Goal: Communication & Community: Answer question/provide support

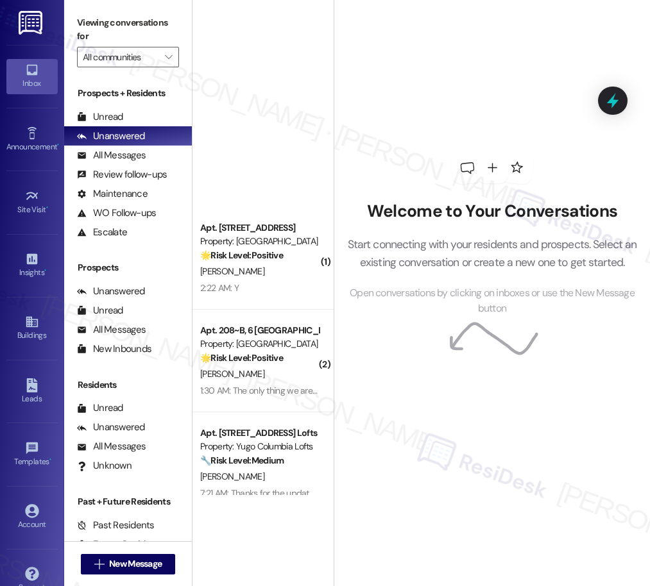
scroll to position [4638, 0]
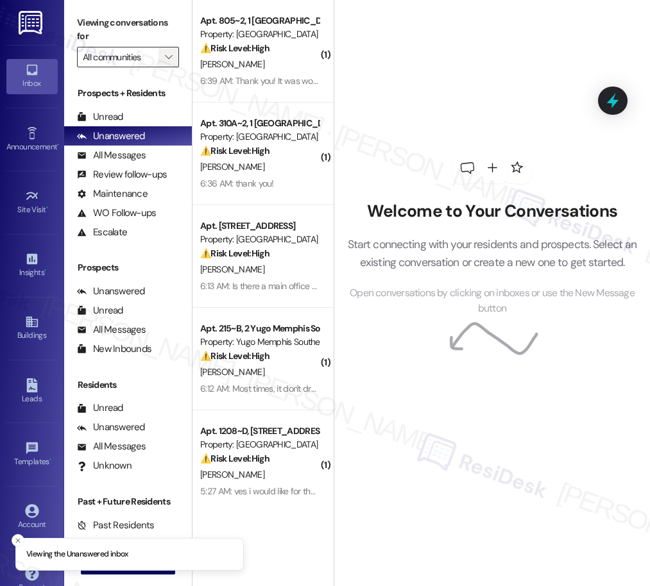
click at [166, 61] on icon "" at bounding box center [168, 57] width 7 height 10
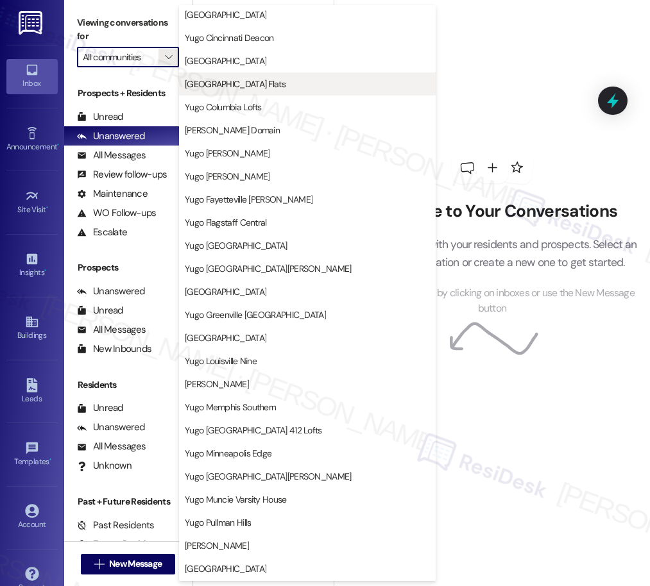
scroll to position [215, 0]
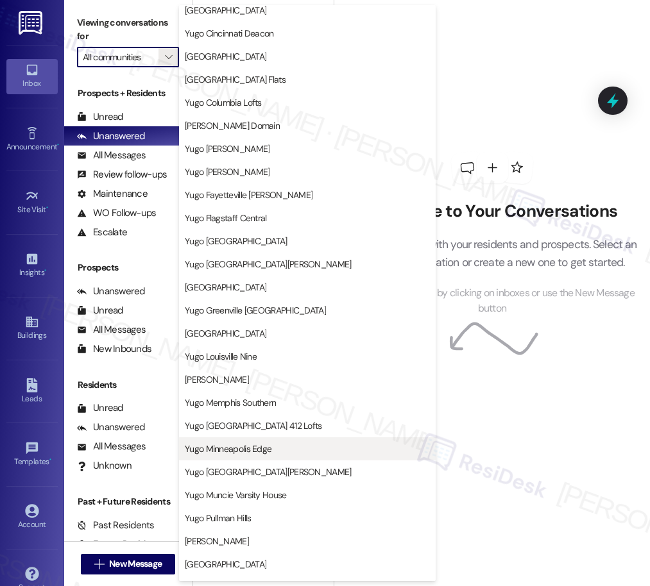
click at [256, 454] on span "Yugo Minneapolis Edge" at bounding box center [228, 449] width 87 height 13
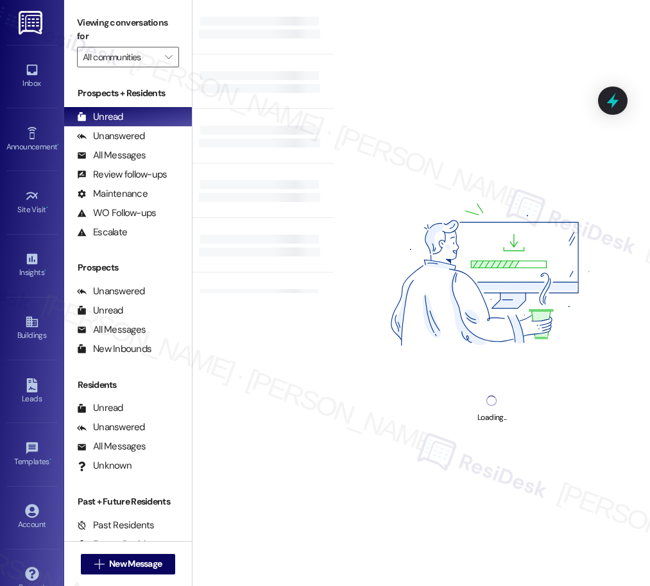
type input "Yugo Minneapolis Edge"
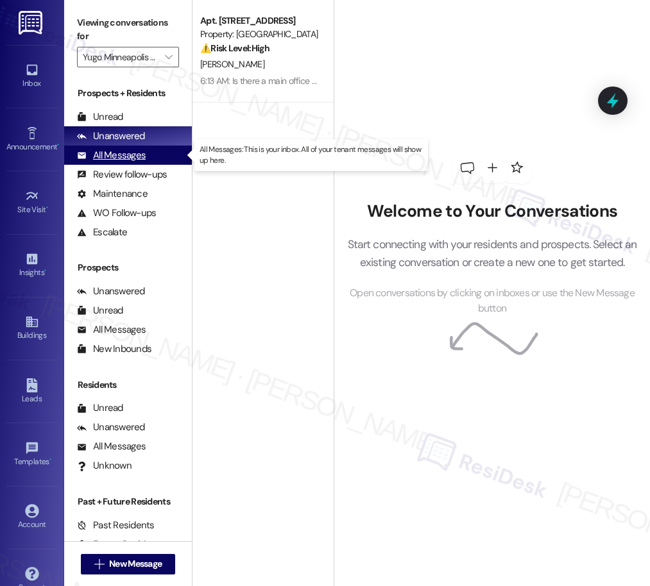
click at [129, 158] on div "All Messages" at bounding box center [111, 155] width 69 height 13
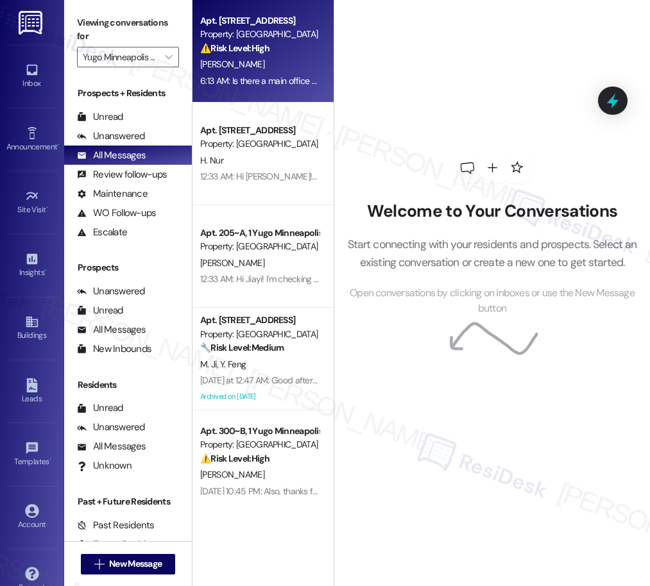
click at [287, 83] on div "6:13 AM: Is there a main office for Yugo which I can contact about these issues…" at bounding box center [377, 81] width 355 height 12
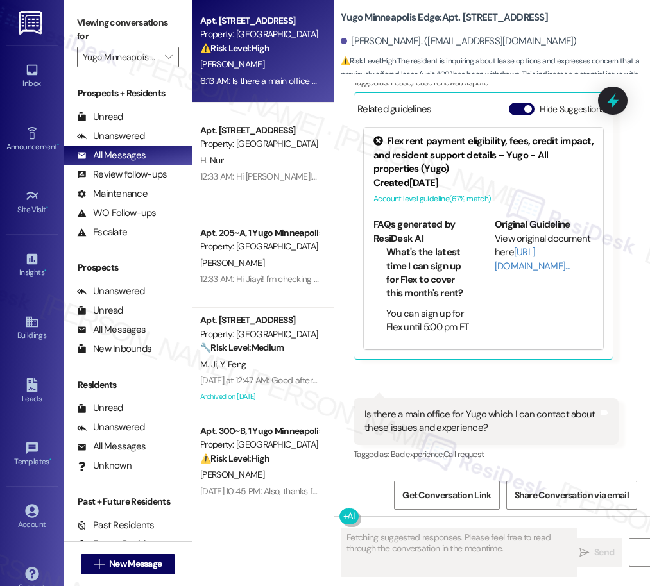
scroll to position [173, 0]
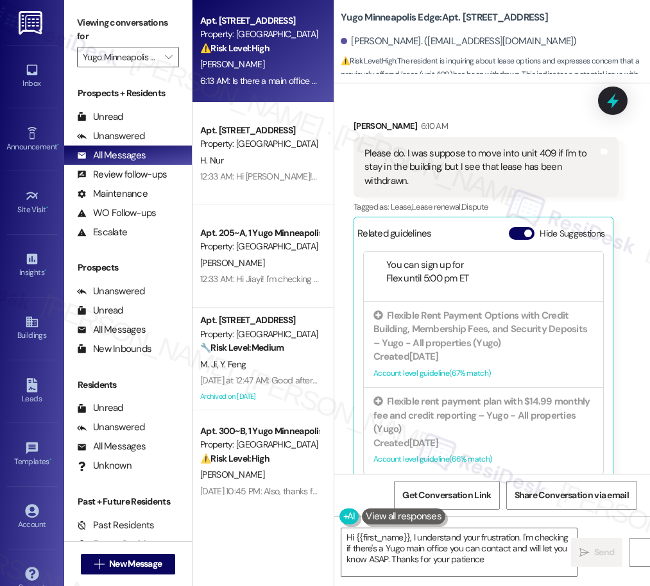
type textarea "Hi {{first_name}}, I understand your frustration. I'm checking if there's a Yug…"
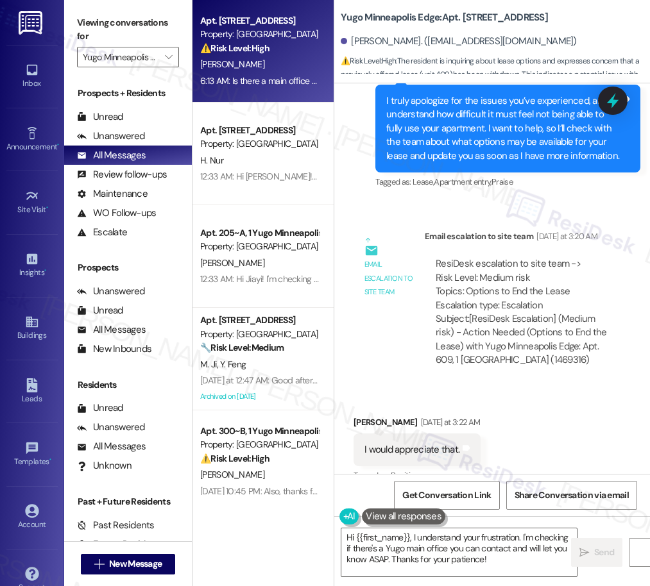
scroll to position [1990, 0]
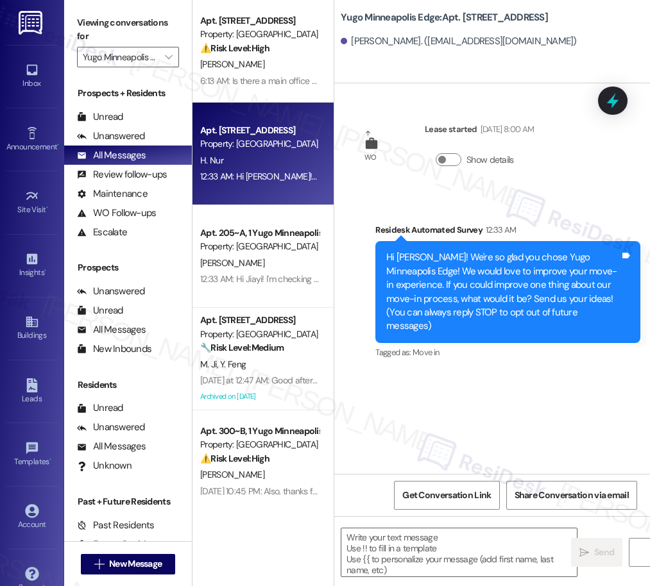
type textarea "Fetching suggested responses. Please feel free to read through the conversation…"
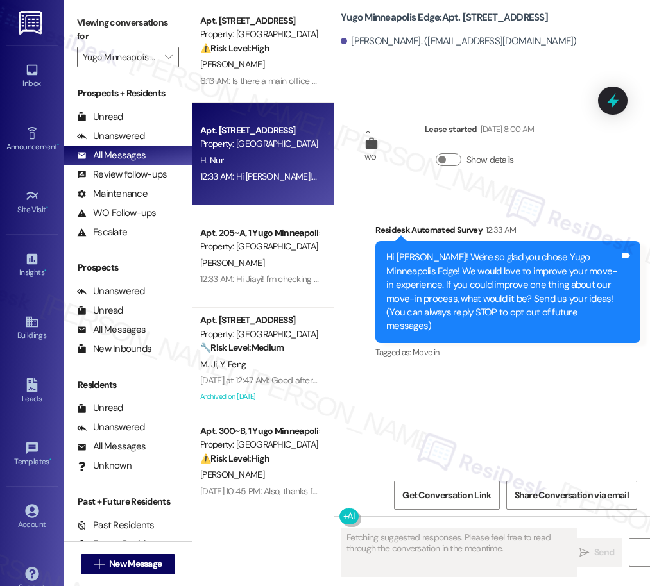
click at [272, 275] on div "12:33 AM: Hi Jiayi! I'm checking in on your latest work order (Flashing red. Ne…" at bounding box center [543, 279] width 687 height 12
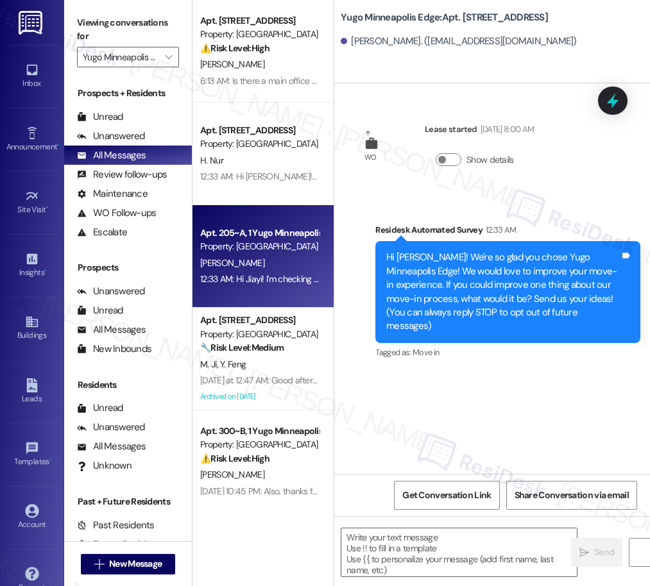
type textarea "Fetching suggested responses. Please feel free to read through the conversation…"
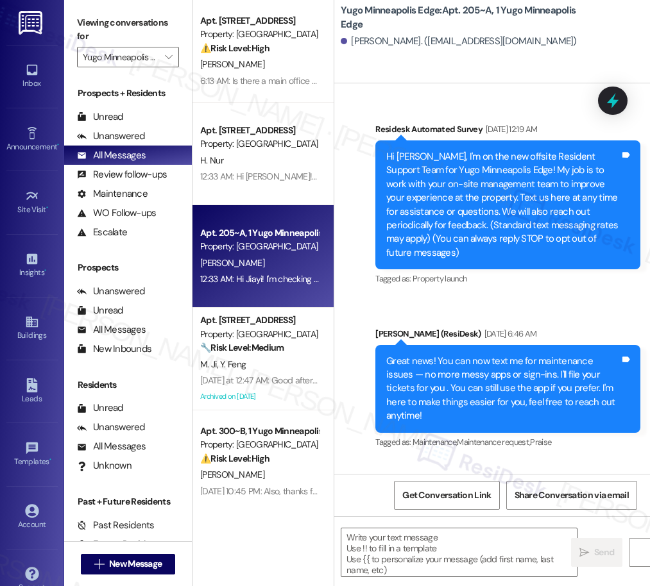
type textarea "Fetching suggested responses. Please feel free to read through the conversation…"
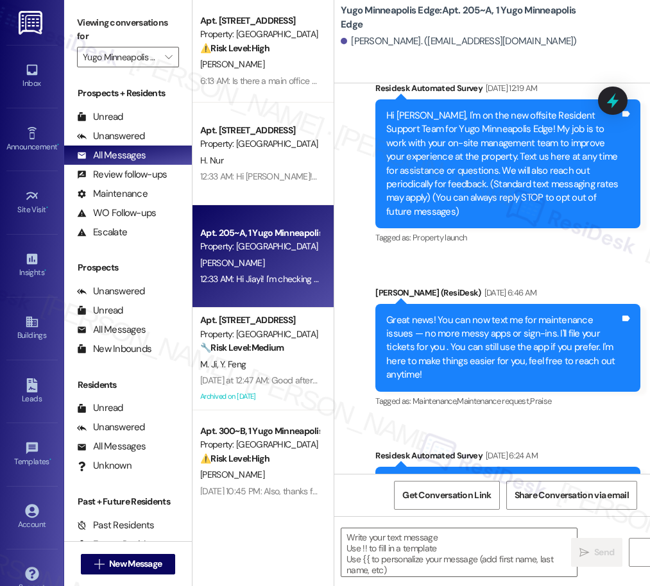
scroll to position [0, 0]
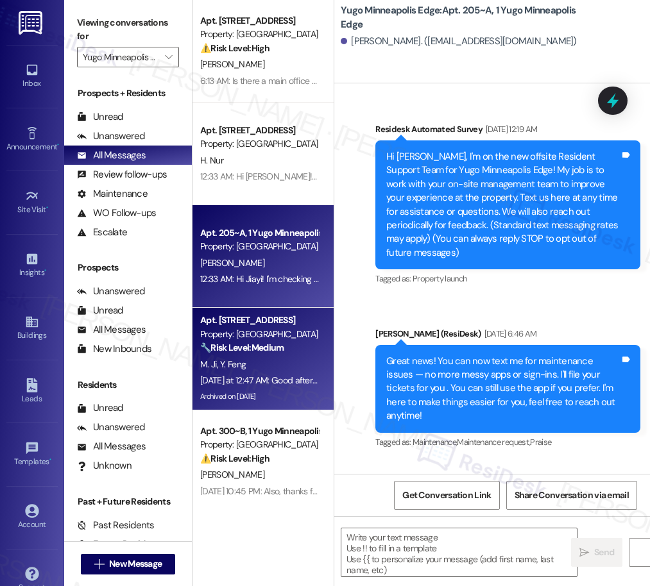
click at [248, 359] on div "M. [PERSON_NAME]" at bounding box center [259, 365] width 121 height 16
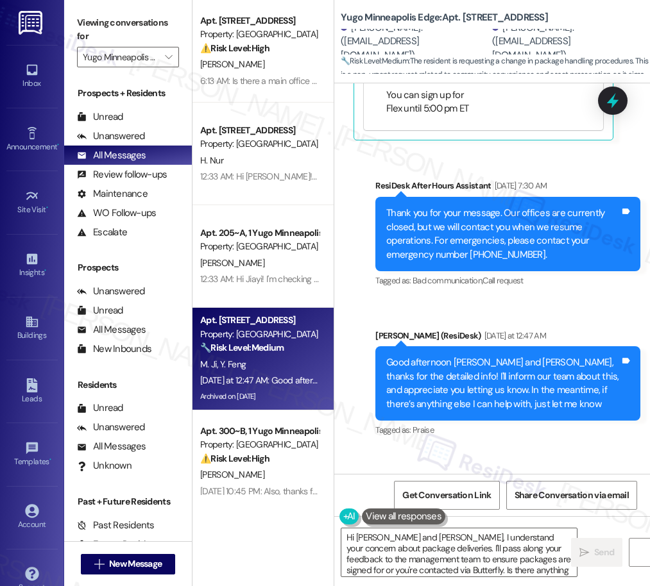
scroll to position [6430, 0]
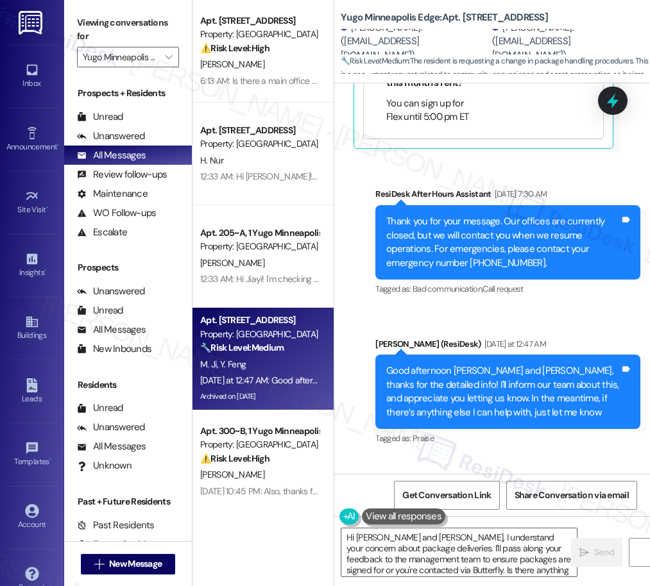
type textarea "Hi [PERSON_NAME] and [PERSON_NAME], I understand your concern about package del…"
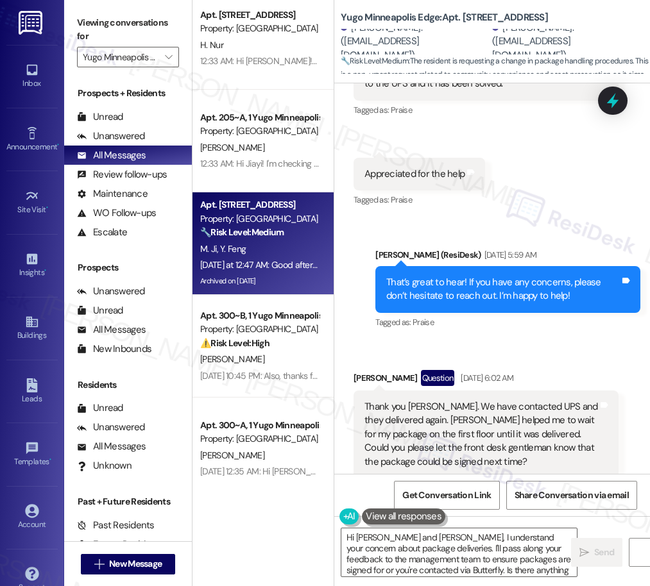
scroll to position [123, 0]
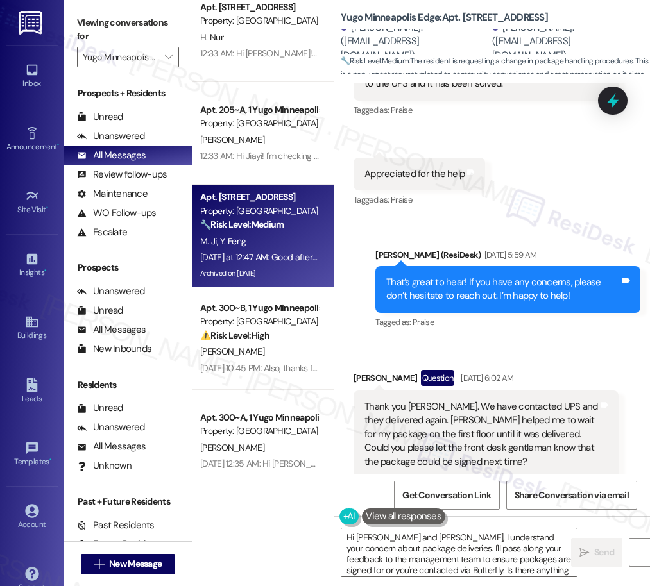
click at [252, 346] on div "Apt. 609, [GEOGRAPHIC_DATA] Property: [GEOGRAPHIC_DATA] Edge ⚠️ Risk Level: Hig…" at bounding box center [262, 247] width 141 height 495
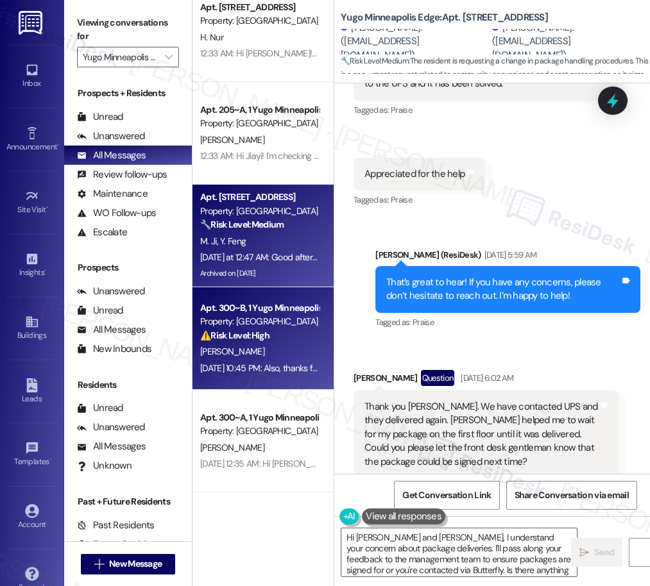
click at [259, 346] on div "[PERSON_NAME]" at bounding box center [259, 352] width 121 height 16
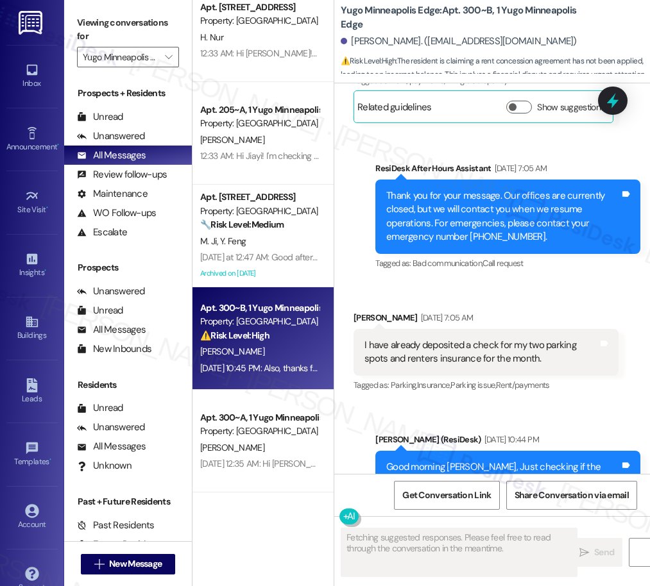
scroll to position [14372, 0]
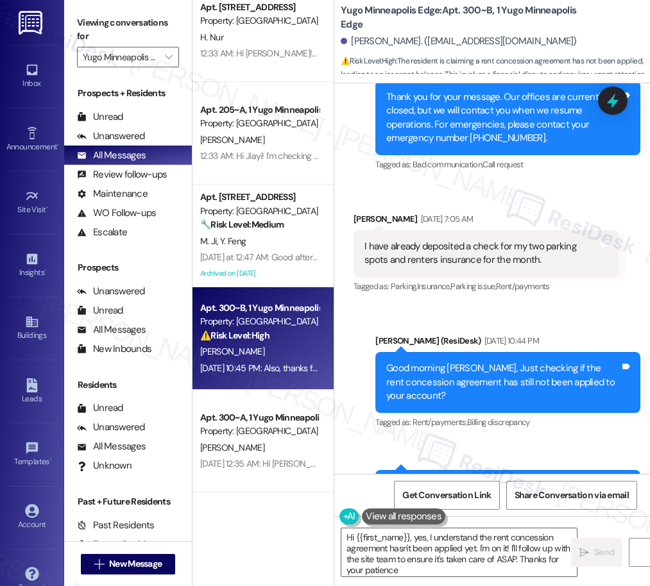
type textarea "Hi {{first_name}}, yes, I understand the rent concession agreement hasn't been …"
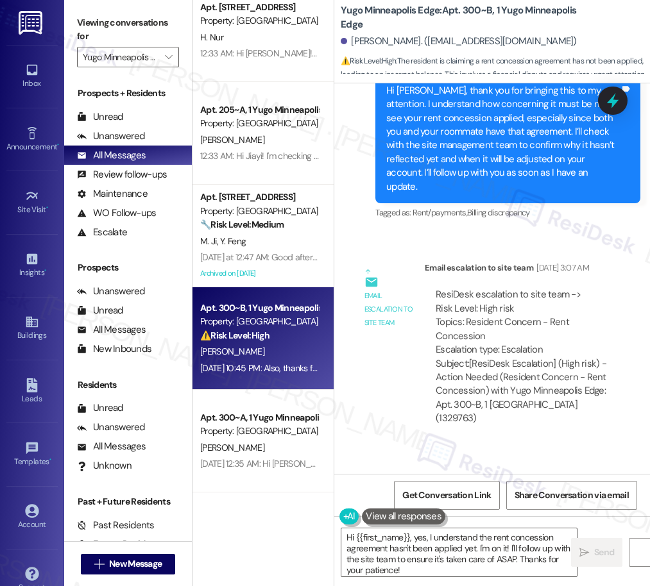
scroll to position [12701, 0]
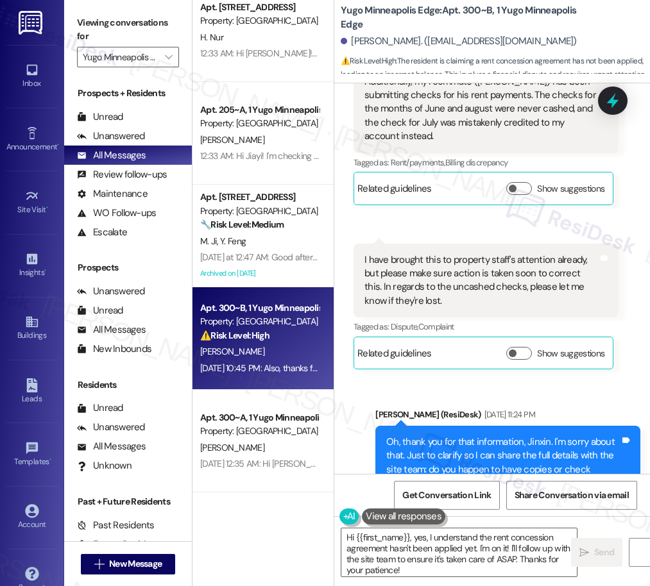
click at [539, 585] on div "[DATE] 12:37 AM" at bounding box center [510, 591] width 56 height 13
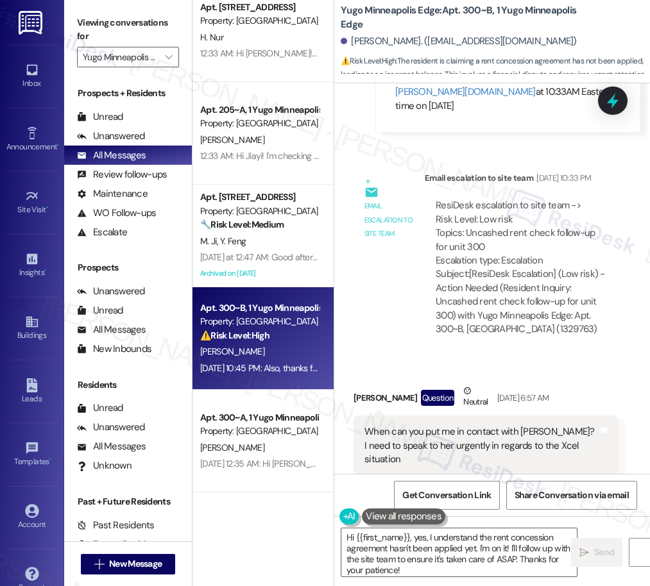
scroll to position [8795, 0]
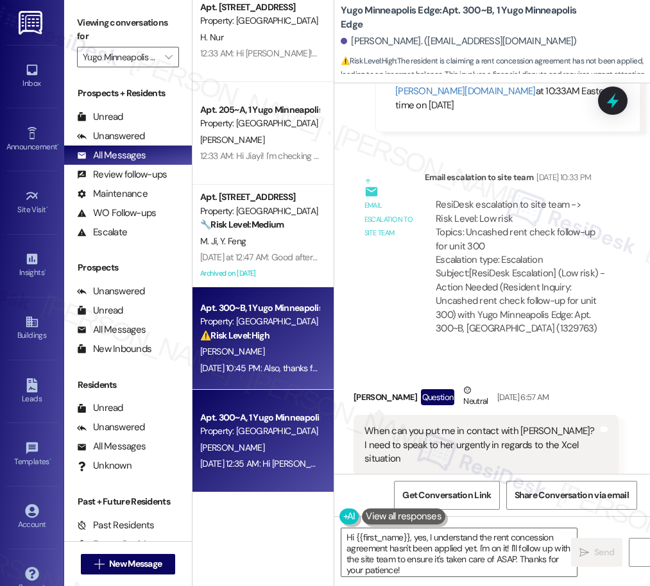
click at [282, 440] on div "[PERSON_NAME]" at bounding box center [259, 448] width 121 height 16
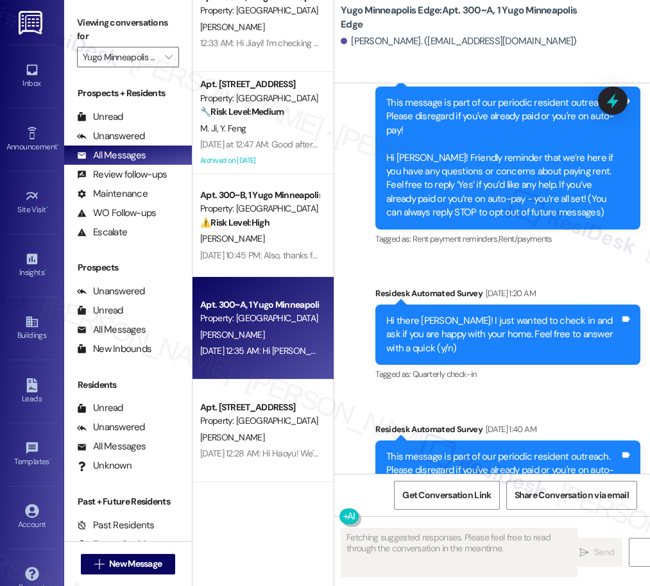
scroll to position [0, 0]
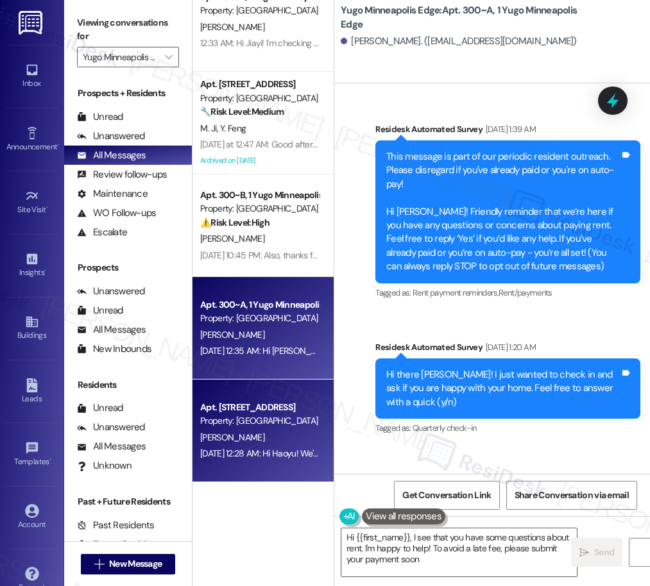
type textarea "Hi {{first_name}}, I see that you have some questions about rent. I'm happy to …"
click at [230, 443] on div "[PERSON_NAME]" at bounding box center [259, 438] width 121 height 16
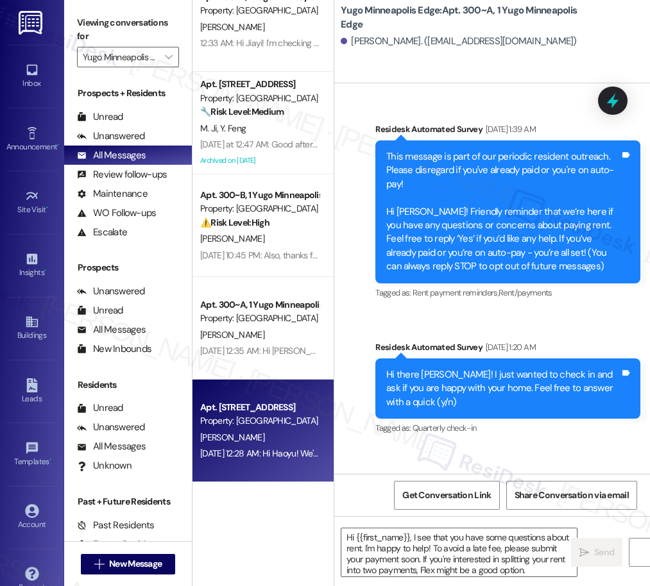
type textarea "Fetching suggested responses. Please feel free to read through the conversation…"
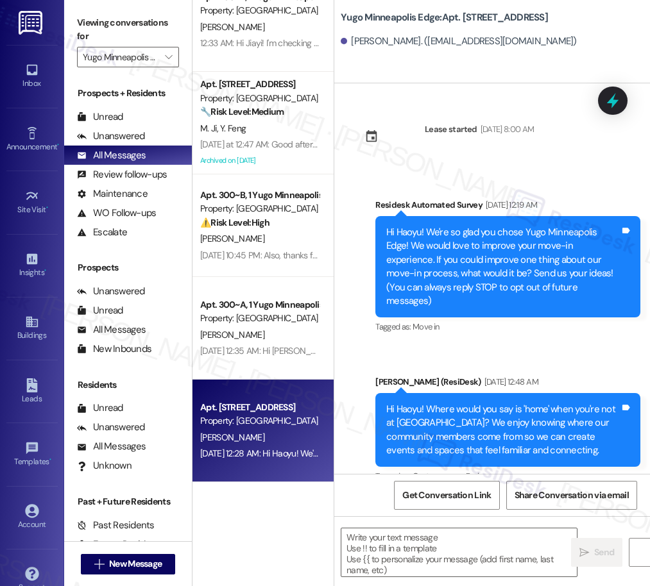
type textarea "Fetching suggested responses. Please feel free to read through the conversation…"
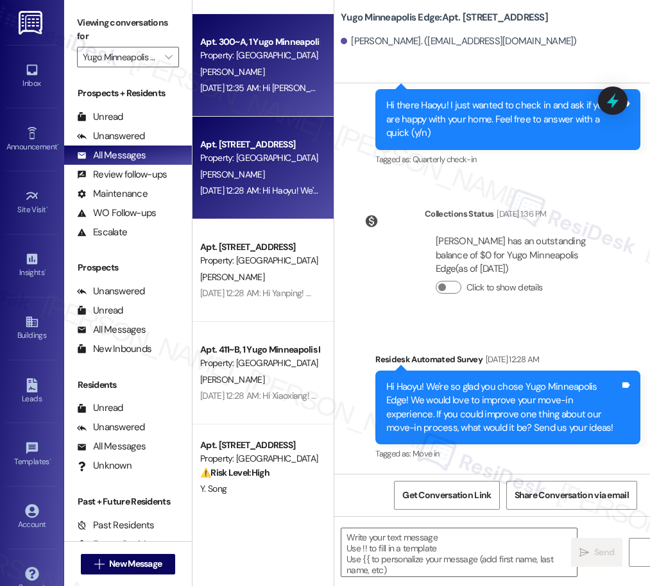
scroll to position [631, 0]
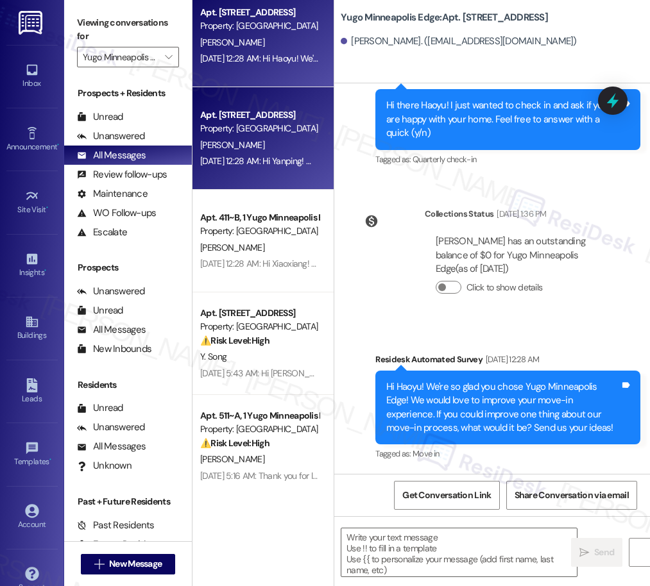
click at [267, 156] on div "[DATE] 12:28 AM: Hi Yanping! We're so glad you chose Yugo Minneapolis Edge! We …" at bounding box center [622, 161] width 845 height 12
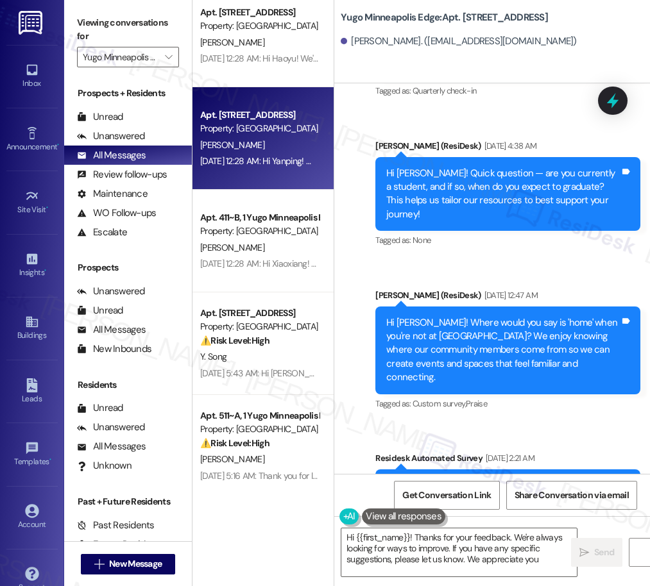
type textarea "Hi {{first_name}}! Thanks for your feedback. We're always looking for ways to i…"
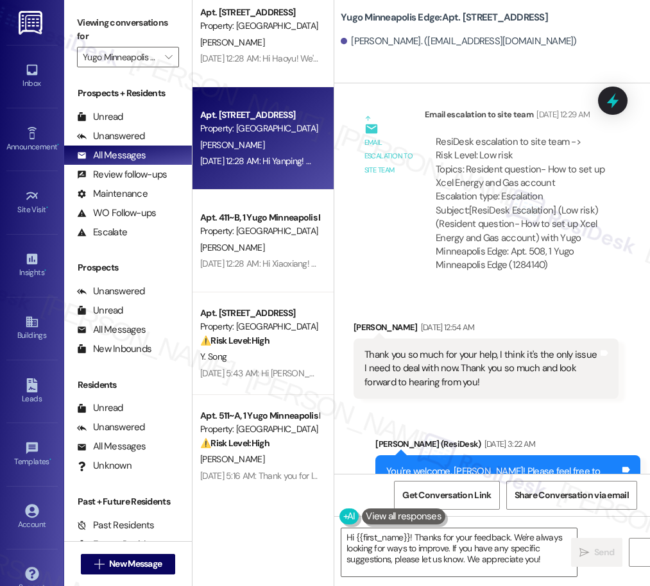
scroll to position [744, 0]
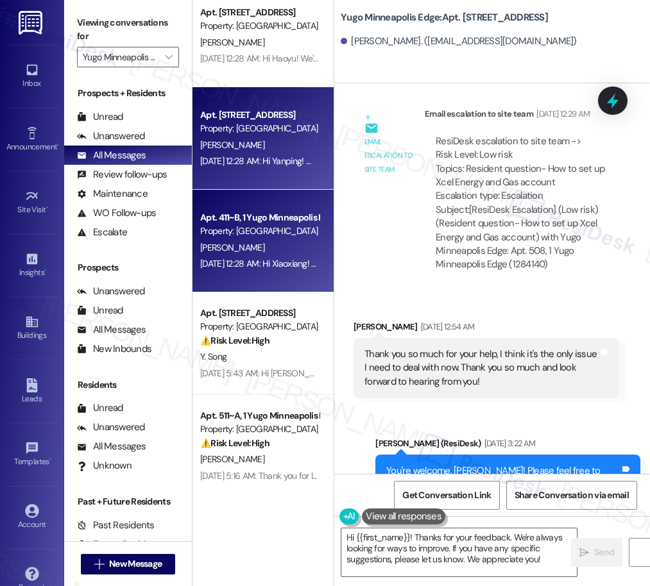
click at [267, 251] on div "[PERSON_NAME]" at bounding box center [259, 248] width 121 height 16
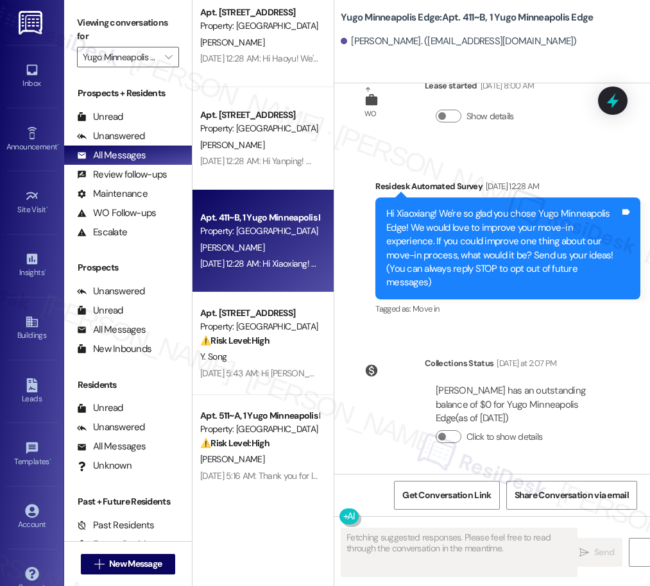
scroll to position [0, 0]
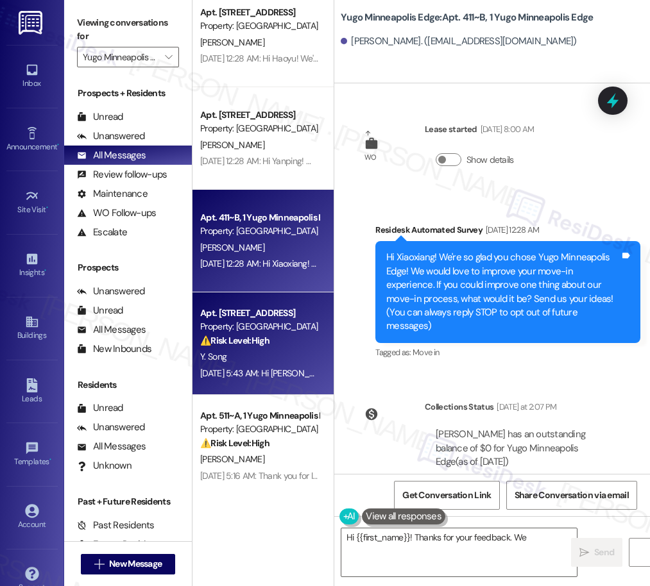
type textarea "Hi {{first_name}}! Thanks for your feedback. We"
click at [277, 329] on div "Property: [GEOGRAPHIC_DATA]" at bounding box center [259, 326] width 119 height 13
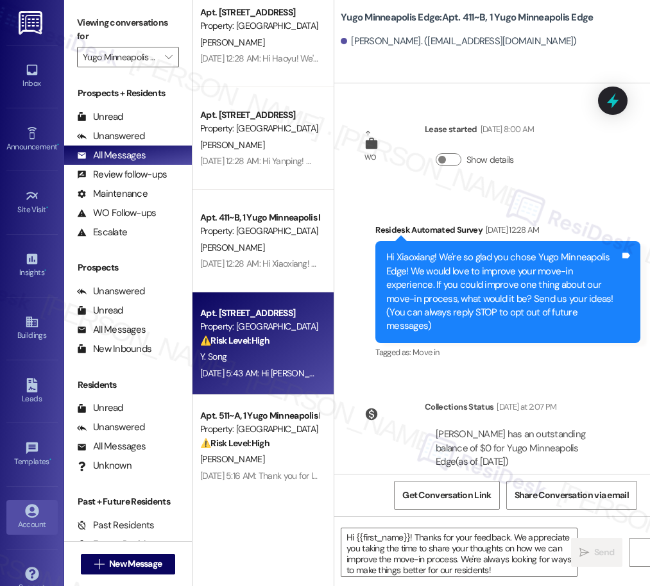
type textarea "Fetching suggested responses. Please feel free to read through the conversation…"
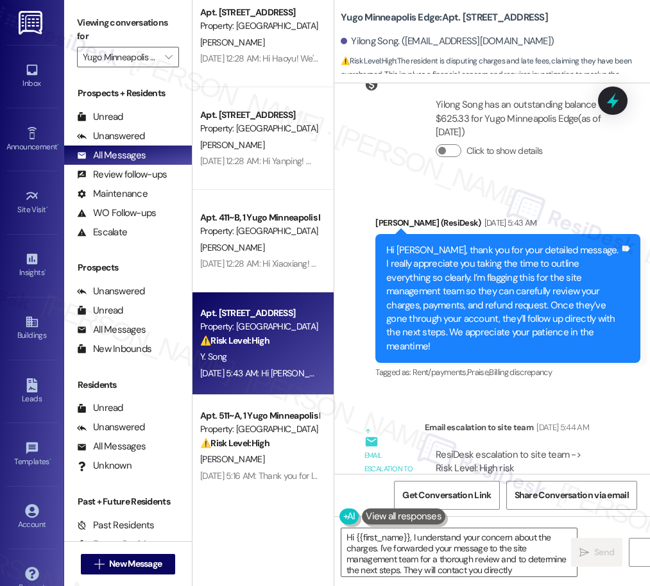
type textarea "Hi {{first_name}}, I understand your concern about the charges. I've forwarded …"
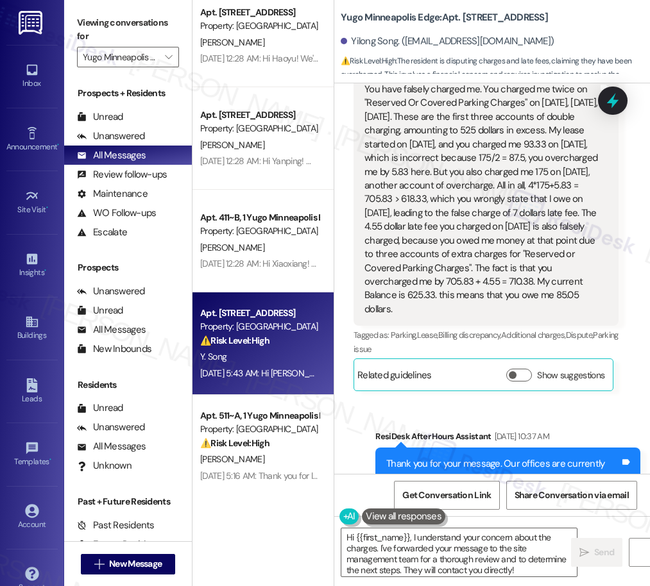
scroll to position [2660, 0]
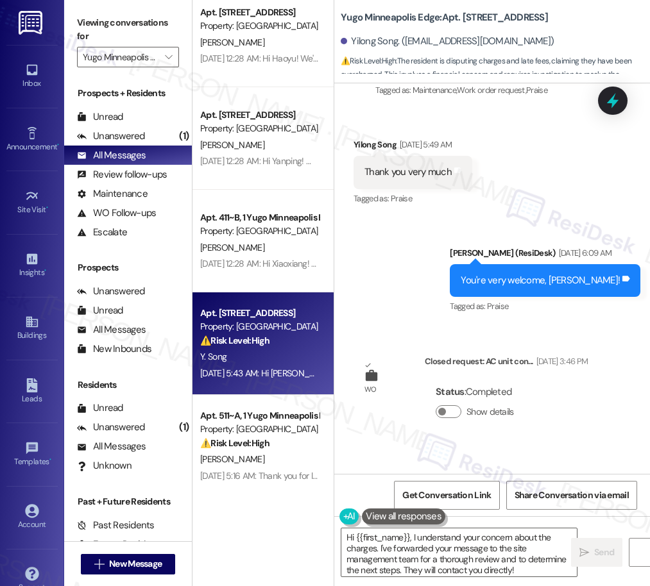
click at [479, 430] on div "WO Lease started [DATE] 8:00 AM Show details Survey, sent via SMS Residesk Auto…" at bounding box center [492, 278] width 316 height 391
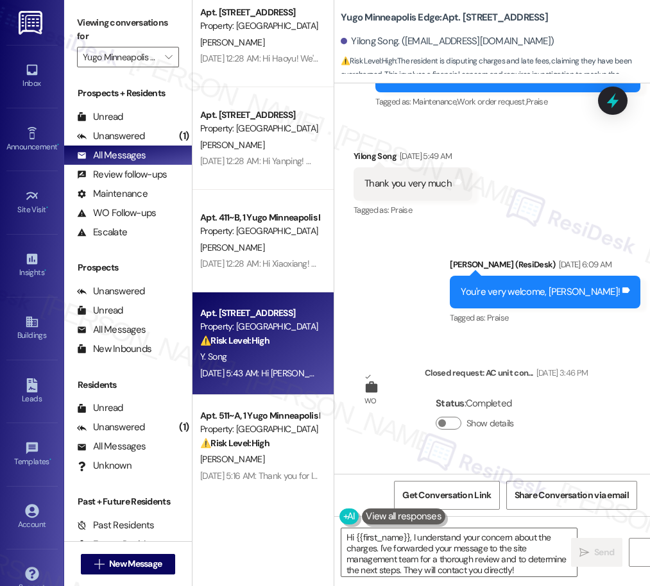
scroll to position [1796, 0]
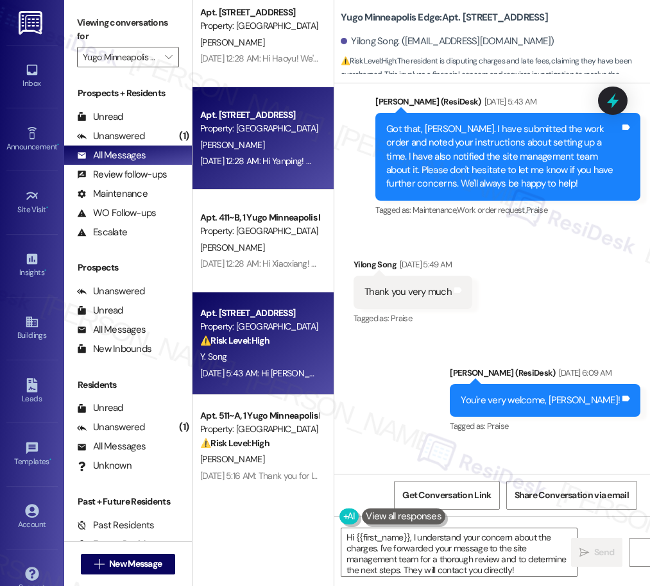
click at [230, 119] on div "Apt. [STREET_ADDRESS]" at bounding box center [259, 114] width 119 height 13
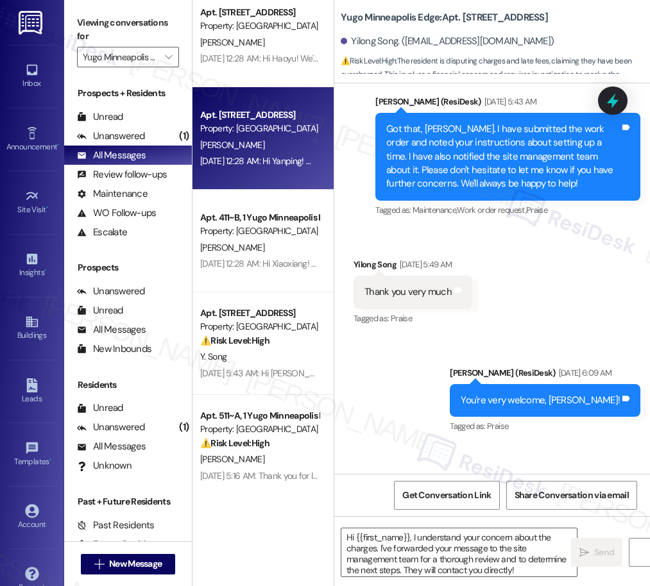
click at [235, 62] on div "[DATE] 12:28 AM: Hi Haoyu! We're so glad you chose Yugo Minneapolis Edge! We wo…" at bounding box center [620, 59] width 840 height 12
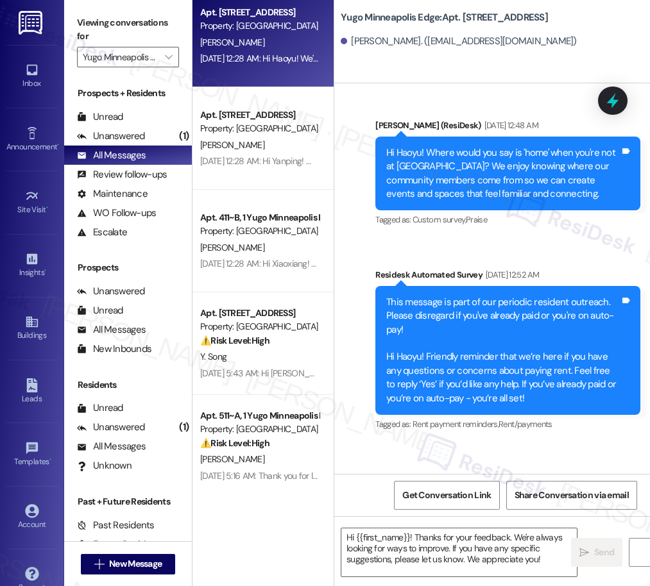
scroll to position [658, 0]
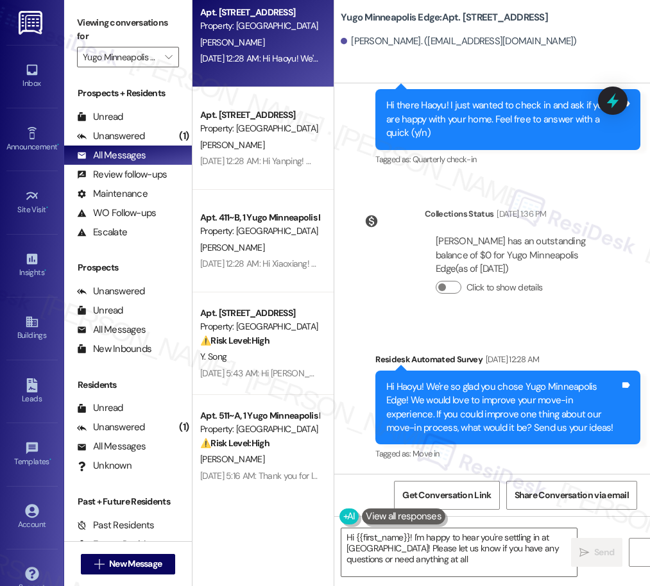
type textarea "Hi {{first_name}}! I'm happy to hear you're settling in at [GEOGRAPHIC_DATA]! P…"
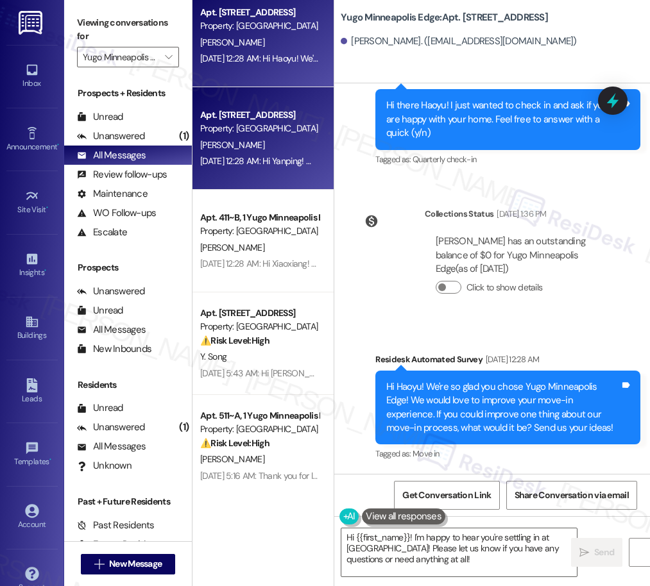
click at [272, 187] on div "Apt. [STREET_ADDRESS] Property: [GEOGRAPHIC_DATA] [PERSON_NAME] [DATE] 12:28 AM…" at bounding box center [262, 138] width 141 height 103
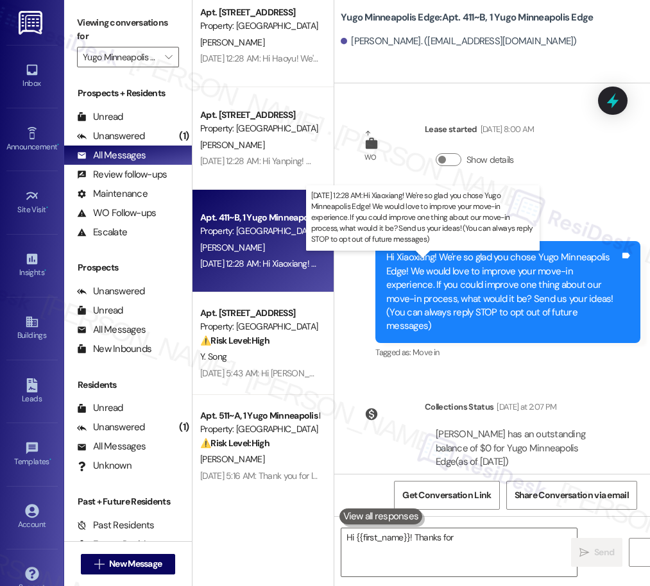
scroll to position [44, 0]
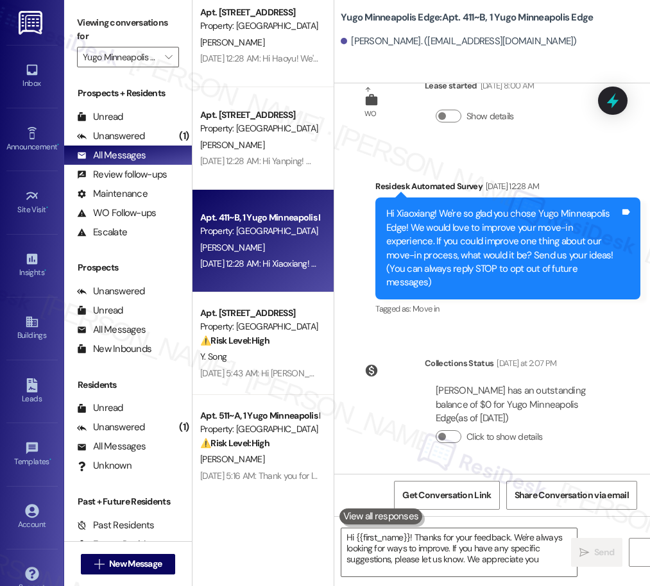
type textarea "Hi {{first_name}}! Thanks for your feedback. We're always looking for ways to i…"
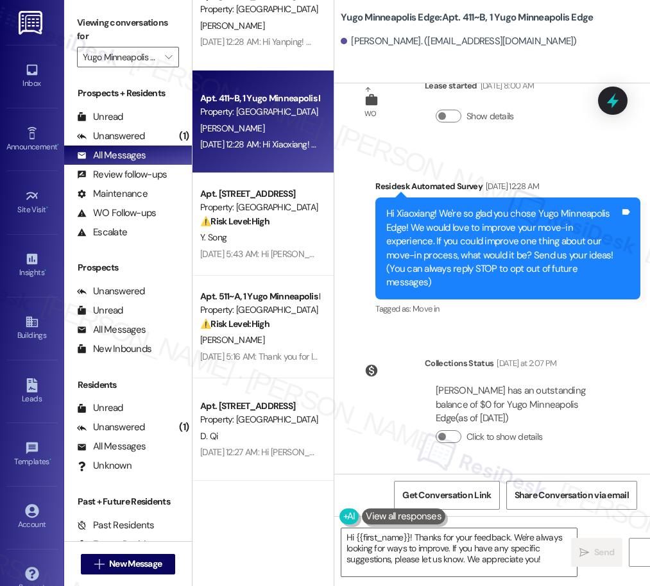
scroll to position [764, 0]
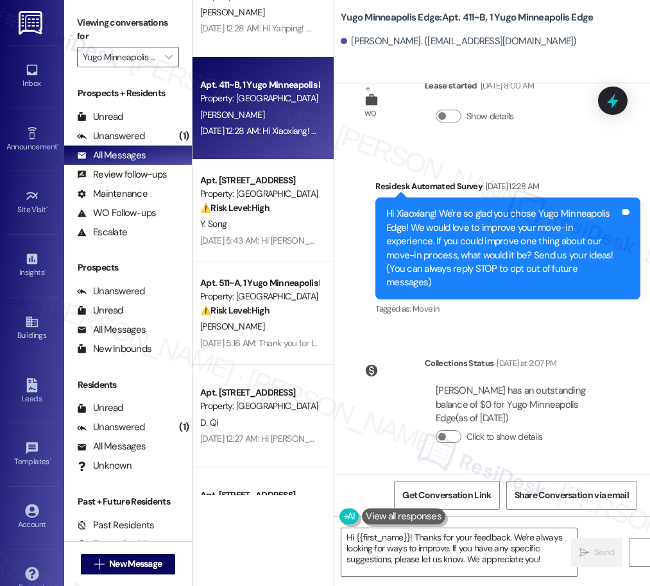
click at [285, 349] on div "[DATE] 5:16 AM: Thank you for letting us know, [PERSON_NAME]. I will let the si…" at bounding box center [259, 344] width 121 height 16
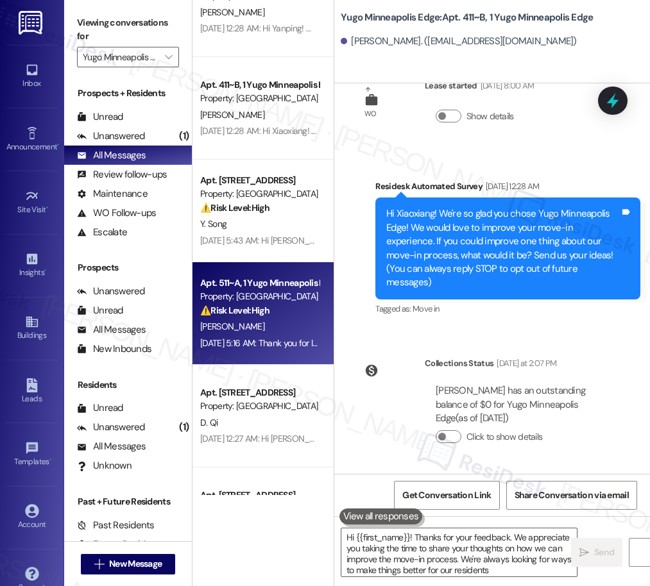
type textarea "Hi {{first_name}}! Thanks for your feedback. We appreciate you taking the time …"
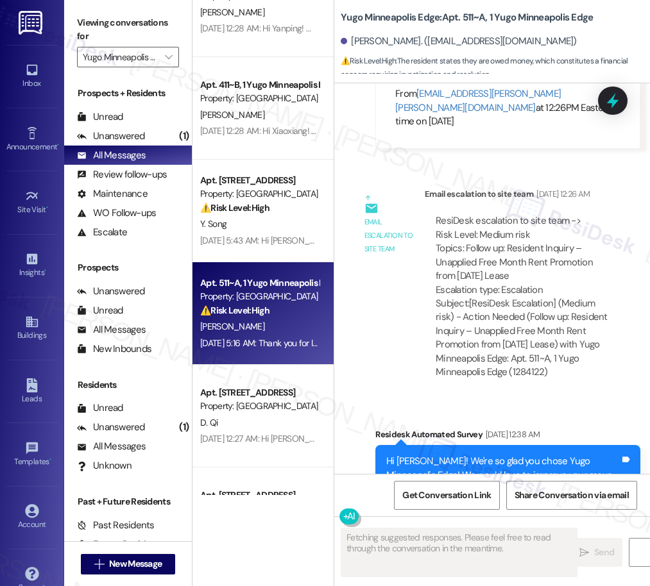
scroll to position [3254, 0]
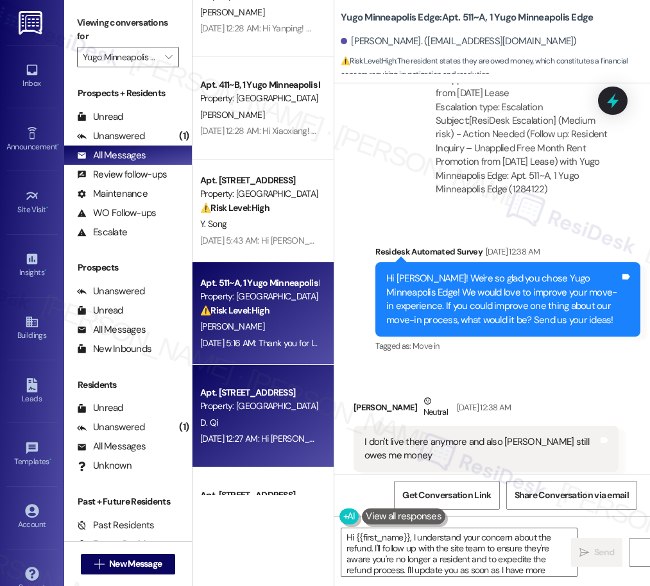
type textarea "Hi {{first_name}}, I understand your concern about the refund. I'll follow up w…"
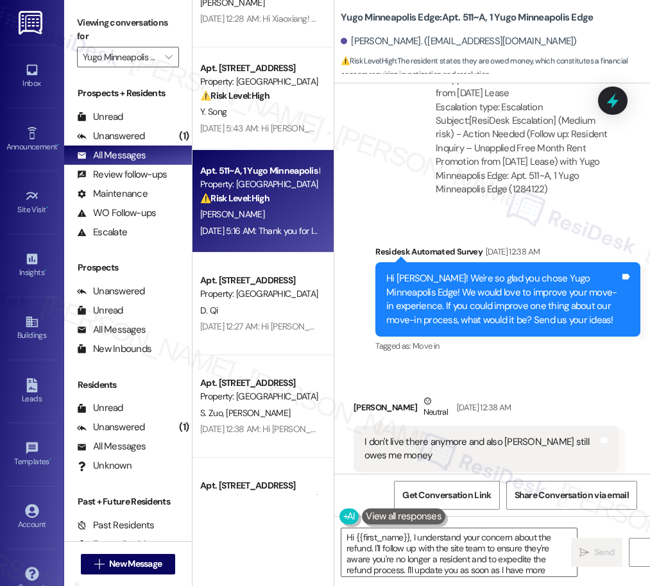
scroll to position [884, 0]
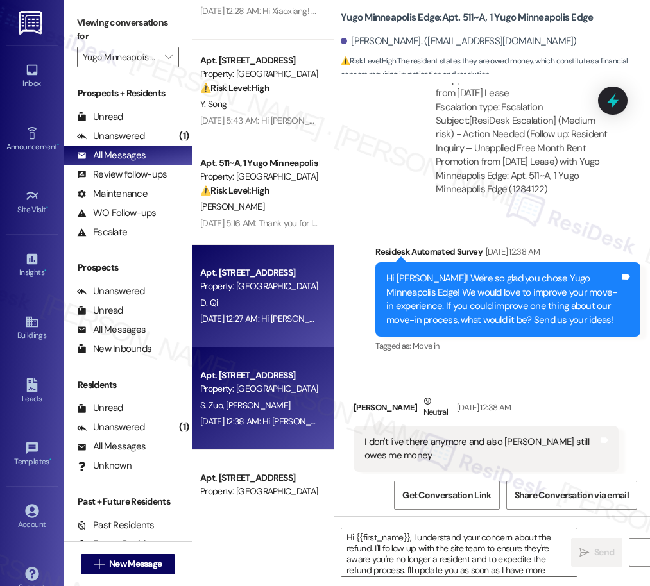
type textarea "Fetching suggested responses. Please feel free to read through the conversation…"
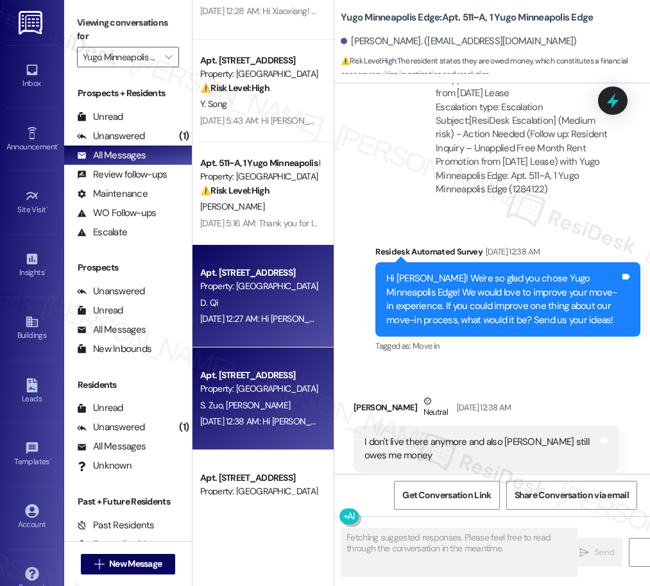
click at [290, 400] on div "S. Zuo [PERSON_NAME]" at bounding box center [259, 406] width 121 height 16
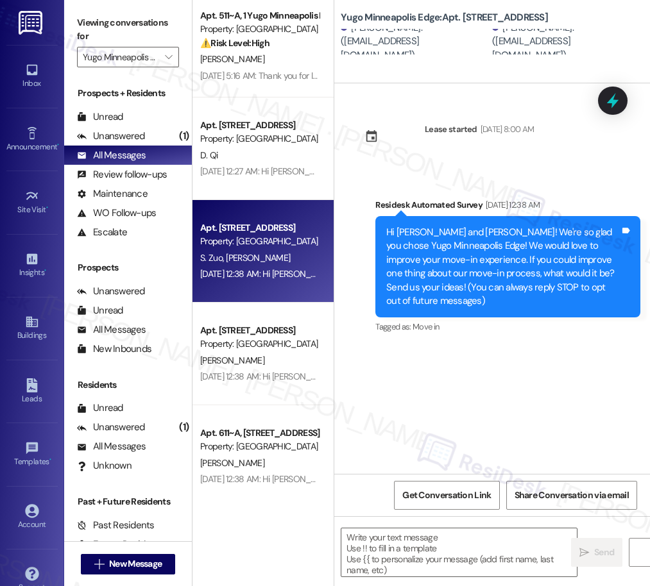
scroll to position [1036, 0]
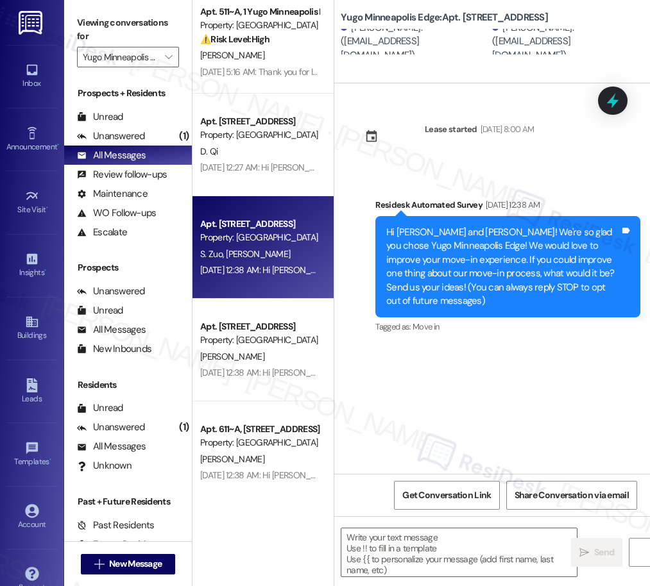
type textarea "Fetching suggested responses. Please feel free to read through the conversation…"
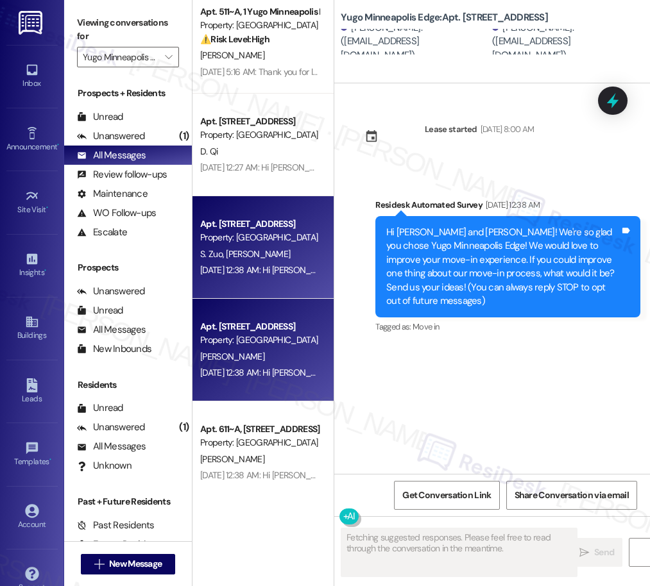
click at [278, 354] on div "[PERSON_NAME]" at bounding box center [259, 357] width 121 height 16
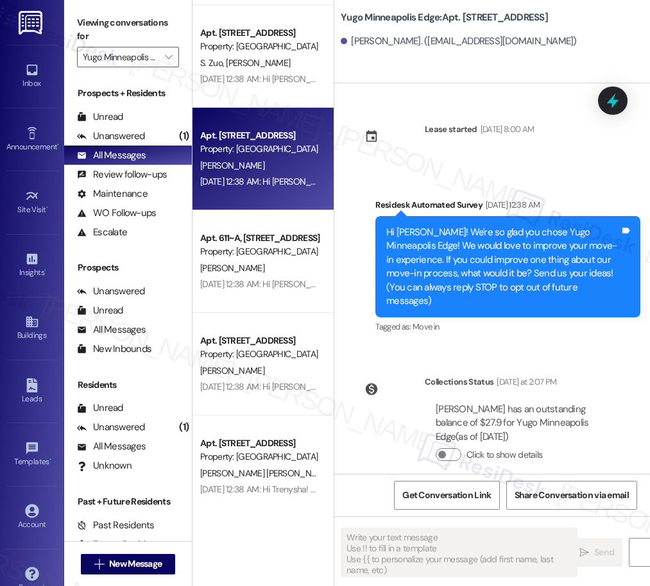
scroll to position [1236, 0]
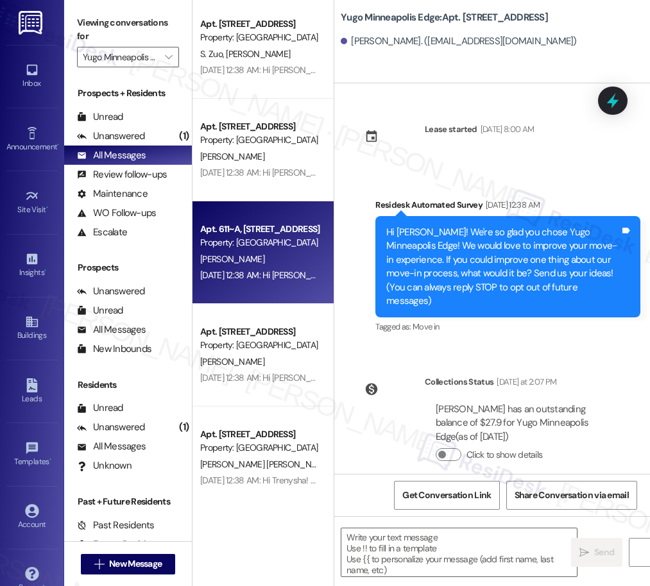
type textarea "Fetching suggested responses. Please feel free to read through the conversation…"
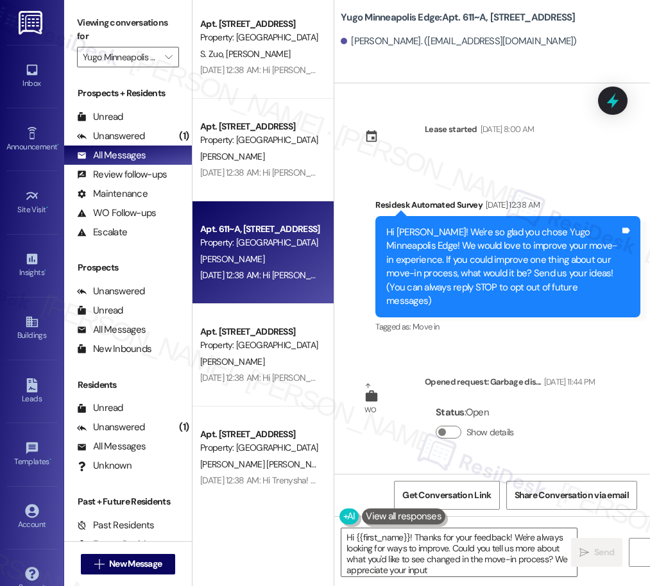
type textarea "Hi {{first_name}}! Thanks for your feedback! We're always looking for ways to i…"
drag, startPoint x: 266, startPoint y: 370, endPoint x: 286, endPoint y: 371, distance: 19.9
click at [286, 371] on div "[DATE] 12:38 AM: Hi [PERSON_NAME]! We're so glad you chose Yugo Minneapolis Edg…" at bounding box center [259, 378] width 121 height 16
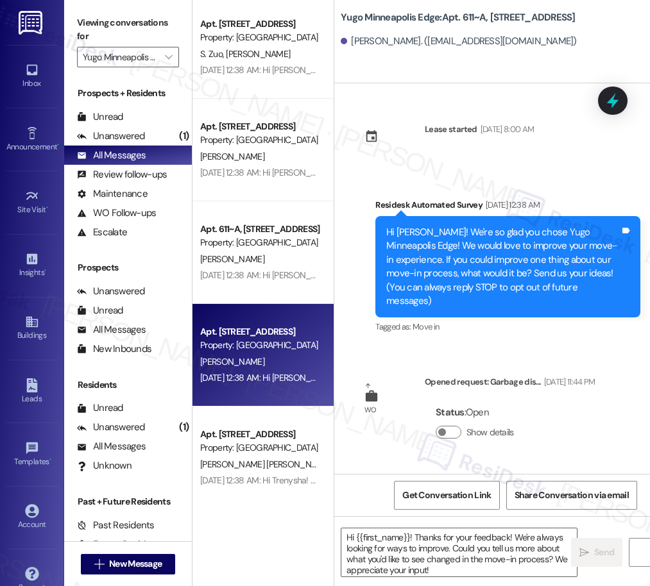
type textarea "Fetching suggested responses. Please feel free to read through the conversation…"
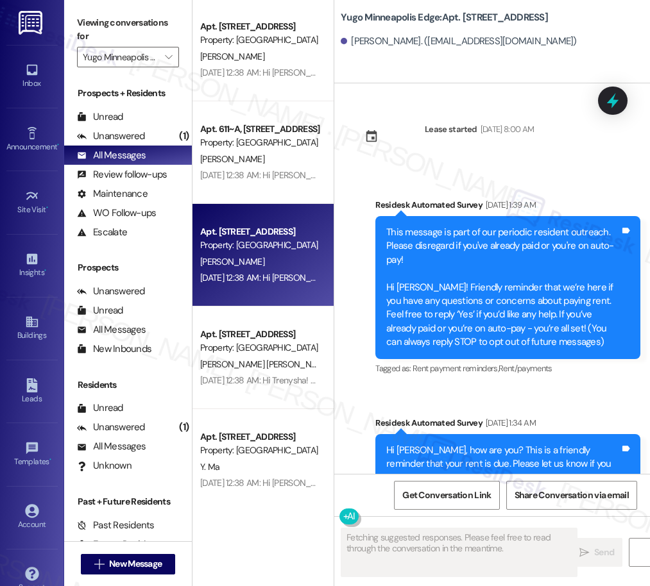
scroll to position [1338, 0]
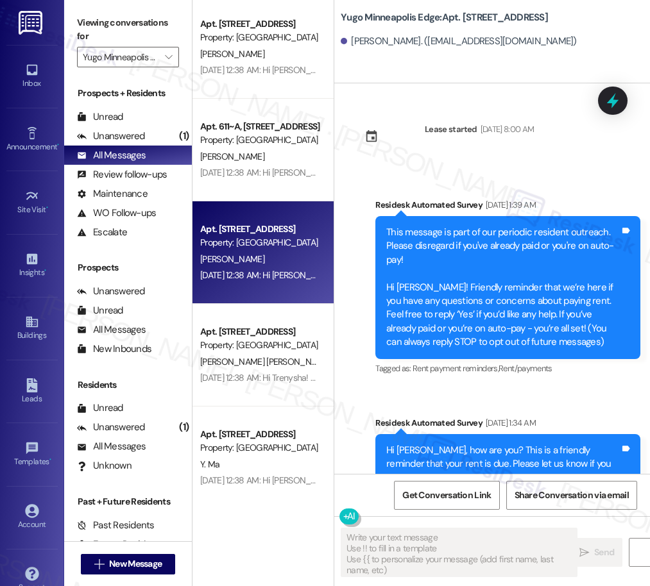
click at [282, 360] on div "[PERSON_NAME] [PERSON_NAME]" at bounding box center [259, 362] width 121 height 16
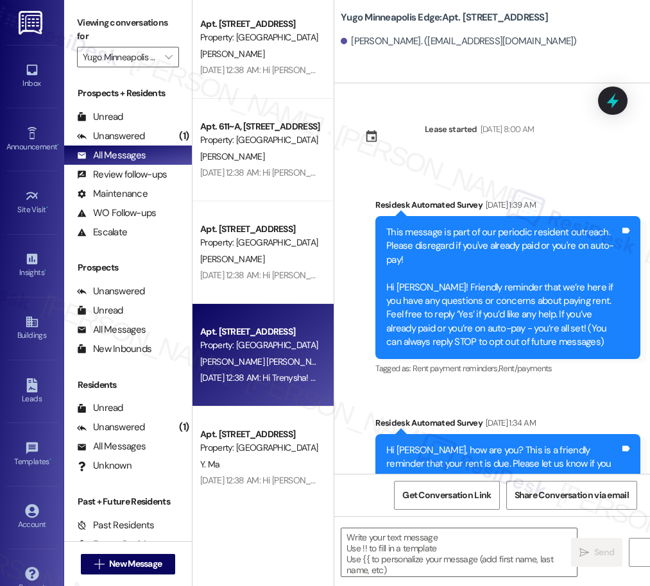
type textarea "Fetching suggested responses. Please feel free to read through the conversation…"
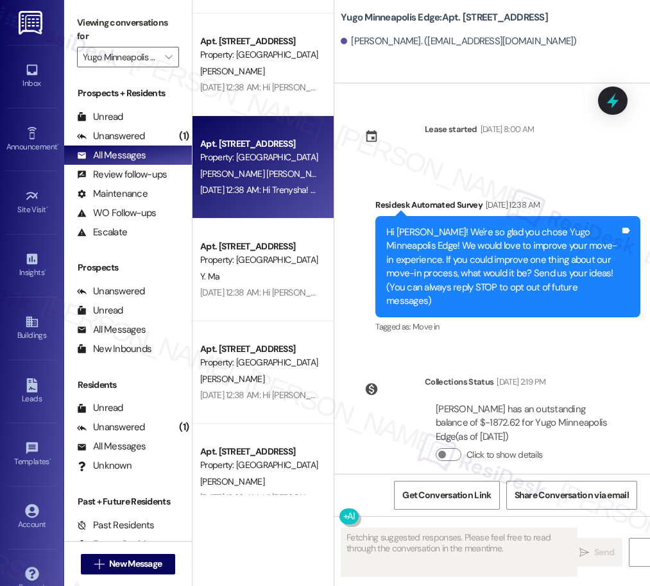
scroll to position [1549, 0]
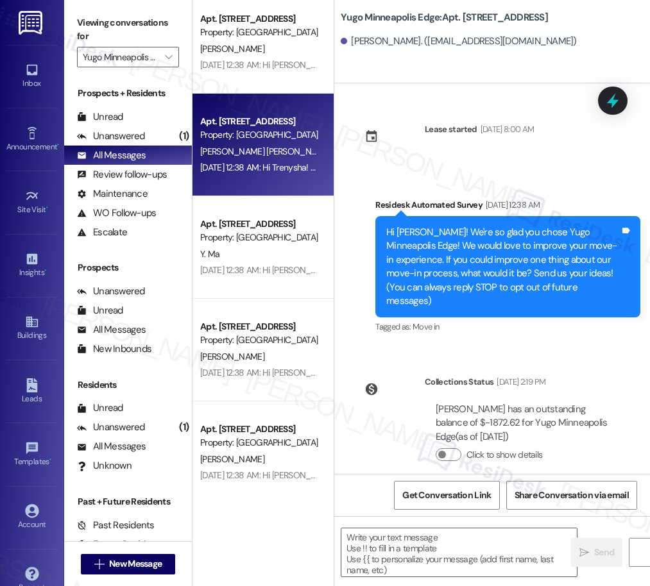
click at [271, 289] on div "Apt. [STREET_ADDRESS] Property: Yugo [GEOGRAPHIC_DATA] Edge [PERSON_NAME] [DATE…" at bounding box center [262, 247] width 141 height 495
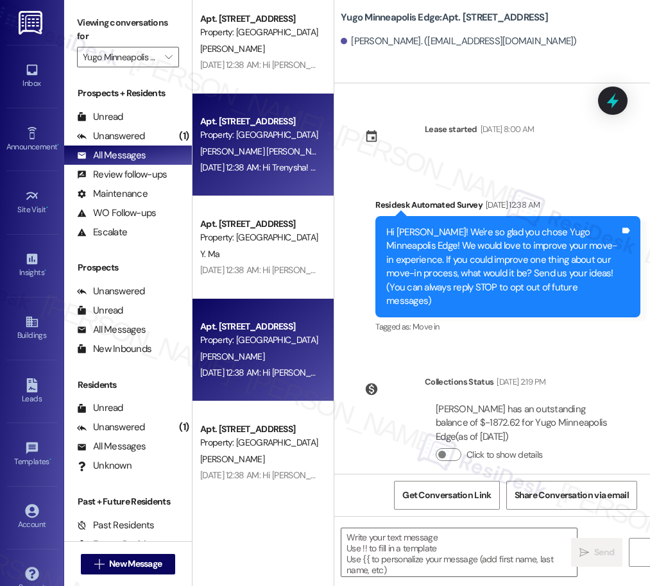
click at [277, 336] on div "Property: [GEOGRAPHIC_DATA]" at bounding box center [259, 340] width 119 height 13
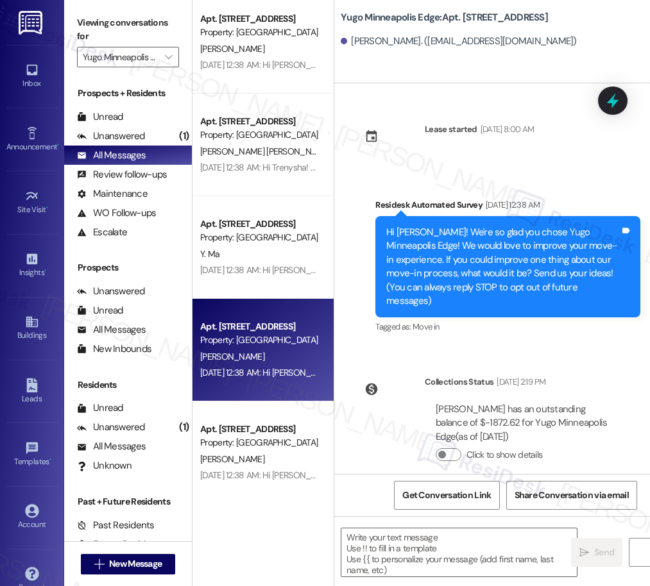
type textarea "Fetching suggested responses. Please feel free to read through the conversation…"
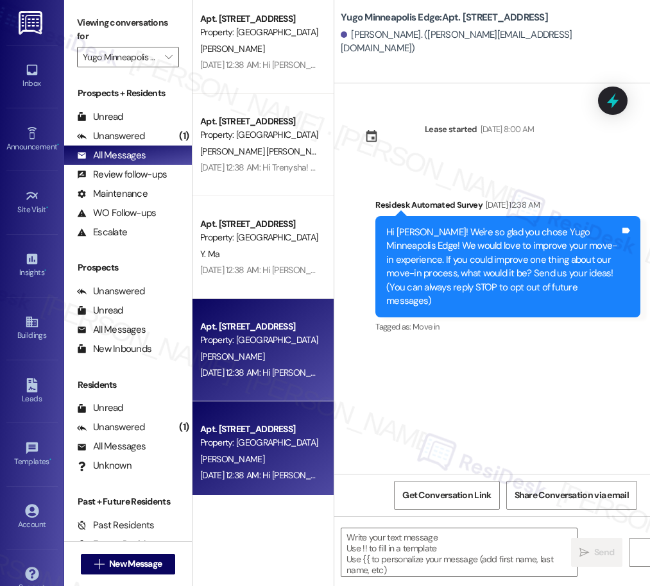
click at [284, 436] on div "Property: [GEOGRAPHIC_DATA]" at bounding box center [259, 442] width 119 height 13
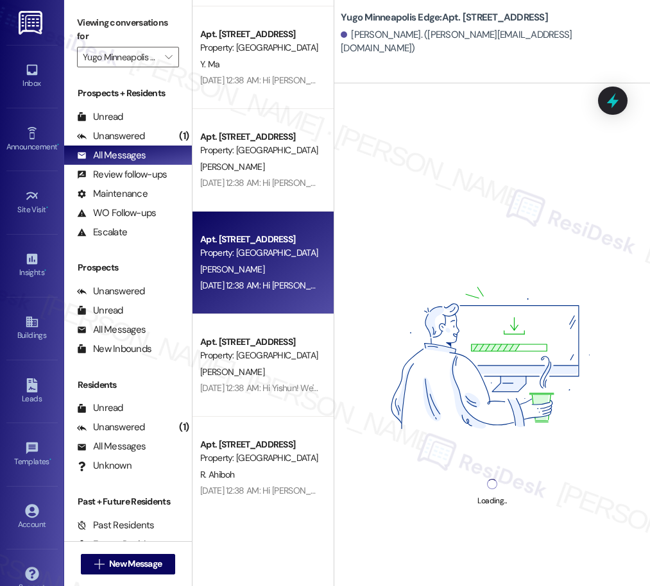
click at [271, 369] on div "Apt. 407, 1 Yugo Minneapolis Edge Property: [GEOGRAPHIC_DATA] [PERSON_NAME] [DA…" at bounding box center [262, 247] width 141 height 495
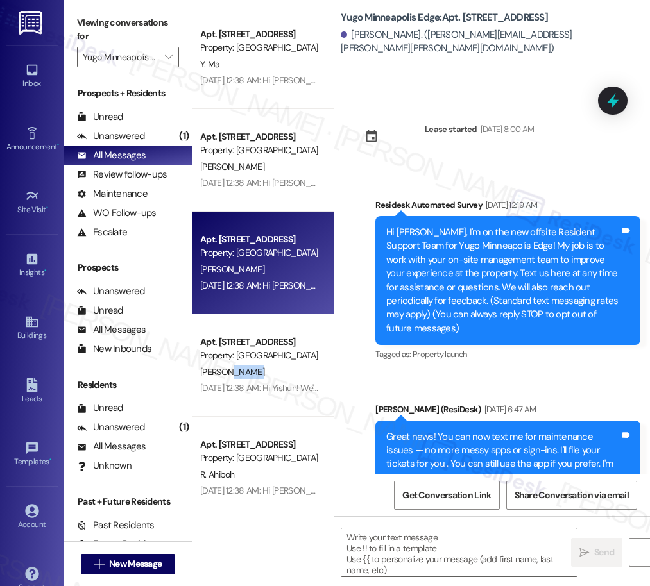
click at [271, 369] on div "[PERSON_NAME]" at bounding box center [259, 372] width 121 height 16
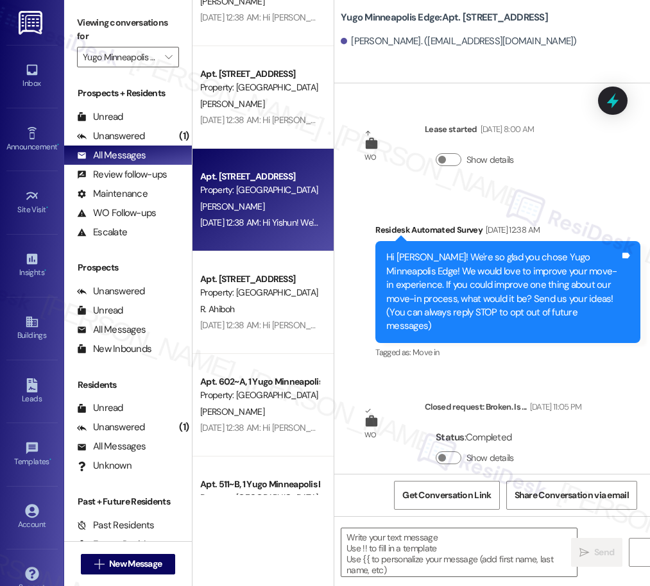
type textarea "Fetching suggested responses. Please feel free to read through the conversation…"
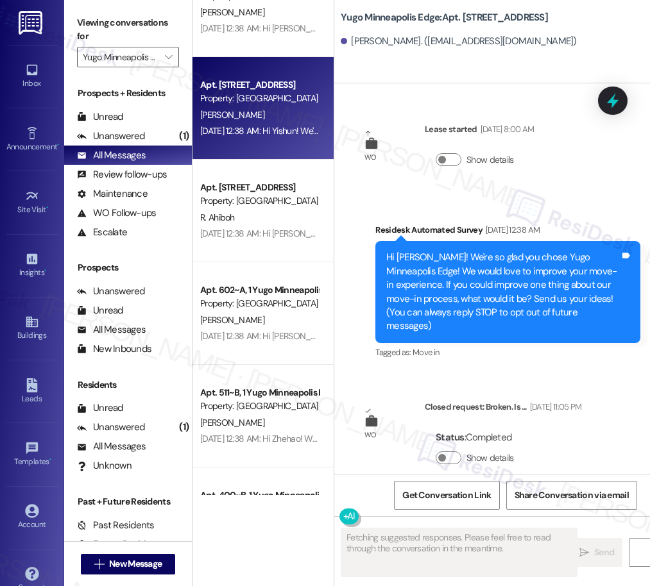
scroll to position [2004, 0]
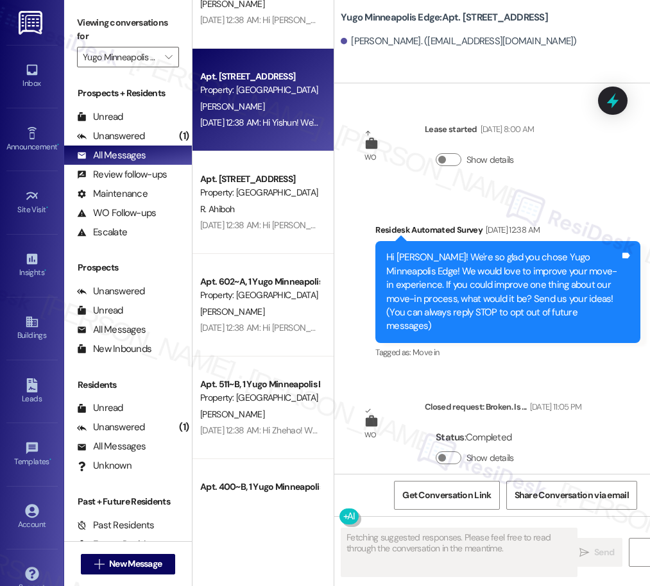
click at [254, 222] on div "Apt. 504, 1 Yugo Minneapolis Edge Property: [GEOGRAPHIC_DATA] [PERSON_NAME] [DA…" at bounding box center [262, 247] width 141 height 495
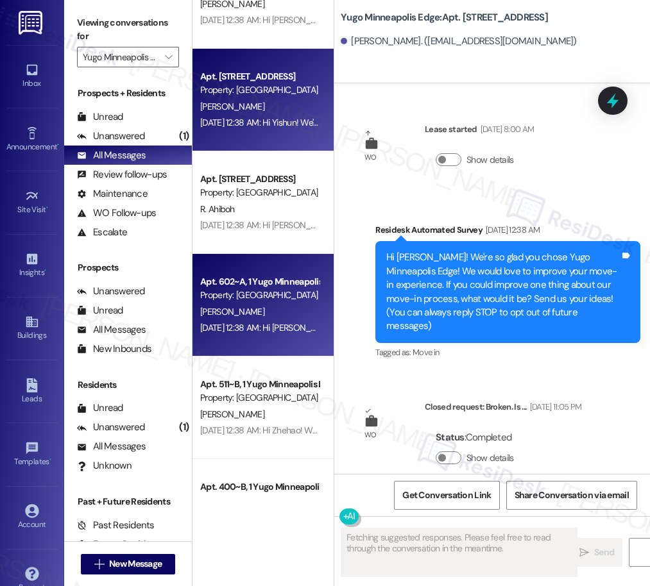
click at [260, 277] on div "Apt. 602~A, 1 Yugo Minneapolis Edge" at bounding box center [259, 281] width 119 height 13
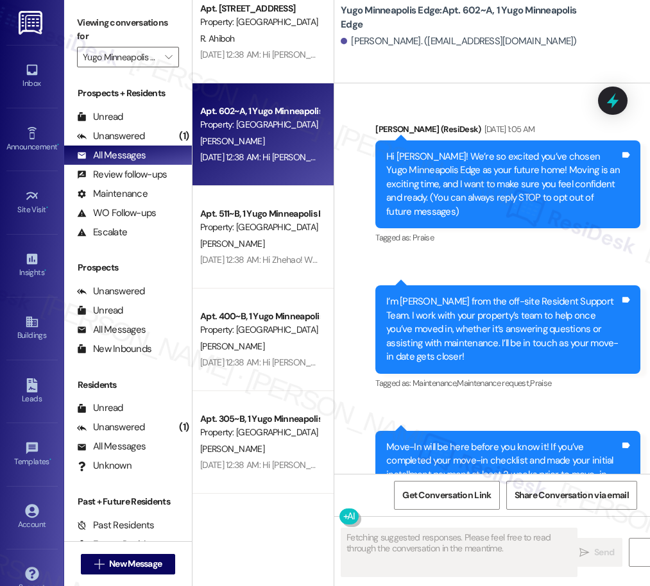
scroll to position [2184, 0]
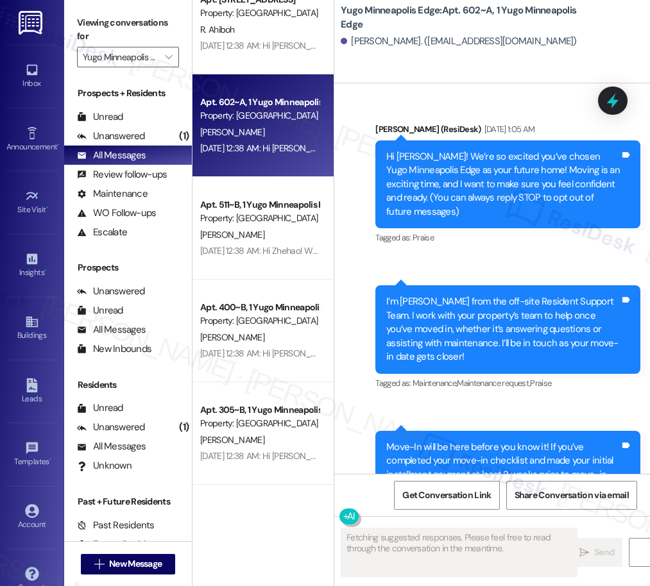
click at [267, 250] on div "[DATE] 12:38 AM: Hi Zhehao! We're so glad you chose Yugo Minneapolis Edge! We w…" at bounding box center [622, 251] width 844 height 12
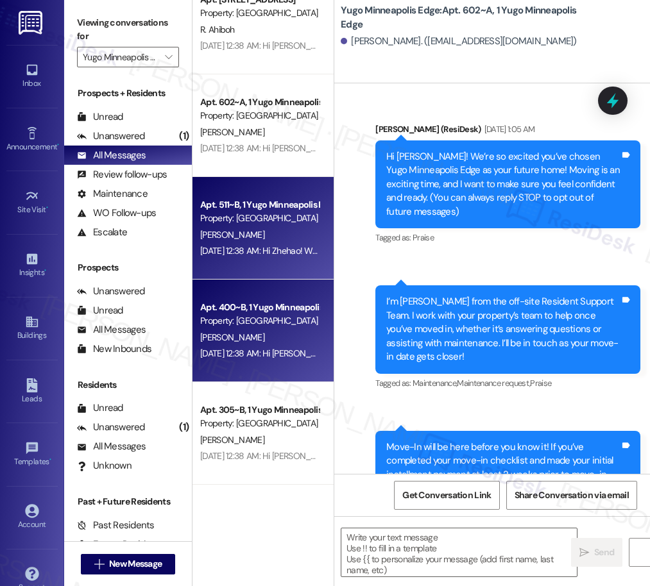
type textarea "Fetching suggested responses. Please feel free to read through the conversation…"
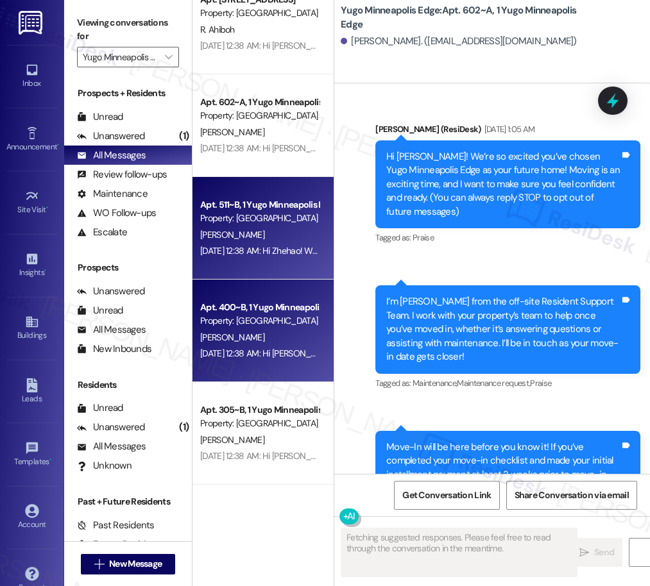
click at [276, 305] on div "Apt. 400~B, 1 Yugo Minneapolis Edge" at bounding box center [259, 307] width 119 height 13
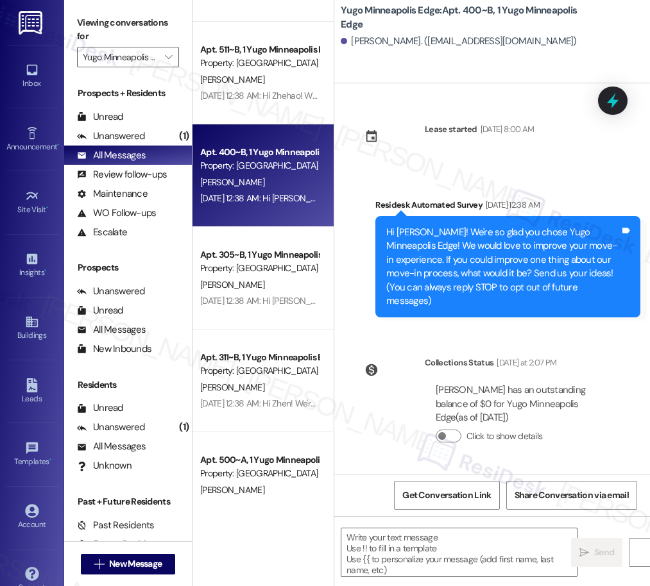
scroll to position [2405, 0]
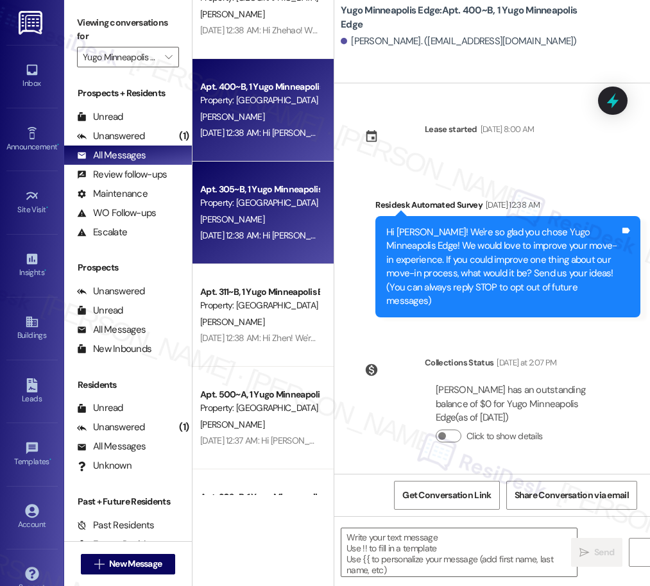
click at [273, 250] on div "Apt. 305~B, 1 Yugo Minneapolis Edge Property: [GEOGRAPHIC_DATA] [PERSON_NAME] […" at bounding box center [262, 213] width 141 height 103
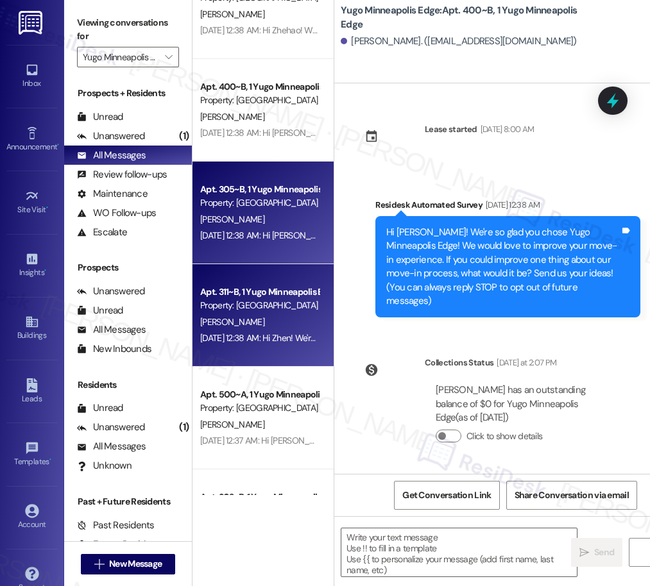
click at [282, 295] on div "Apt. 311~B, 1 Yugo Minneapolis Edge" at bounding box center [259, 292] width 119 height 13
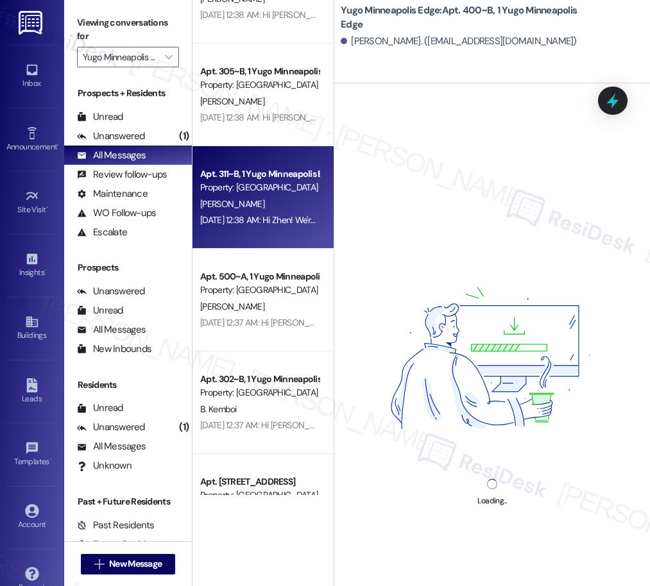
scroll to position [2568, 0]
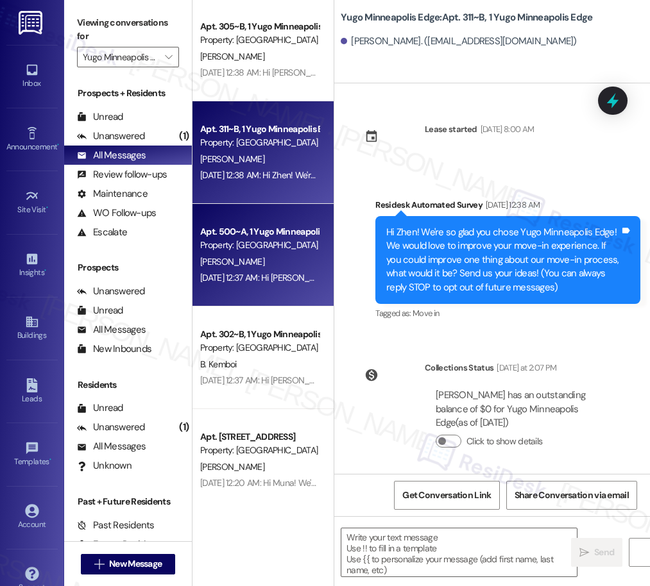
click at [269, 244] on div "Property: [GEOGRAPHIC_DATA]" at bounding box center [259, 245] width 119 height 13
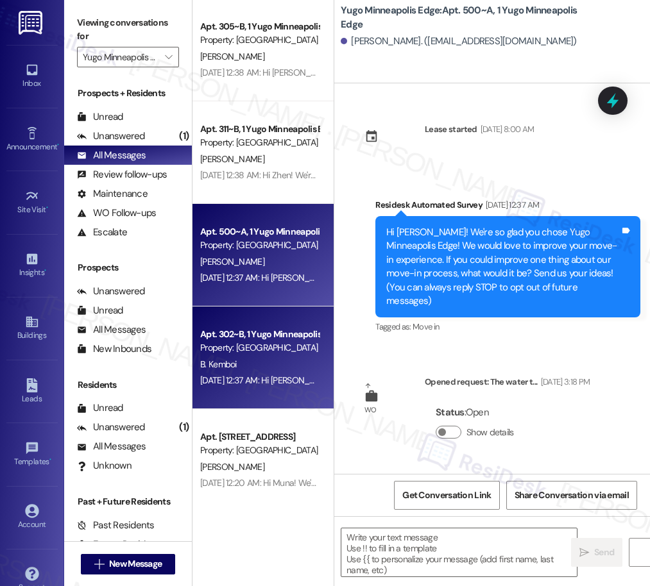
type textarea "Fetching suggested responses. Please feel free to read through the conversation…"
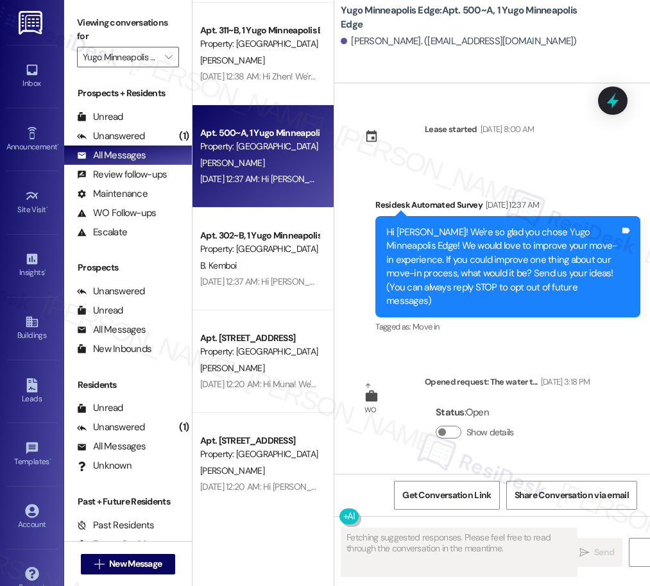
scroll to position [2695, 0]
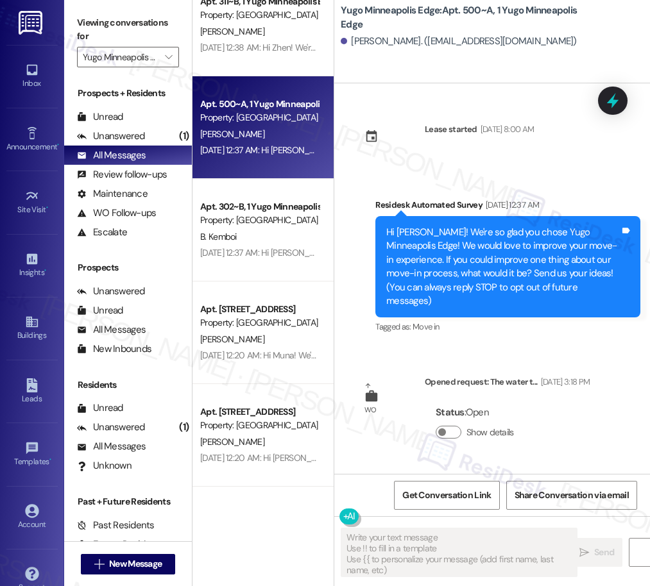
click at [293, 248] on div "Apt. 305~B, 1 Yugo Minneapolis Edge Property: [GEOGRAPHIC_DATA] [PERSON_NAME] […" at bounding box center [262, 247] width 141 height 495
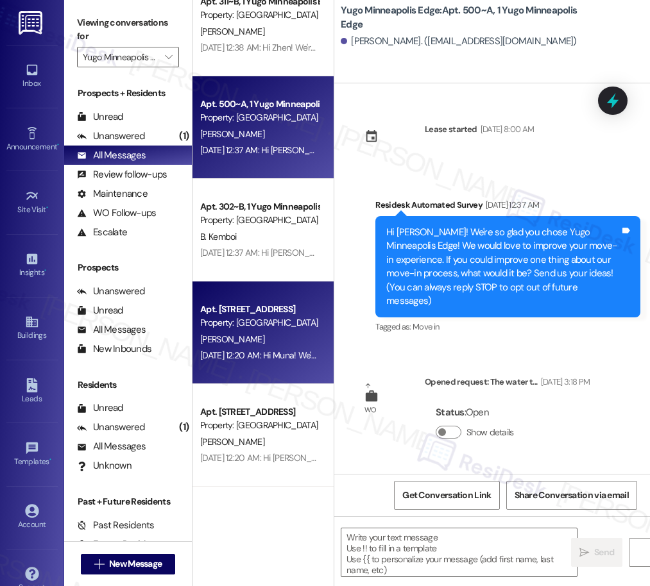
click at [267, 343] on div "[PERSON_NAME]" at bounding box center [259, 340] width 121 height 16
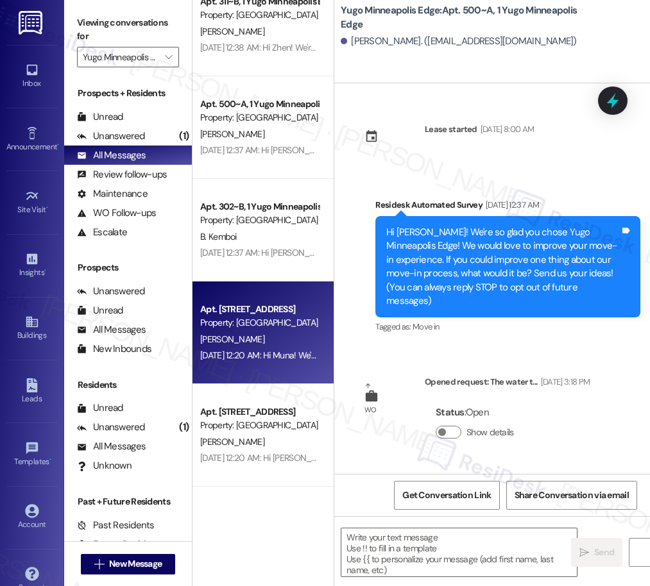
type textarea "Fetching suggested responses. Please feel free to read through the conversation…"
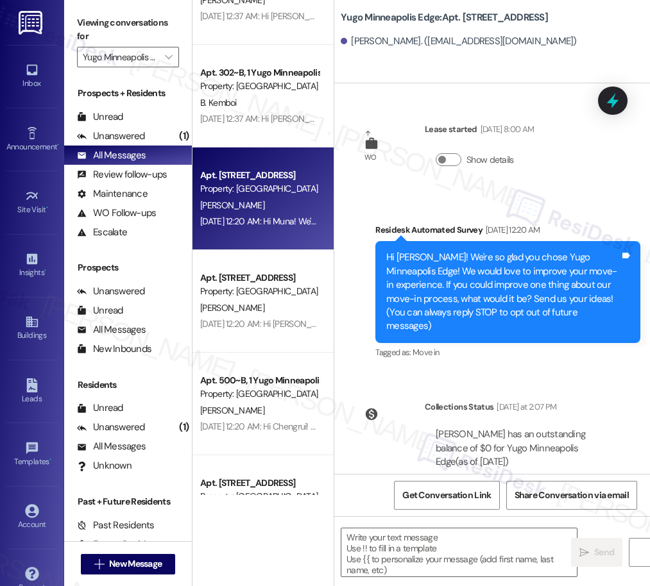
scroll to position [2870, 0]
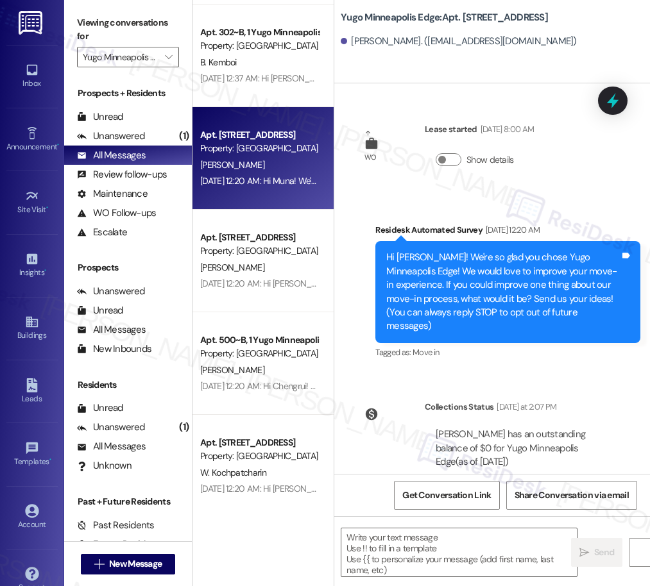
type textarea "Fetching suggested responses. Please feel free to read through the conversation…"
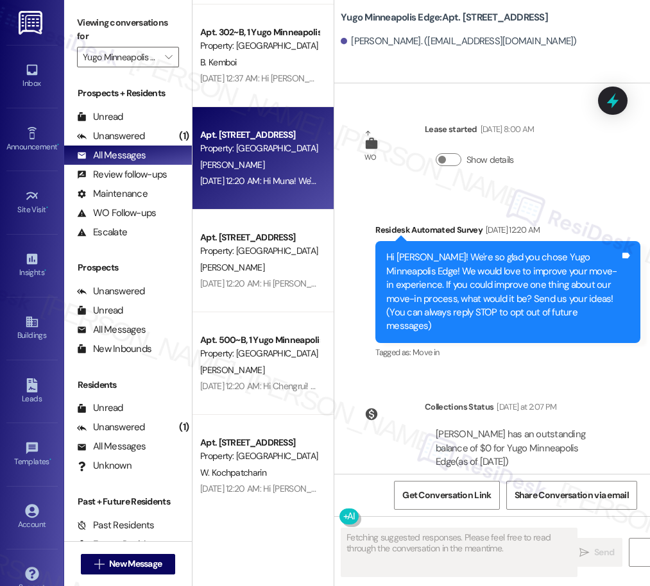
click at [266, 298] on div "Apt. [STREET_ADDRESS] Property: [GEOGRAPHIC_DATA] [PERSON_NAME] [DATE] 12:20 AM…" at bounding box center [262, 261] width 141 height 103
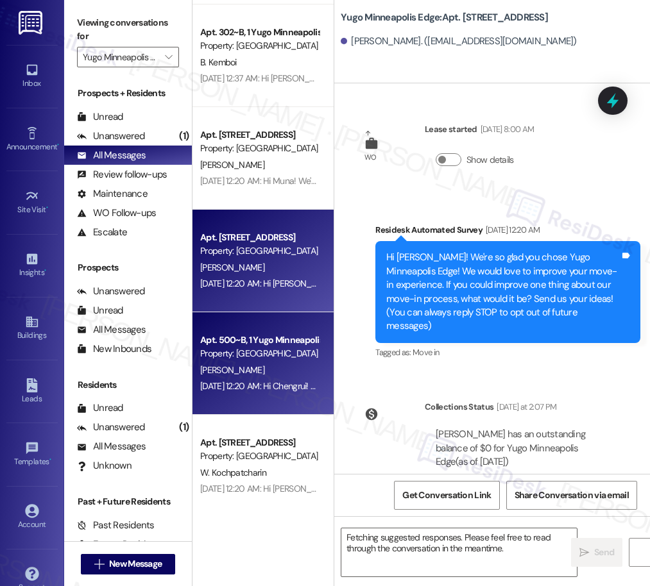
click at [275, 373] on div "[PERSON_NAME]" at bounding box center [259, 371] width 121 height 16
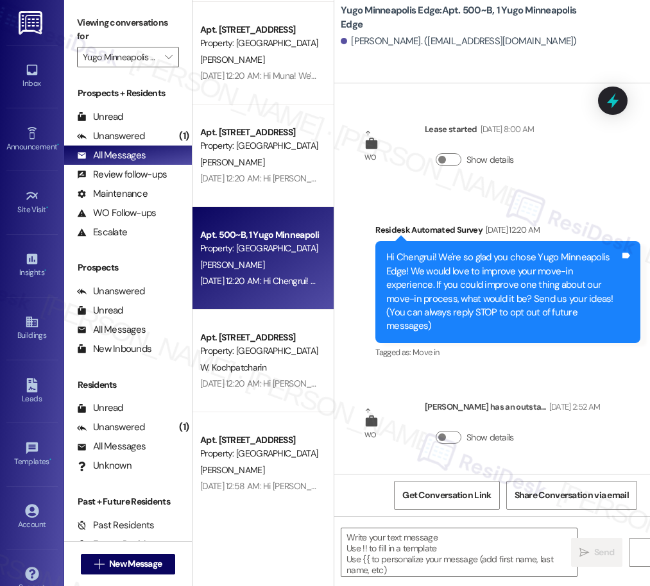
click at [284, 370] on div "W. Kochpatcharin" at bounding box center [259, 368] width 121 height 16
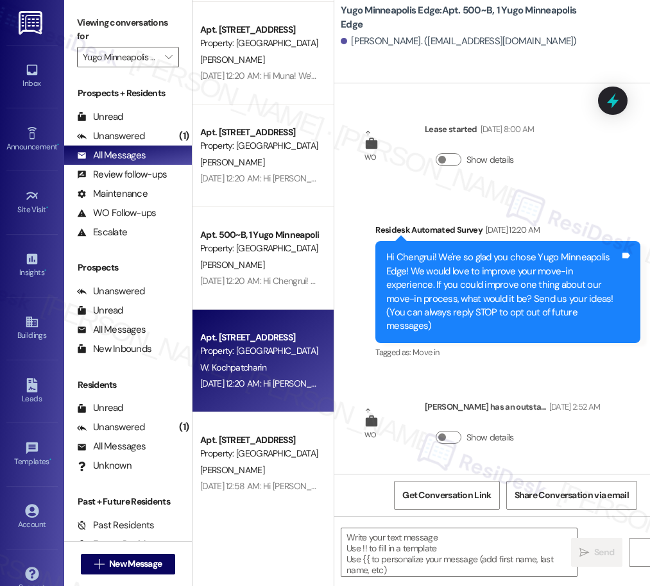
type textarea "Fetching suggested responses. Please feel free to read through the conversation…"
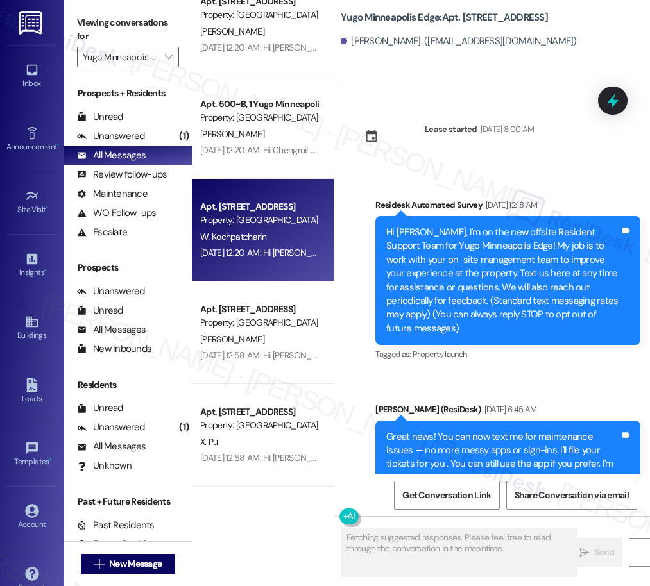
scroll to position [3132, 0]
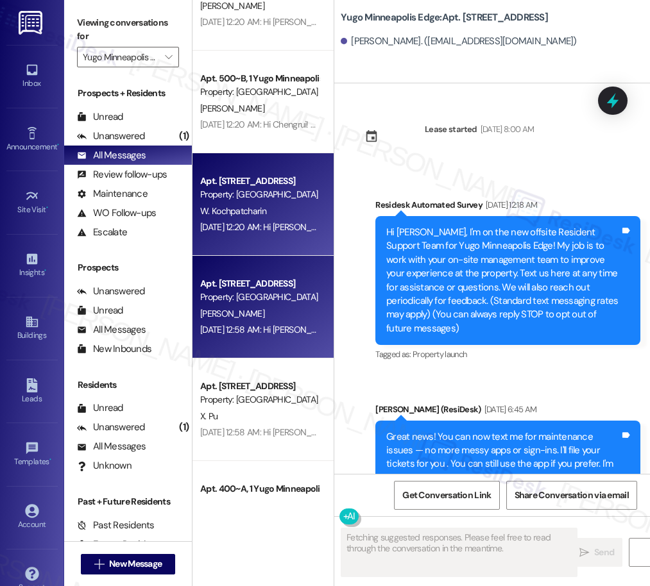
click at [268, 316] on div "[PERSON_NAME]" at bounding box center [259, 314] width 121 height 16
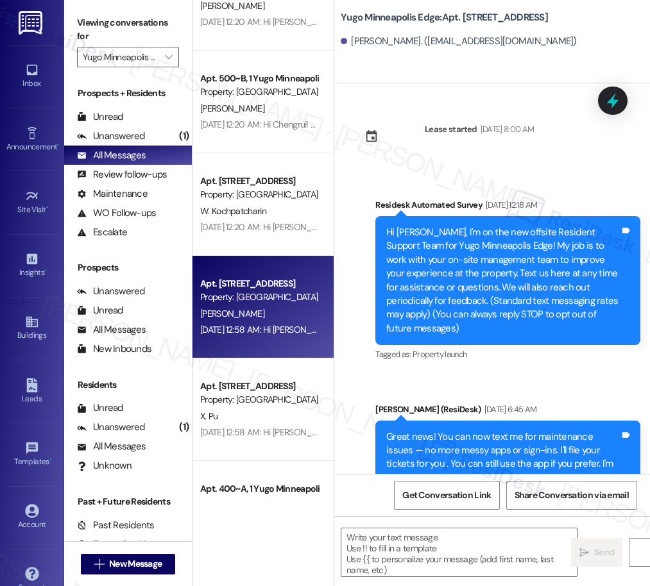
type textarea "Fetching suggested responses. Please feel free to read through the conversation…"
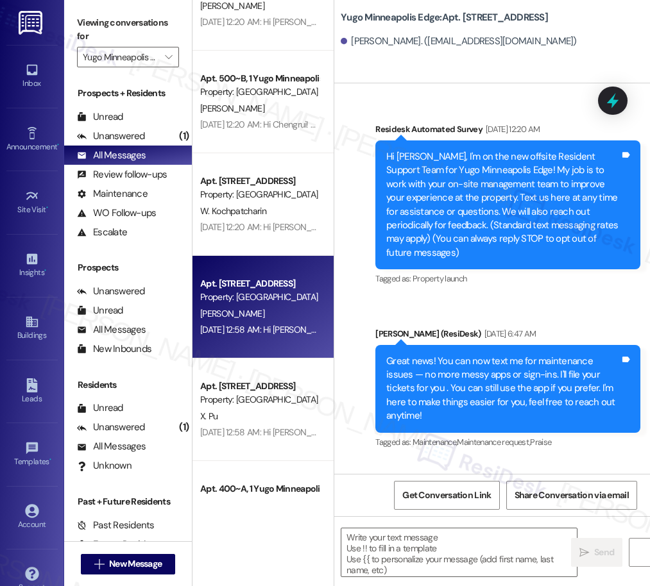
click at [283, 397] on div "Property: [GEOGRAPHIC_DATA]" at bounding box center [259, 399] width 119 height 13
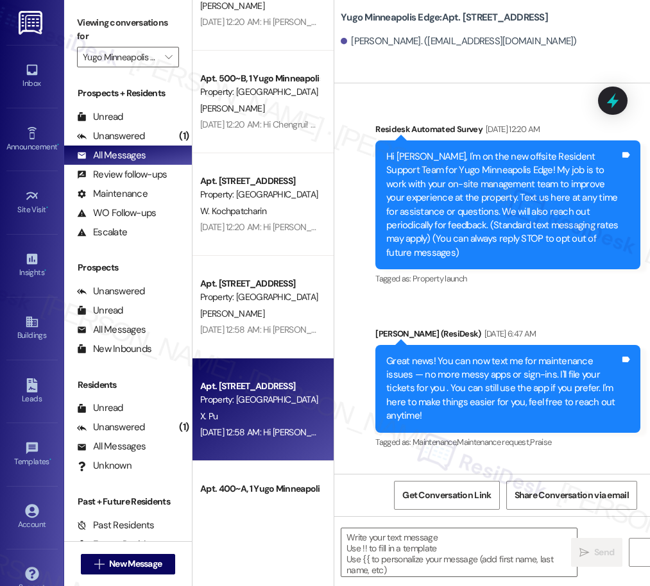
type textarea "Fetching suggested responses. Please feel free to read through the conversation…"
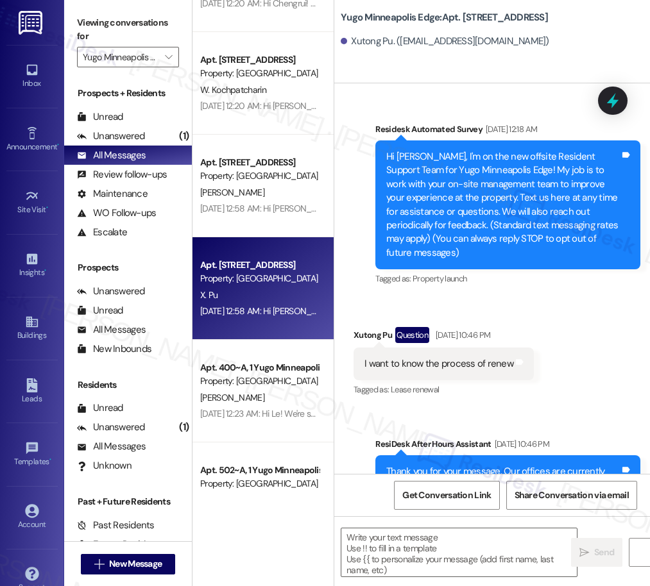
scroll to position [3298, 0]
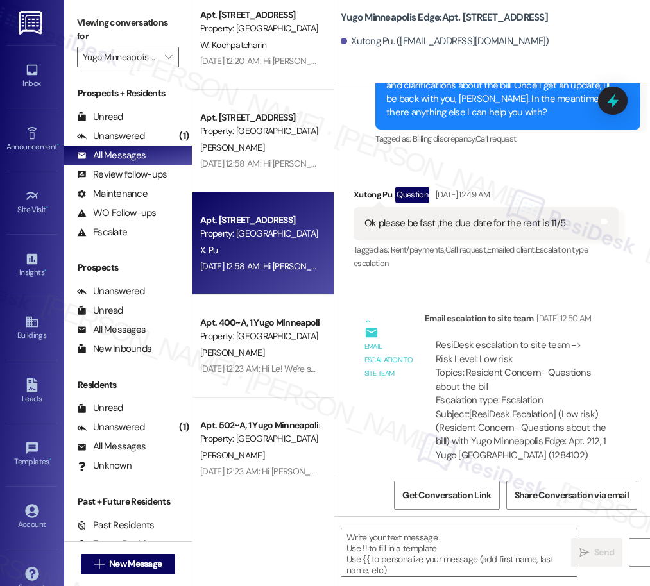
click at [279, 335] on div "Apt. 500~B, 1 Yugo Minneapolis Edge Property: [GEOGRAPHIC_DATA] [PERSON_NAME] […" at bounding box center [262, 247] width 141 height 495
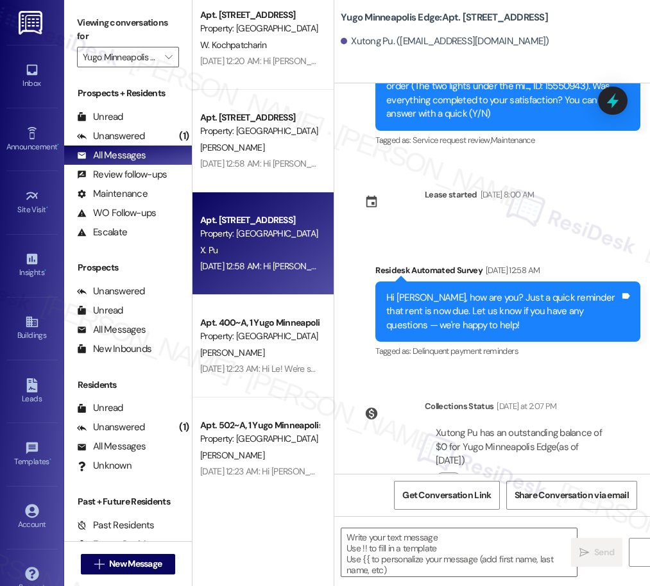
type textarea "Fetching suggested responses. Please feel free to read through the conversation…"
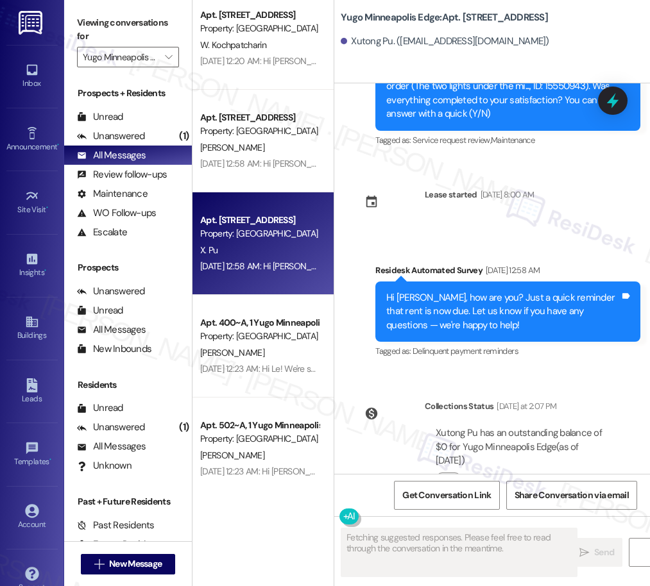
scroll to position [10771, 0]
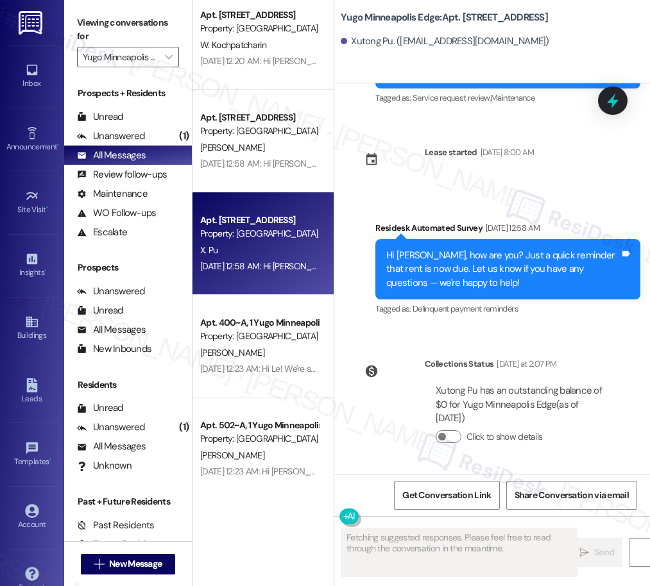
click at [279, 335] on div "Property: [GEOGRAPHIC_DATA]" at bounding box center [259, 336] width 119 height 13
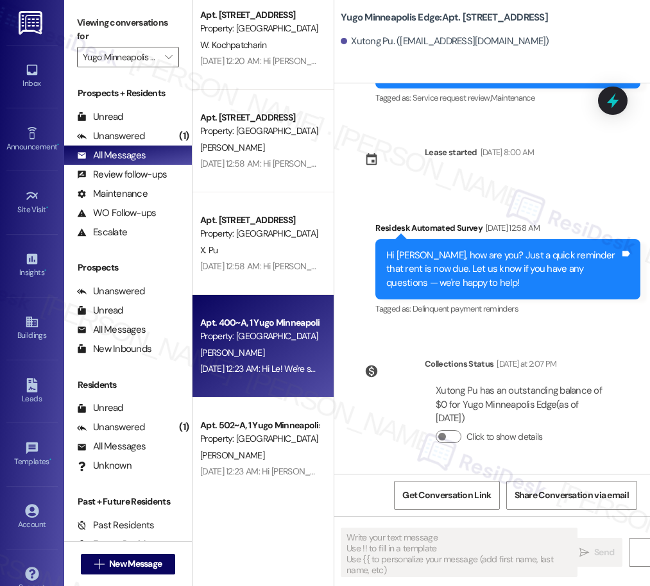
scroll to position [30, 0]
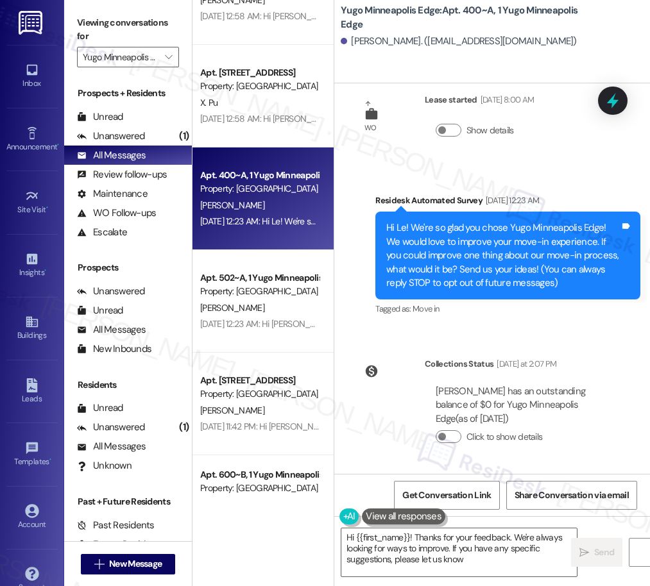
type textarea "Hi {{first_name}}! Thanks for your feedback. We're always looking for ways to i…"
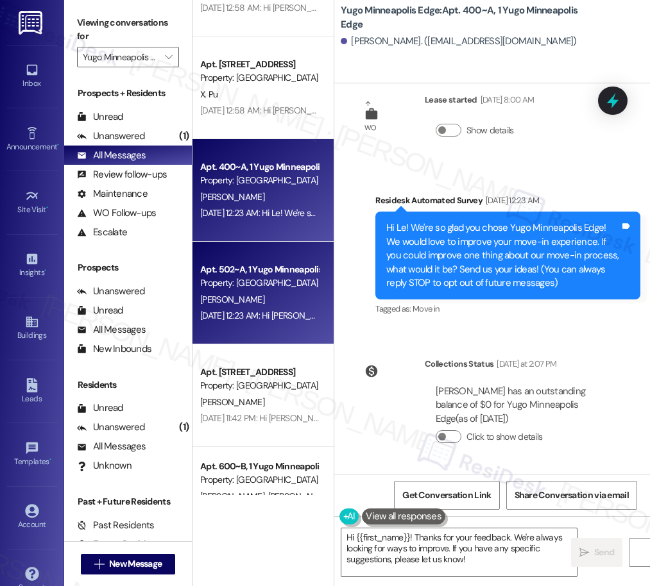
scroll to position [3454, 0]
click at [248, 283] on div "Property: [GEOGRAPHIC_DATA]" at bounding box center [259, 282] width 119 height 13
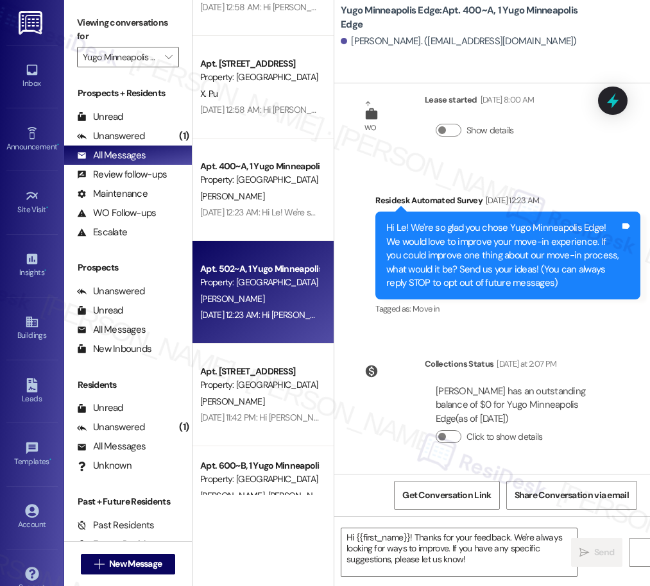
type textarea "Fetching suggested responses. Please feel free to read through the conversation…"
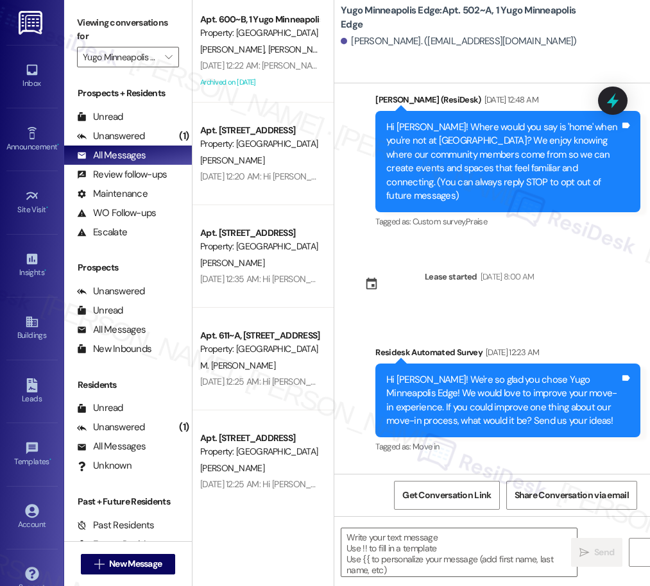
scroll to position [3910, 0]
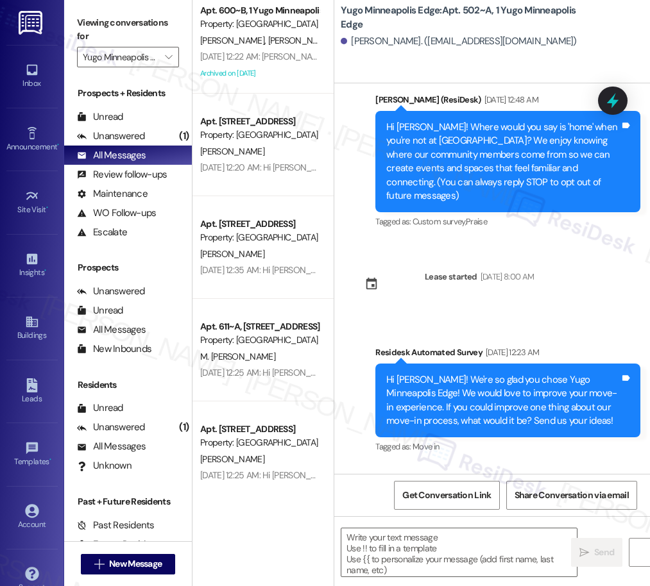
click at [244, 235] on div "Apt. 401, 1 Yugo Minneapolis Edge Property: [GEOGRAPHIC_DATA] [PERSON_NAME] [DA…" at bounding box center [262, 247] width 141 height 495
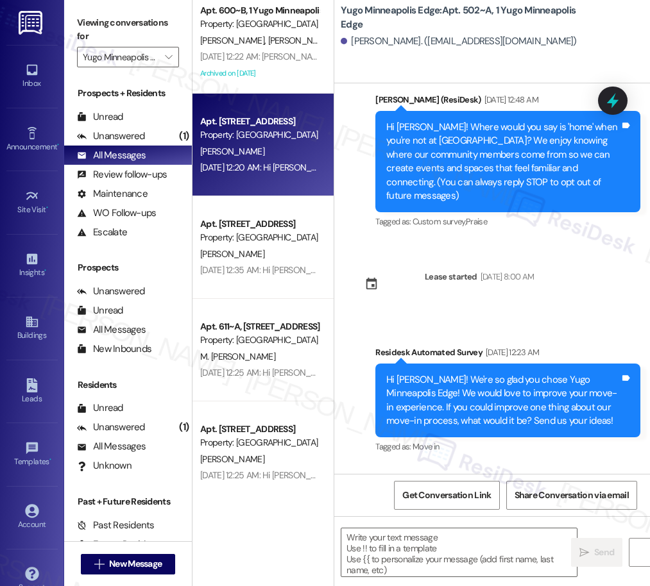
click at [254, 191] on div "Apt. 303, 1 Yugo Minneapolis Edge Property: [GEOGRAPHIC_DATA] [PERSON_NAME] [DA…" at bounding box center [262, 145] width 141 height 103
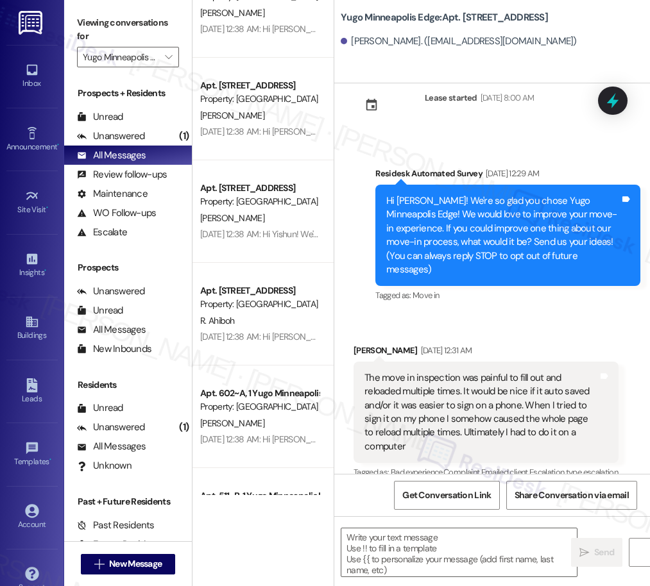
scroll to position [63, 0]
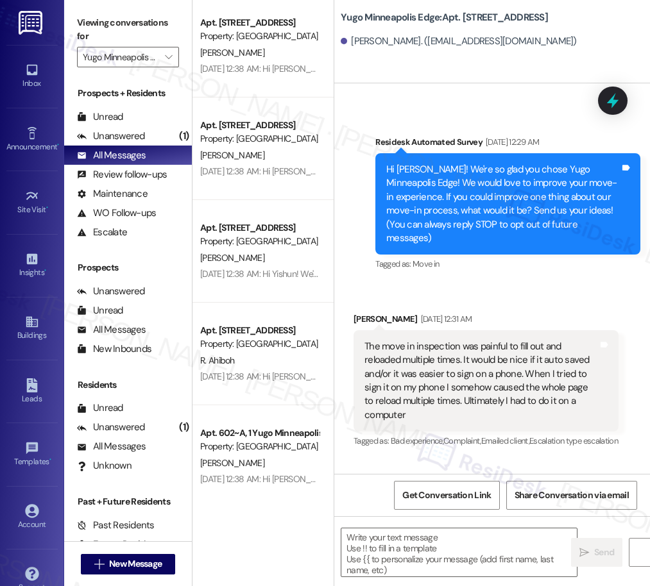
type textarea "Fetching suggested responses. Please feel free to read through the conversation…"
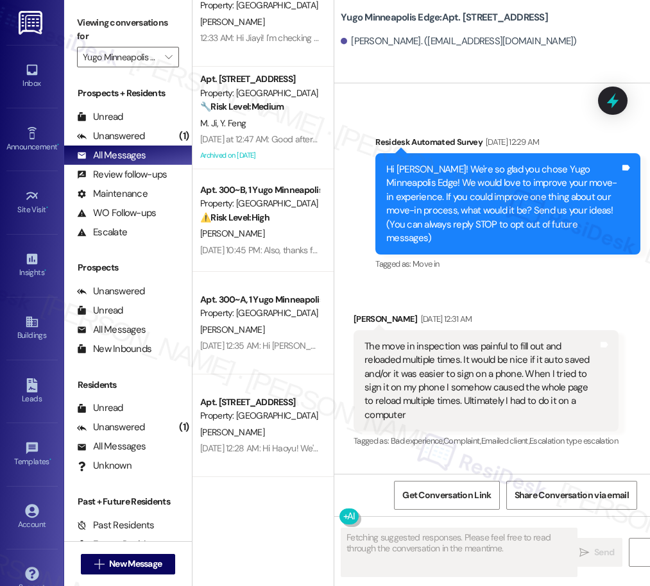
scroll to position [0, 0]
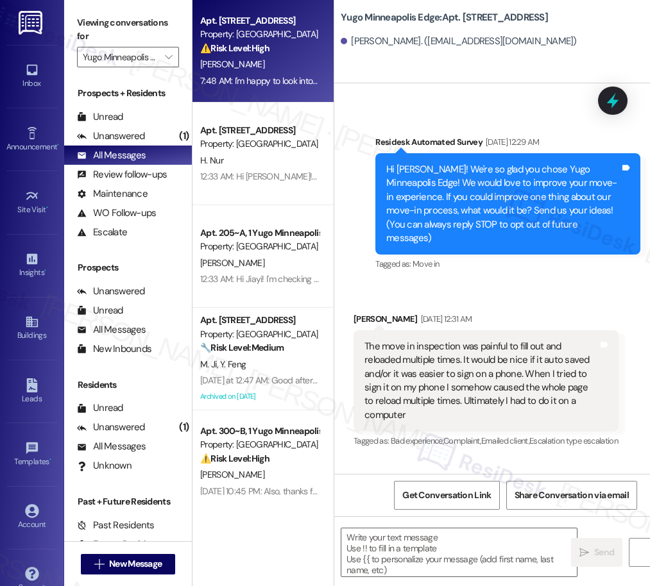
click at [257, 53] on strong "⚠️ Risk Level: High" at bounding box center [234, 48] width 69 height 12
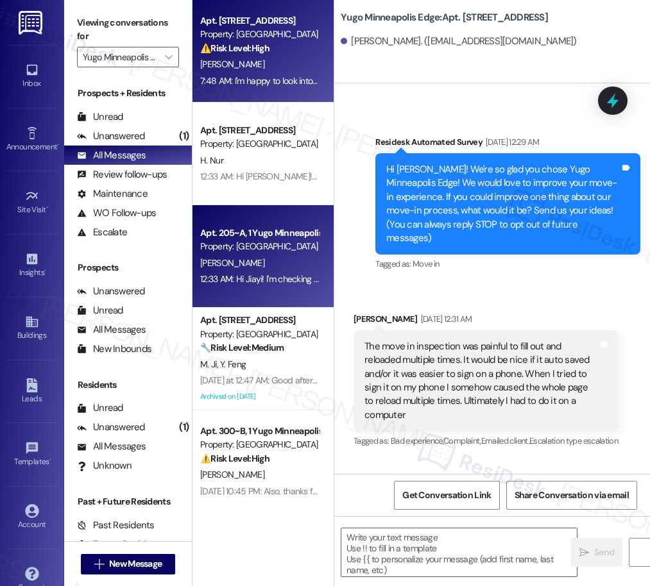
type textarea "Fetching suggested responses. Please feel free to read through the conversation…"
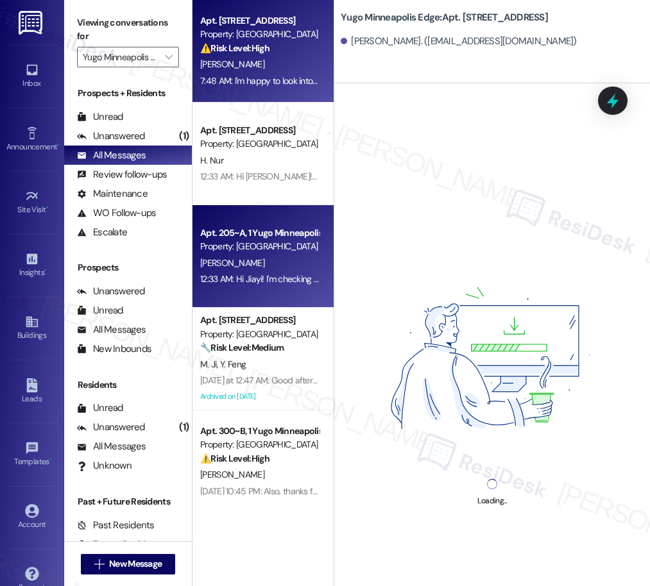
click at [253, 264] on div "[PERSON_NAME]" at bounding box center [259, 263] width 121 height 16
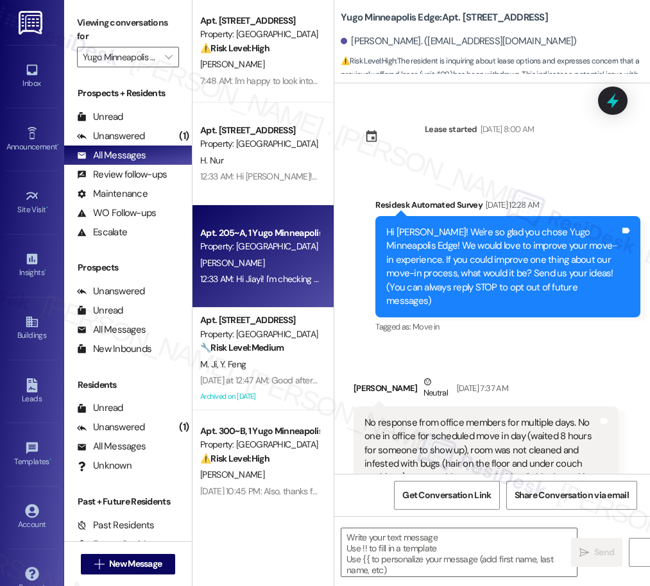
click at [286, 359] on div "M. [PERSON_NAME]" at bounding box center [259, 365] width 121 height 16
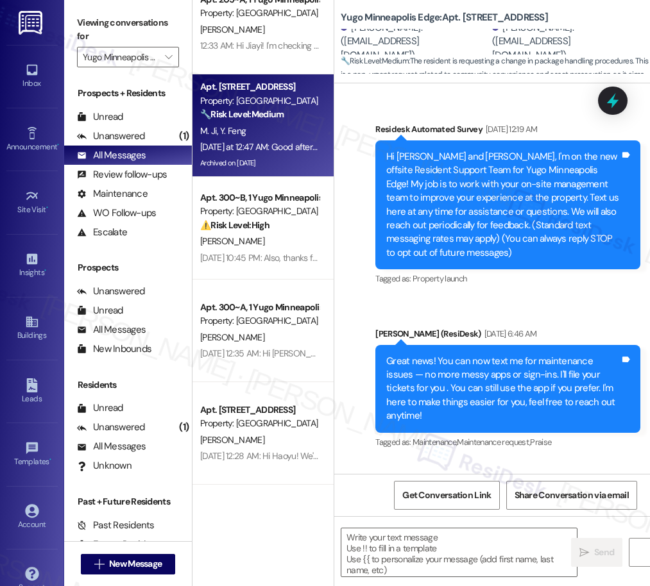
scroll to position [271, 0]
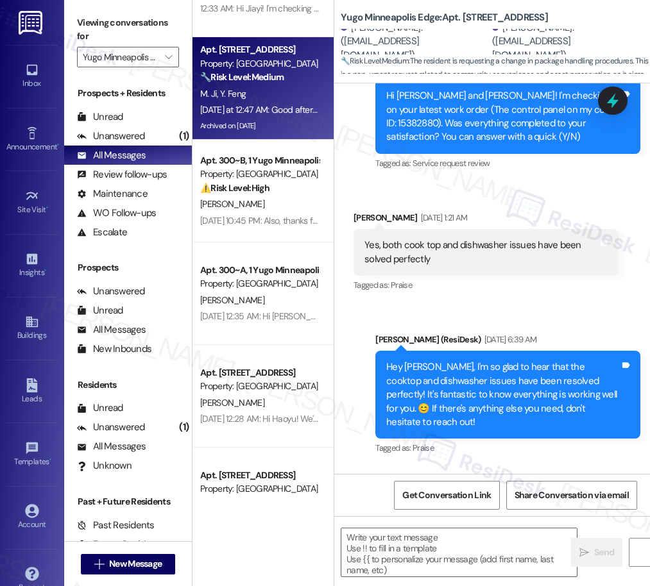
click at [285, 213] on div "Apt. 609, [GEOGRAPHIC_DATA] Property: [GEOGRAPHIC_DATA] Edge ⚠️ Risk Level: Hig…" at bounding box center [262, 247] width 141 height 495
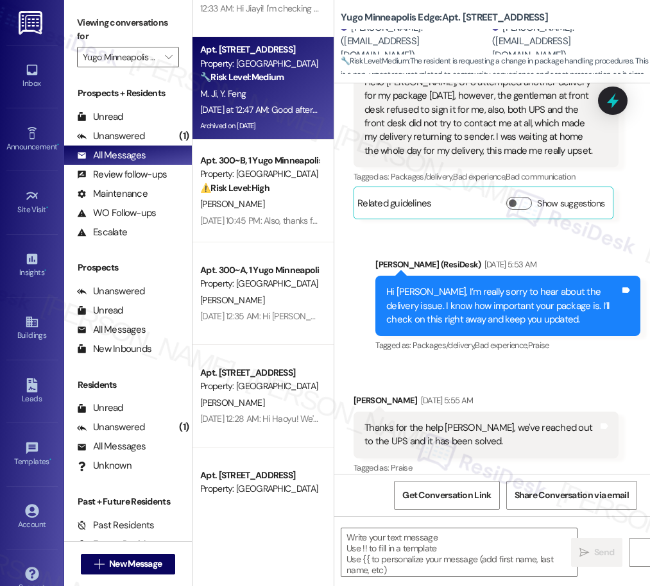
scroll to position [6056, 0]
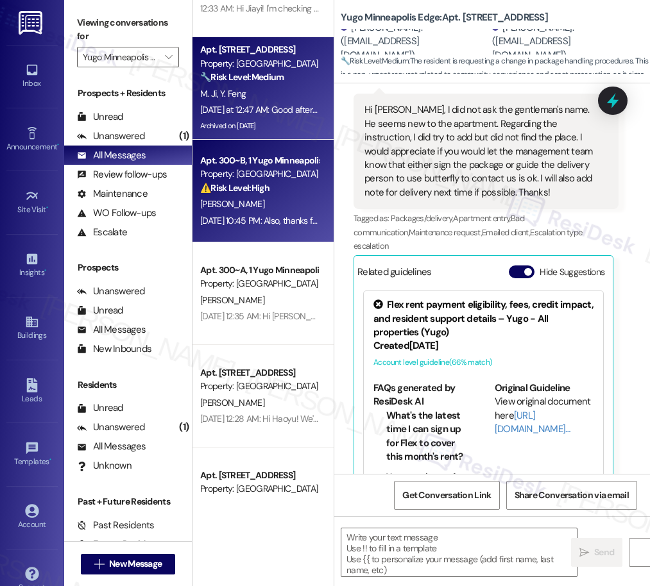
type textarea "Fetching suggested responses. Please feel free to read through the conversation…"
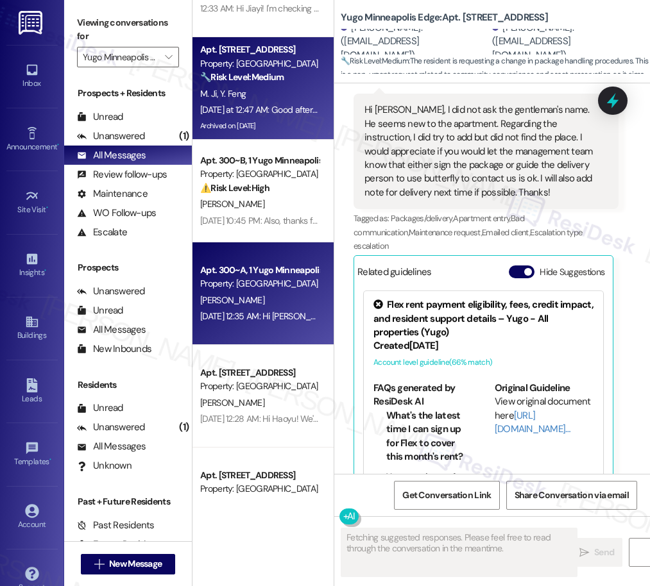
click at [274, 296] on div "[PERSON_NAME]" at bounding box center [259, 301] width 121 height 16
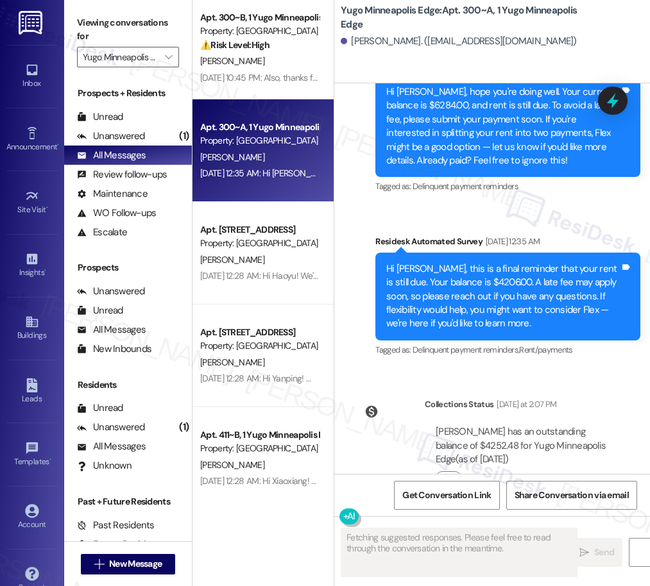
scroll to position [440, 0]
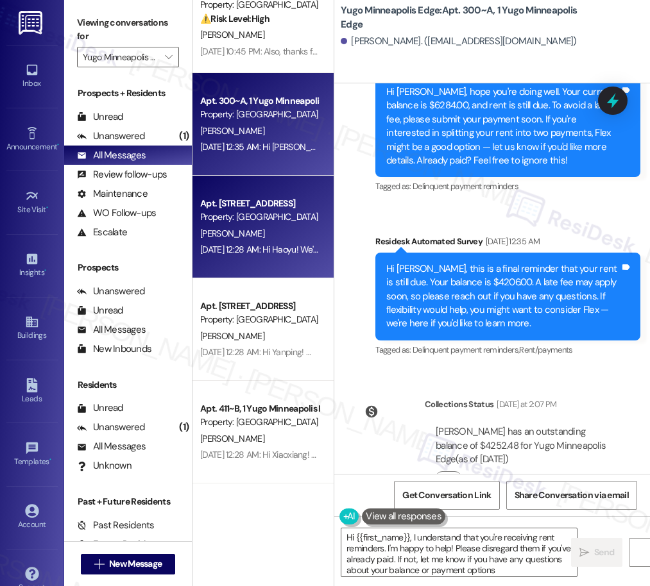
type textarea "Hi {{first_name}}, I understand that you're receiving rent reminders. I'm happy…"
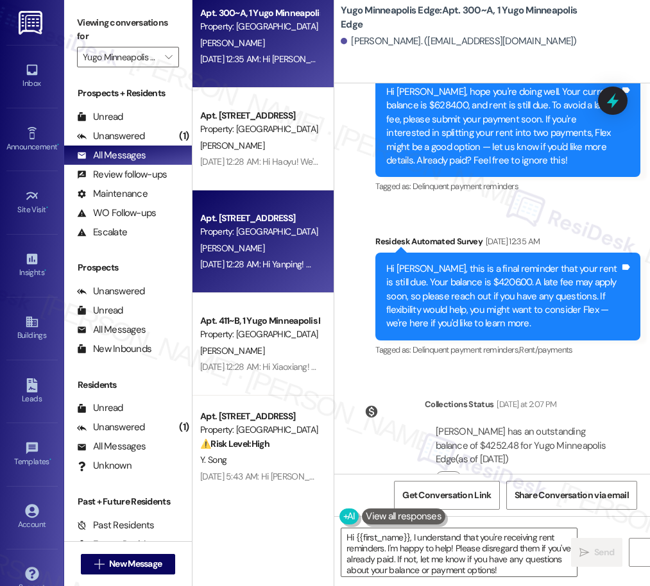
scroll to position [537, 0]
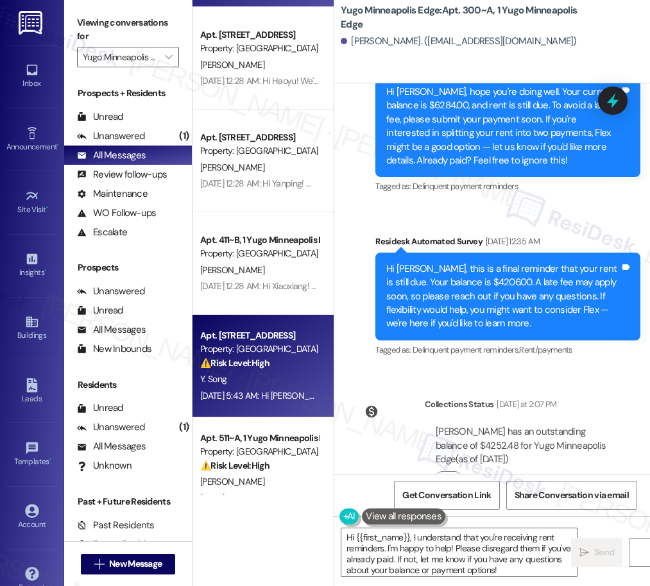
click at [275, 316] on div "Apt. 301, 1 Yugo Minneapolis Edge Property: Yugo Minneapolis Edge ⚠️ Risk Level…" at bounding box center [262, 366] width 141 height 103
type textarea "Fetching suggested responses. Please feel free to read through the conversation…"
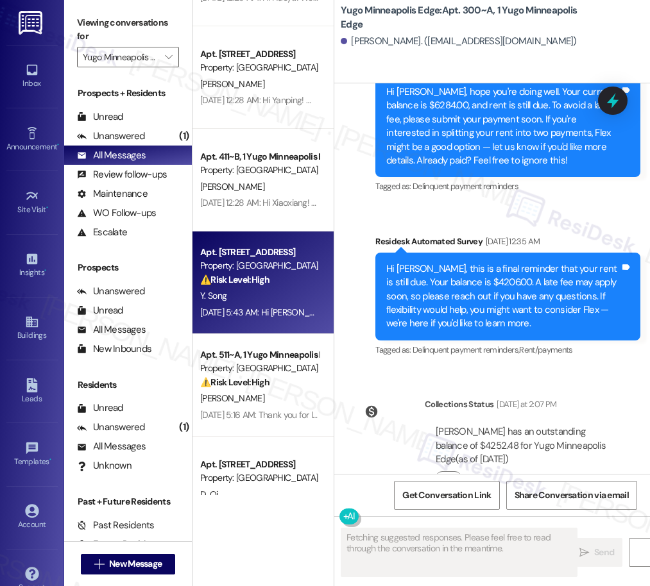
scroll to position [710, 0]
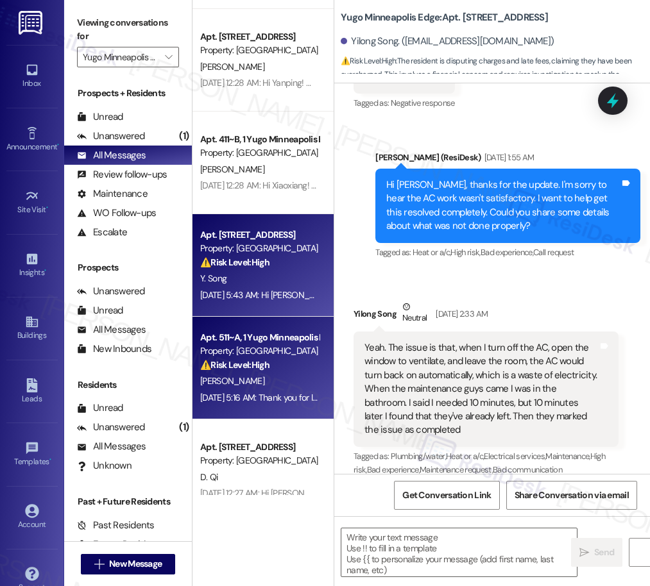
click at [266, 354] on div "Property: [GEOGRAPHIC_DATA]" at bounding box center [259, 351] width 119 height 13
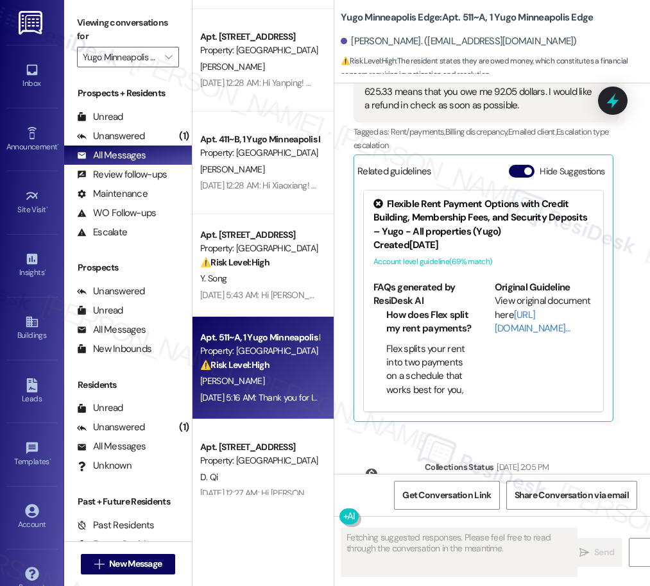
scroll to position [3239, 0]
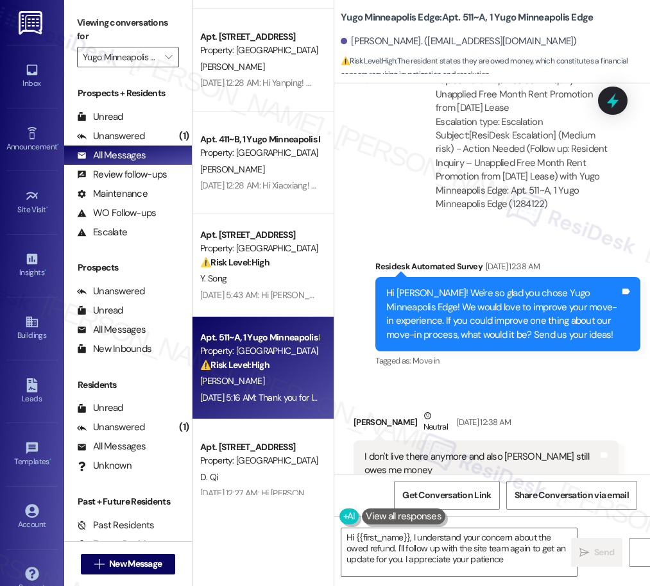
type textarea "Hi {{first_name}}, I understand your concern about the owed refund. I'll follow…"
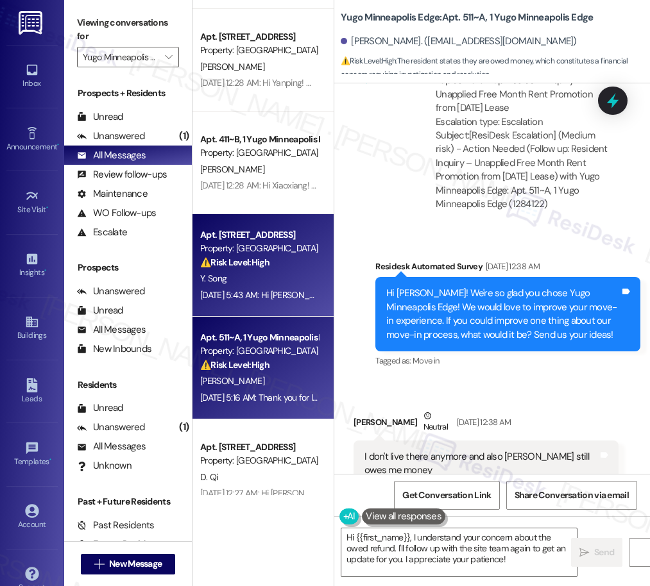
click at [268, 274] on div "Y. Song" at bounding box center [259, 279] width 121 height 16
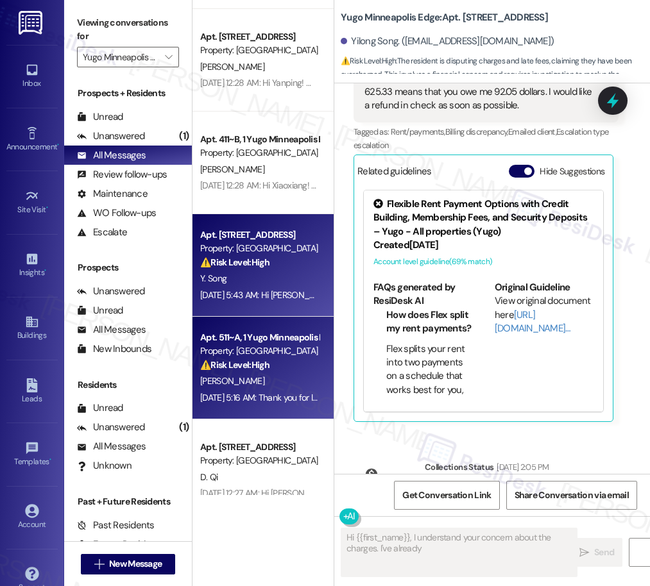
type textarea "Hi {{first_name}}, I understand your concern about the charges. I've already no…"
click at [267, 398] on div "[DATE] 5:16 AM: Thank you for letting us know, [PERSON_NAME]. I will let the si…" at bounding box center [549, 398] width 699 height 12
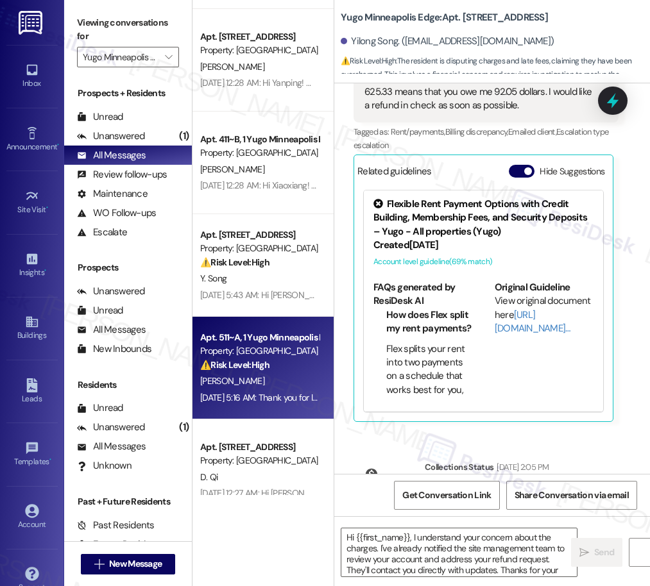
type textarea "Fetching suggested responses. Please feel free to read through the conversation…"
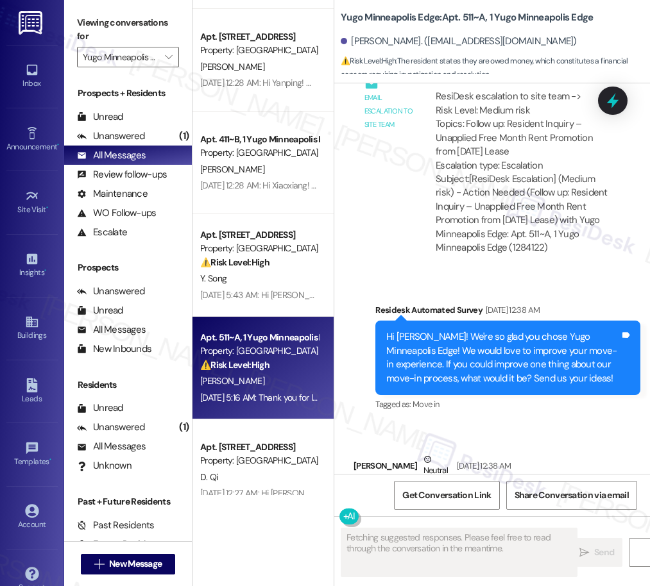
scroll to position [3254, 0]
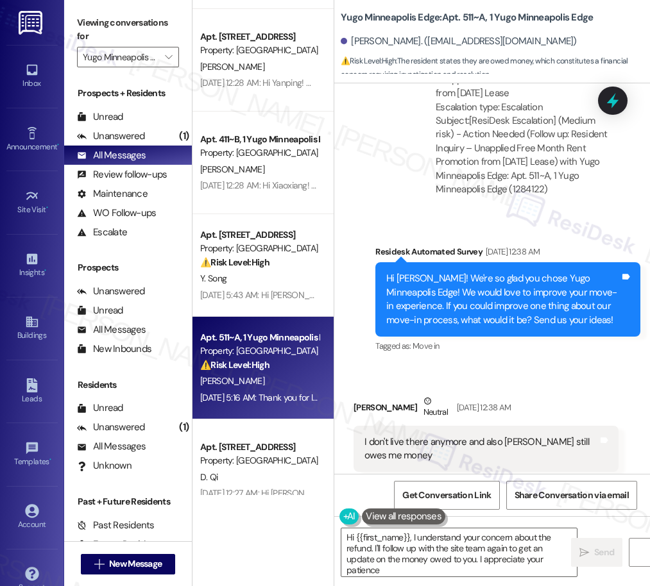
type textarea "Hi {{first_name}}, I understand your concern about the refund. I'll follow up w…"
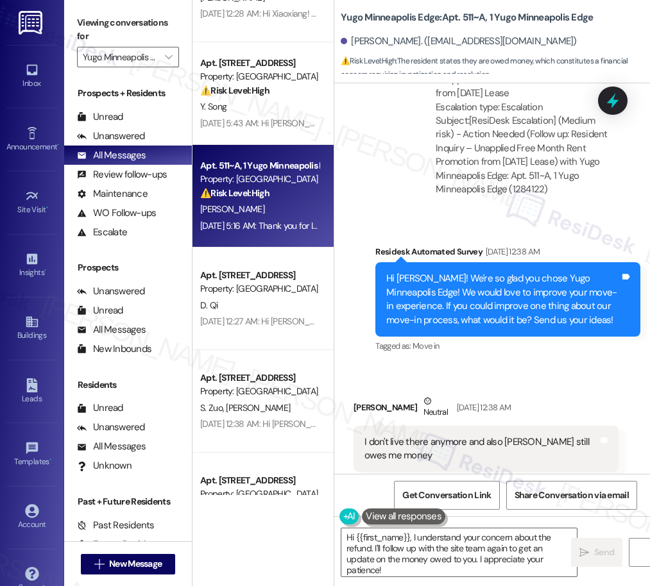
scroll to position [883, 0]
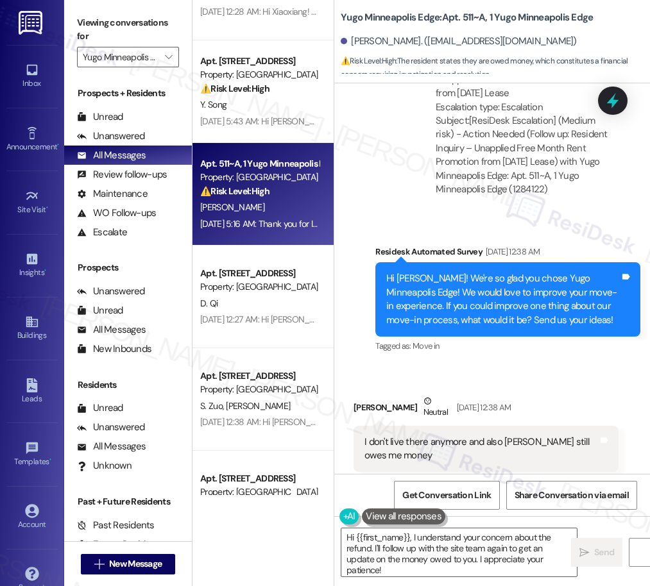
click at [273, 289] on div "Property: [GEOGRAPHIC_DATA]" at bounding box center [259, 286] width 119 height 13
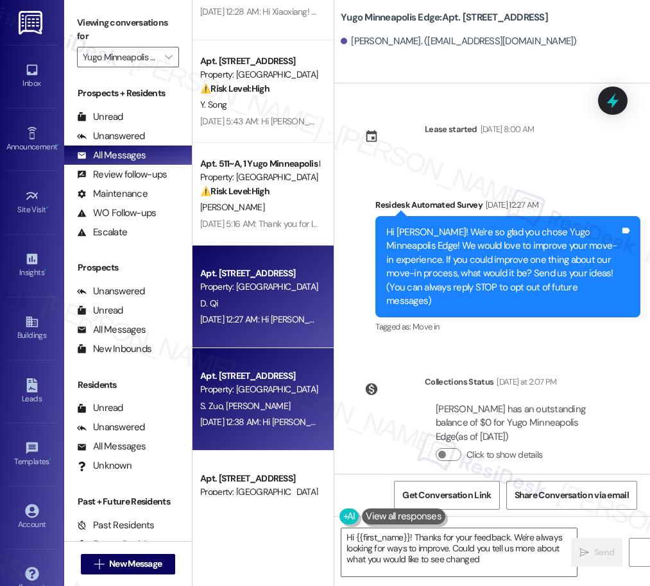
type textarea "Hi {{first_name}}! Thanks for your feedback. We're always looking for ways to i…"
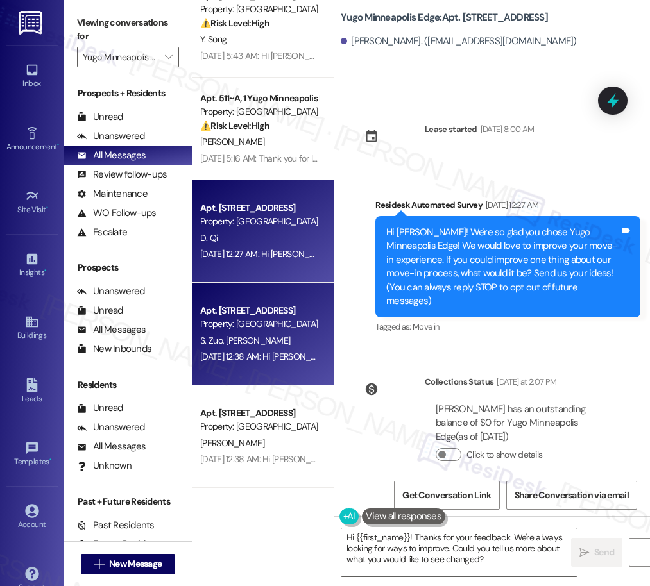
scroll to position [1007, 0]
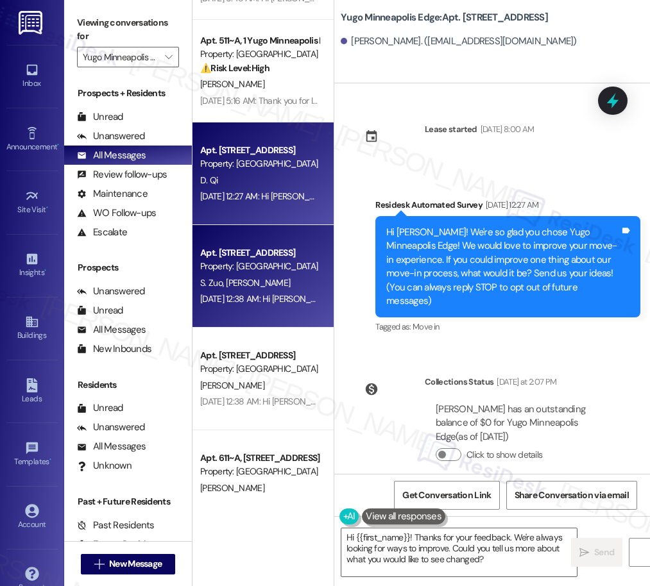
click at [278, 266] on div "Property: [GEOGRAPHIC_DATA]" at bounding box center [259, 266] width 119 height 13
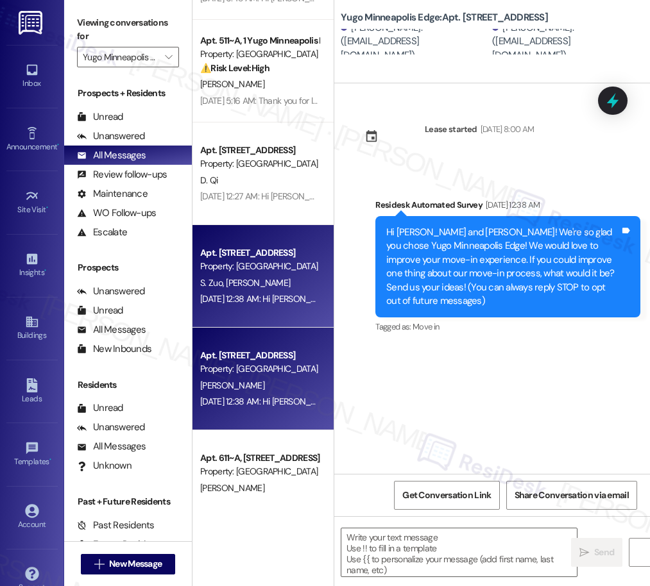
type textarea "Fetching suggested responses. Please feel free to read through the conversation…"
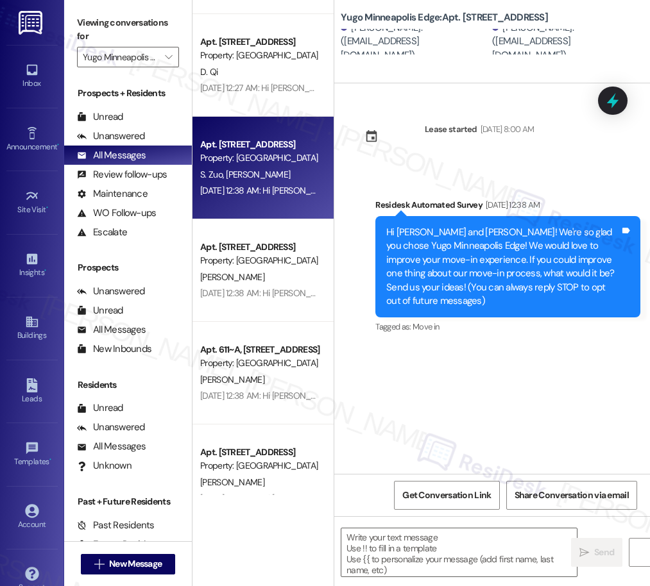
scroll to position [1118, 0]
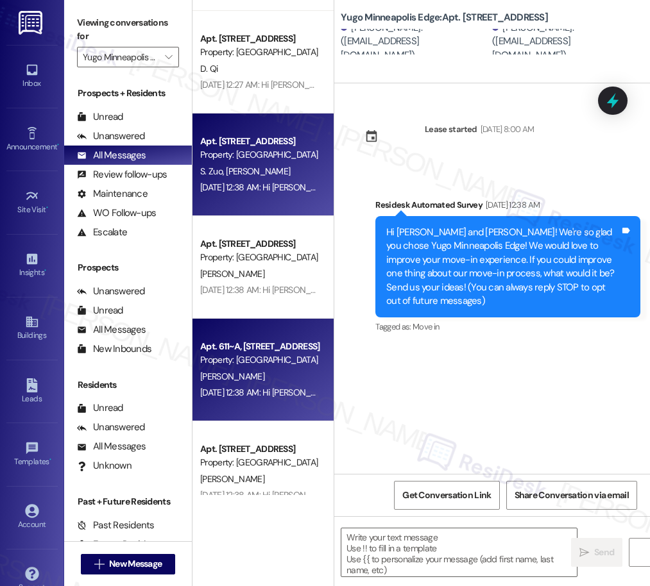
click at [277, 362] on div "Property: [GEOGRAPHIC_DATA]" at bounding box center [259, 360] width 119 height 13
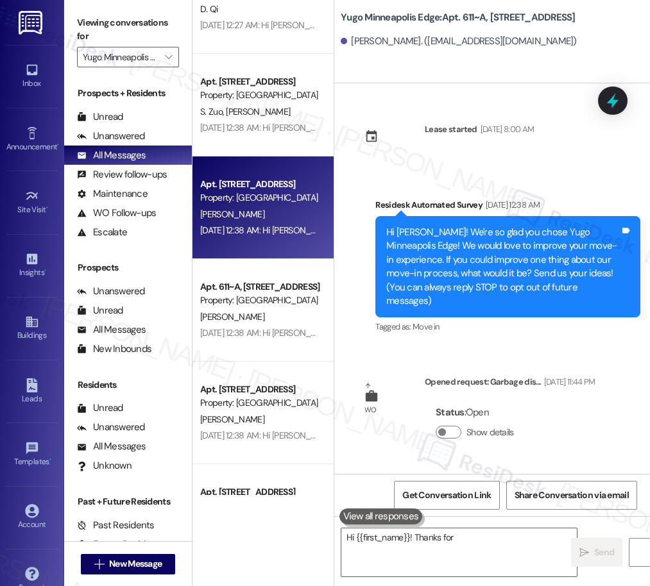
scroll to position [1181, 0]
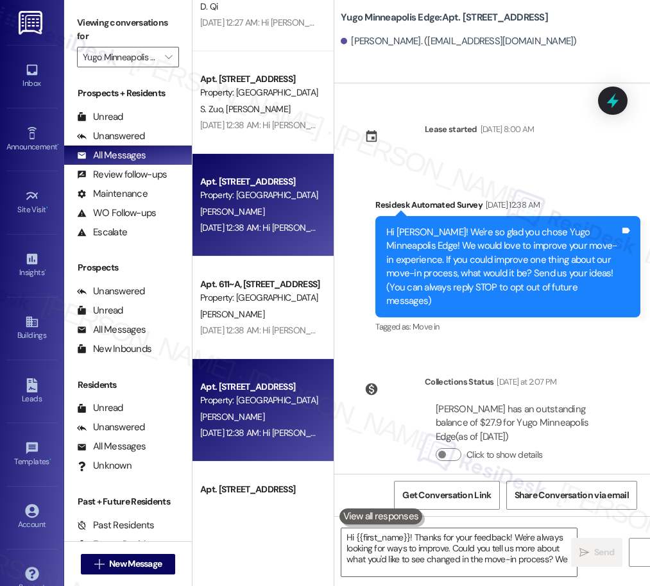
type textarea "Hi {{first_name}}! Thanks for your feedback! We're always looking for ways to i…"
click at [271, 411] on div "[PERSON_NAME]" at bounding box center [259, 417] width 121 height 16
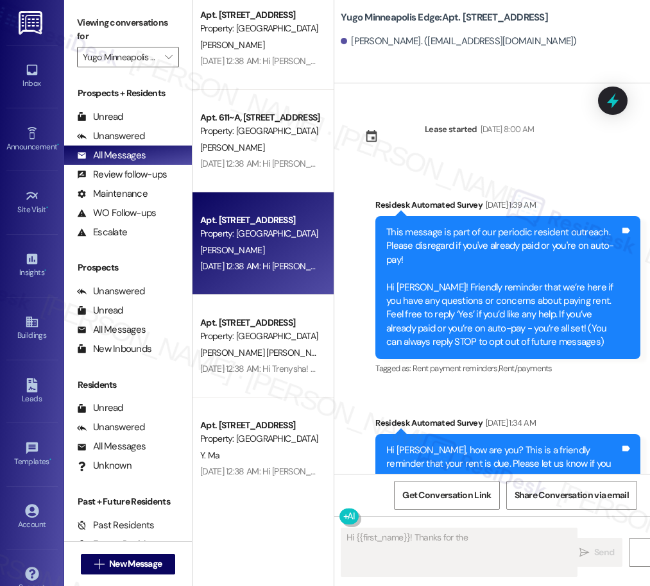
scroll to position [1349, 0]
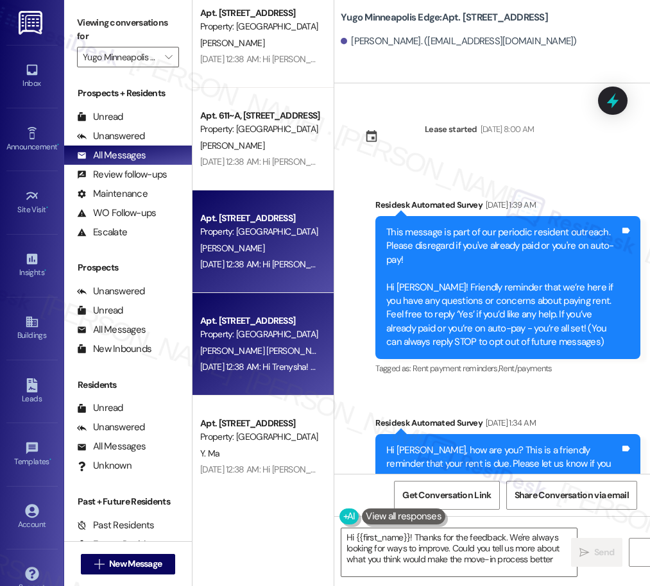
type textarea "Hi {{first_name}}! Thanks for the feedback. We're always looking for ways to im…"
click at [302, 351] on div "[PERSON_NAME] [PERSON_NAME]" at bounding box center [259, 351] width 121 height 16
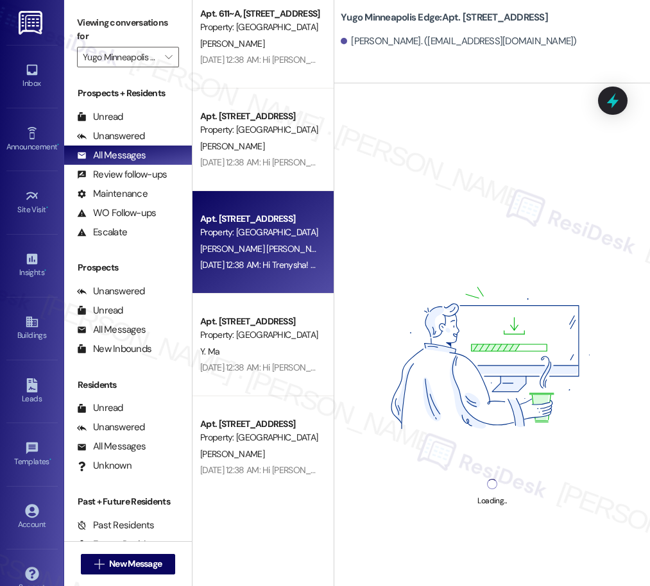
scroll to position [1464, 0]
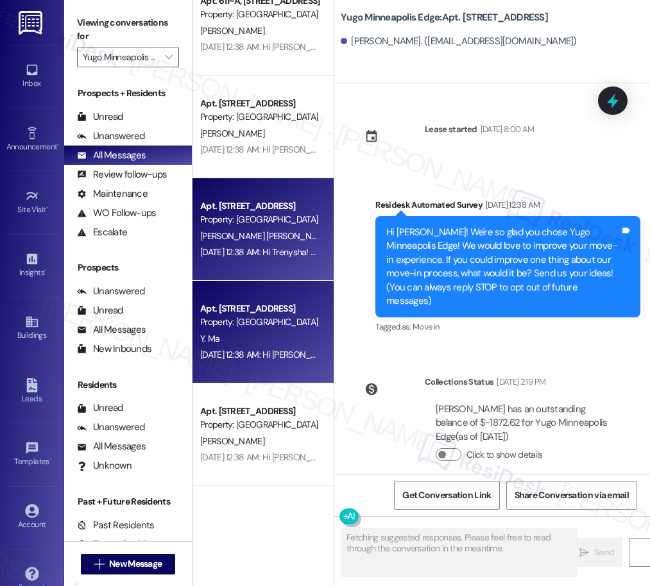
click at [256, 324] on div "Property: [GEOGRAPHIC_DATA]" at bounding box center [259, 322] width 119 height 13
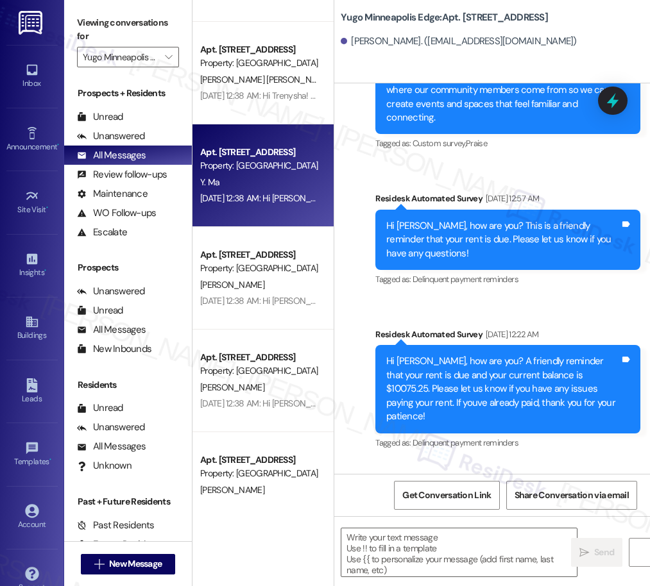
scroll to position [1625, 0]
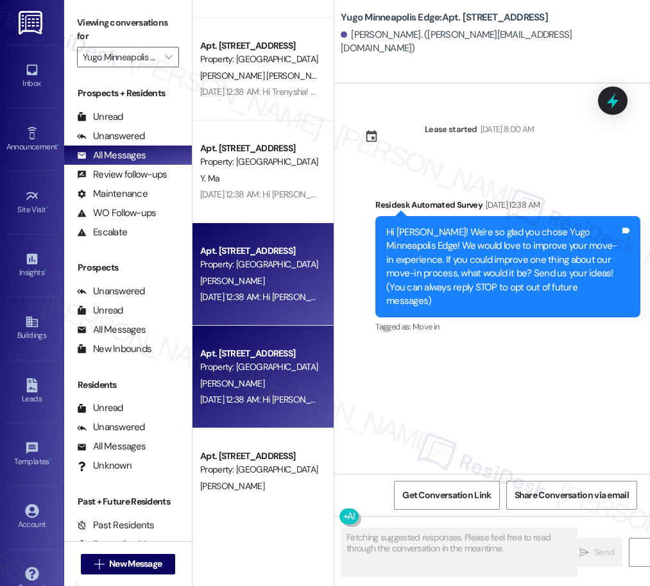
scroll to position [0, 0]
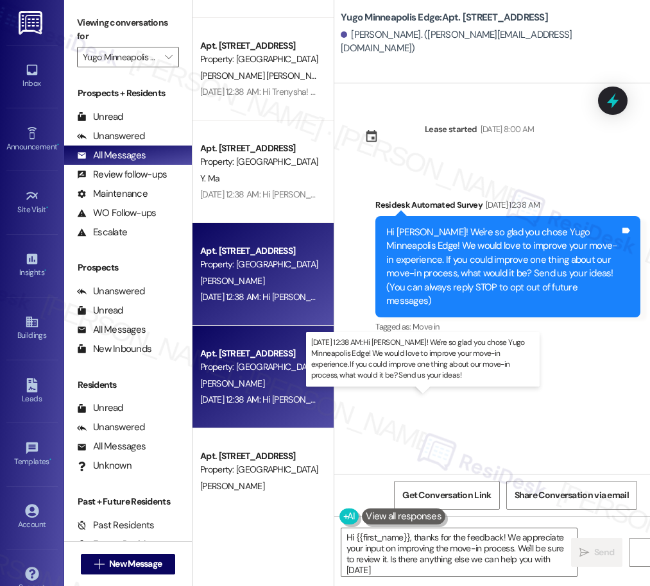
type textarea "Hi {{first_name}}, thanks for the feedback! We appreciate your input on improvi…"
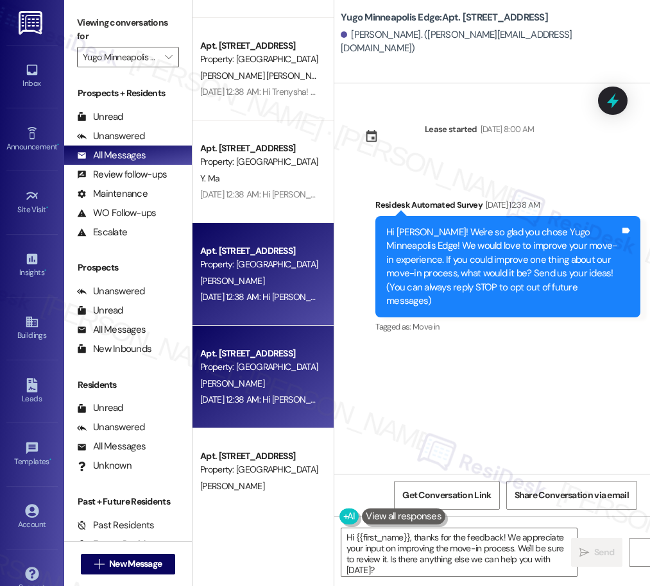
click at [271, 378] on div "[PERSON_NAME]" at bounding box center [259, 384] width 121 height 16
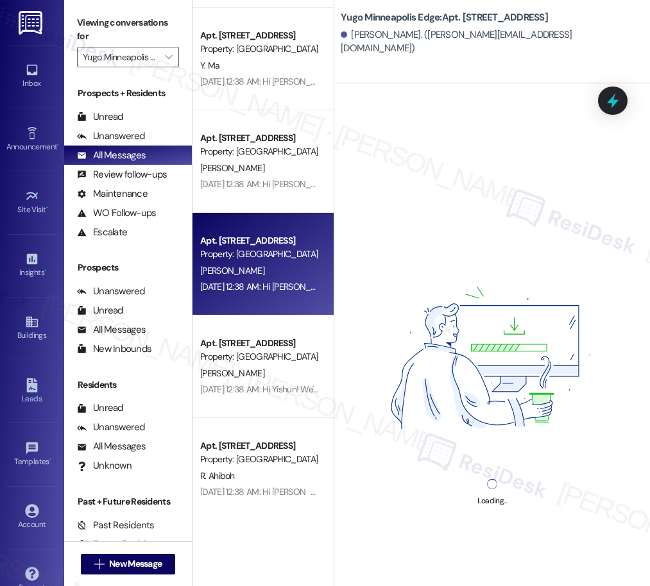
scroll to position [1739, 0]
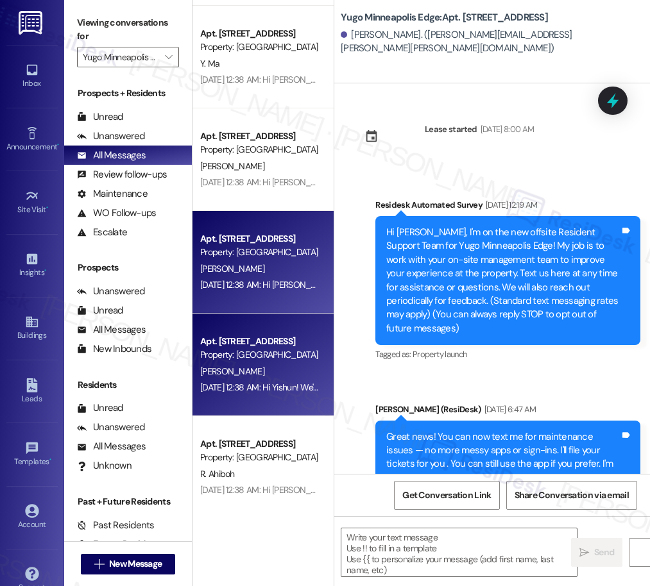
click at [280, 373] on div "Apt. 611~A, 1 Yugo Minneapolis Edge Property: [GEOGRAPHIC_DATA] [PERSON_NAME] […" at bounding box center [262, 247] width 141 height 495
type textarea "Fetching suggested responses. Please feel free to read through the conversation…"
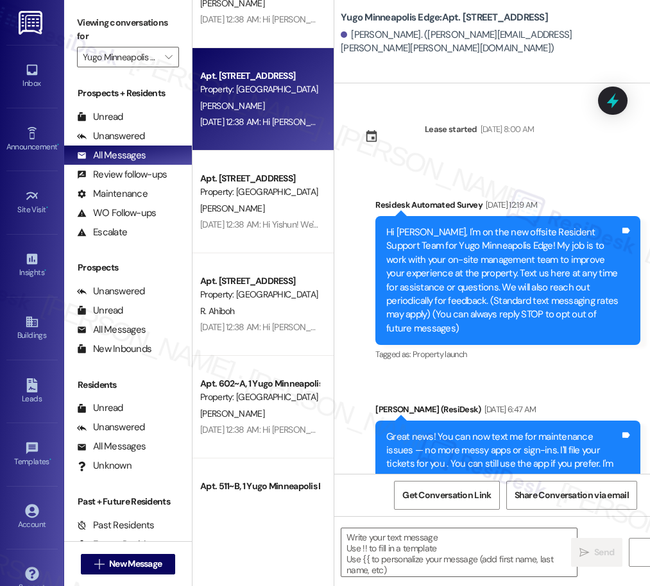
scroll to position [1934, 0]
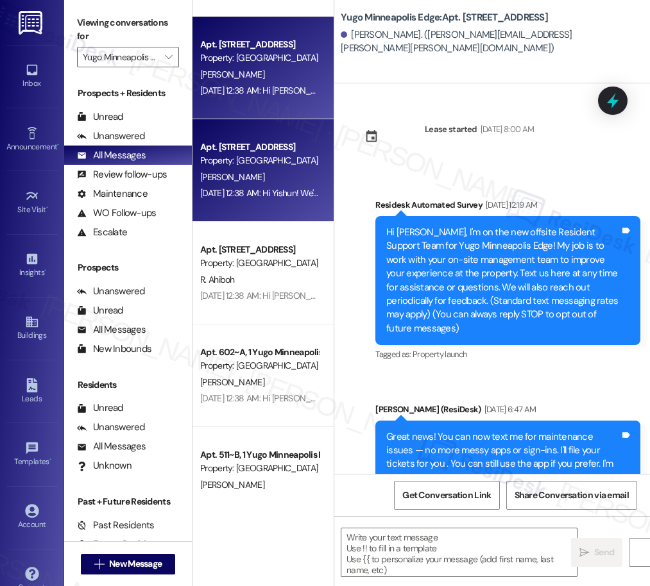
click at [282, 216] on div "Apt. 603, [GEOGRAPHIC_DATA] Property: [GEOGRAPHIC_DATA] [PERSON_NAME] [DATE] 12…" at bounding box center [262, 170] width 141 height 103
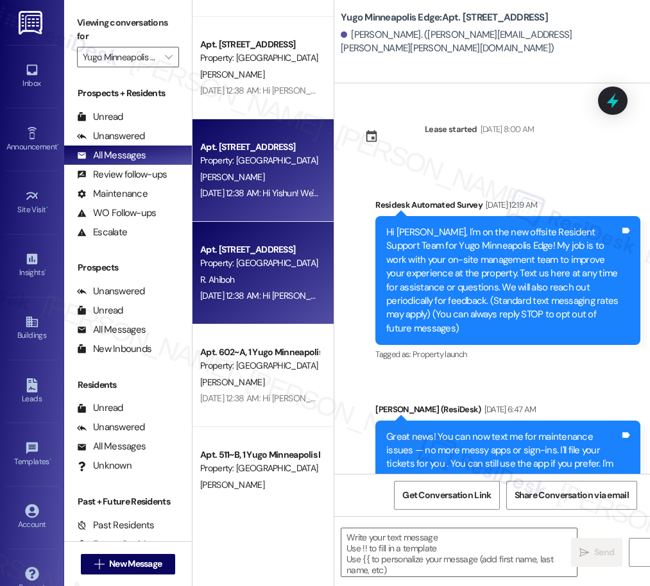
type textarea "Fetching suggested responses. Please feel free to read through the conversation…"
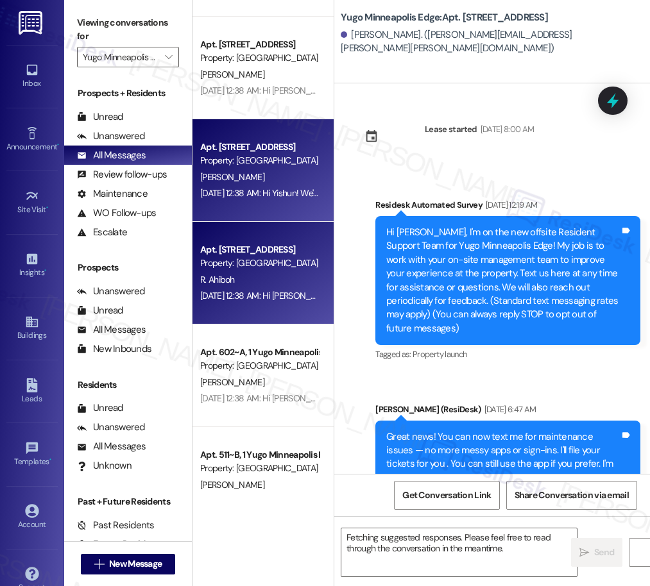
click at [277, 284] on div "R. Ahiboh" at bounding box center [259, 280] width 121 height 16
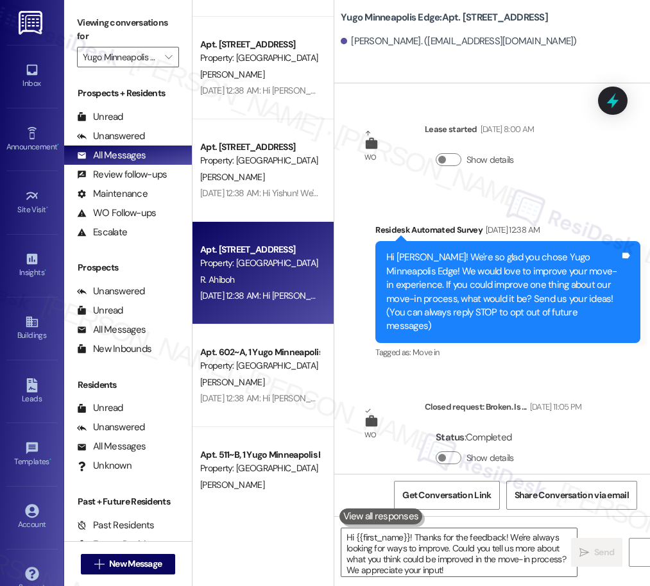
type textarea "Fetching suggested responses. Please feel free to read through the conversation…"
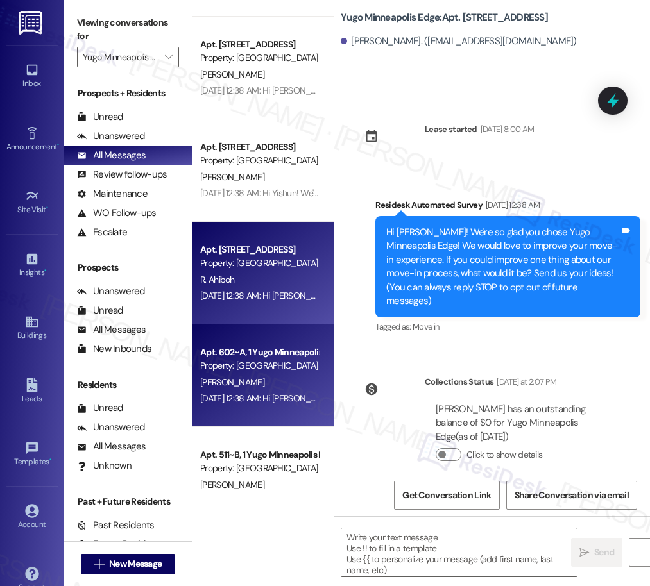
click at [305, 346] on div "Apt. 602~A, 1 Yugo Minneapolis Edge" at bounding box center [259, 352] width 119 height 13
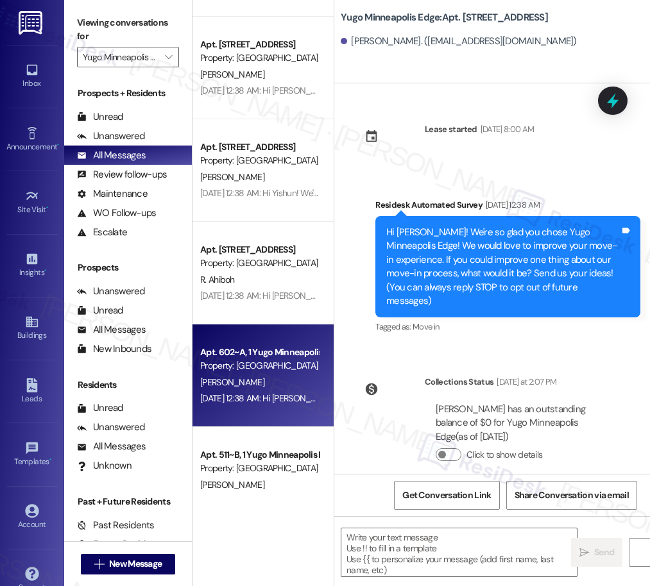
type textarea "Fetching suggested responses. Please feel free to read through the conversation…"
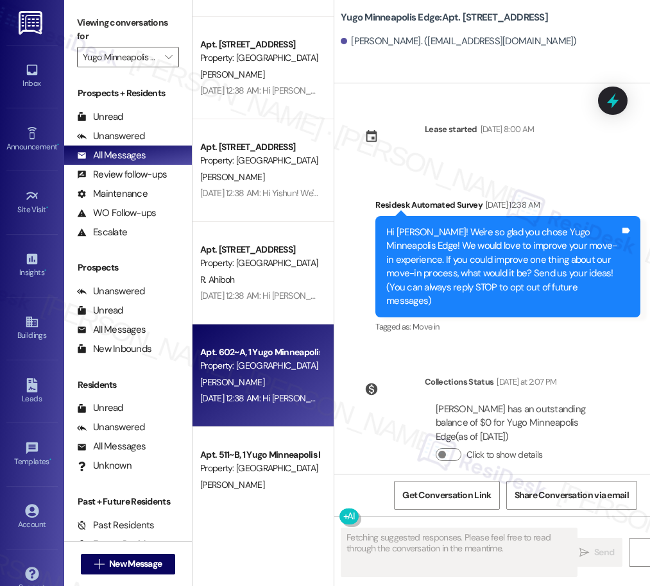
scroll to position [2026, 0]
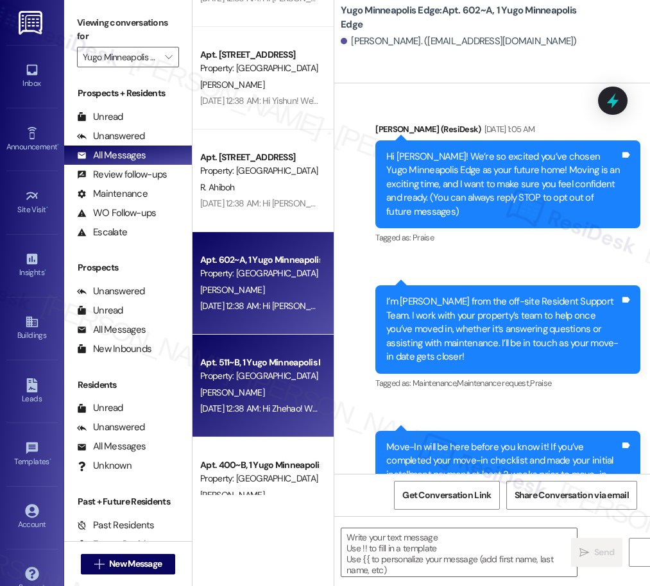
click at [289, 417] on div "[DATE] 12:38 AM: Hi Zhehao! We're so glad you chose Yugo Minneapolis Edge! We w…" at bounding box center [259, 409] width 121 height 16
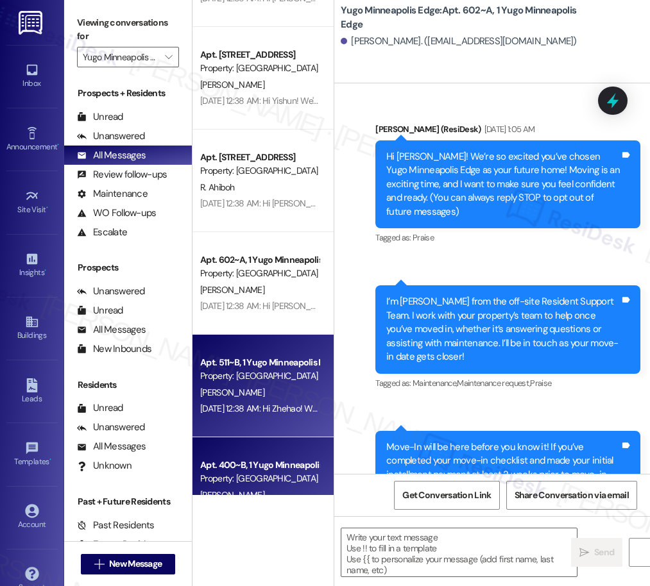
click at [281, 465] on div "Apt. 400~B, 1 Yugo Minneapolis Edge" at bounding box center [259, 465] width 119 height 13
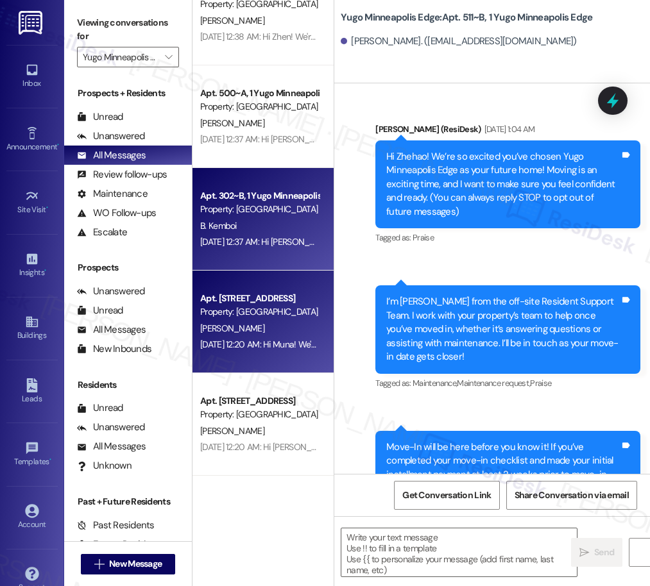
click at [259, 353] on div "[DATE] 12:20 AM: Hi Muna! We're so glad you chose Yugo Minneapolis Edge! We wou…" at bounding box center [259, 345] width 121 height 16
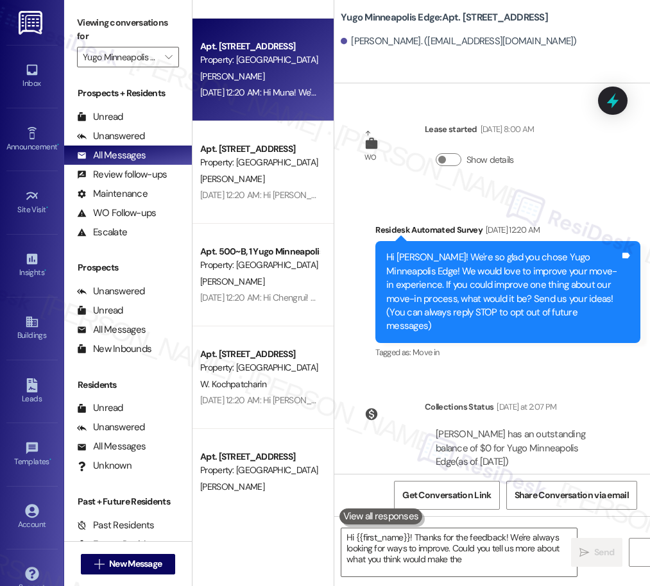
scroll to position [2972, 0]
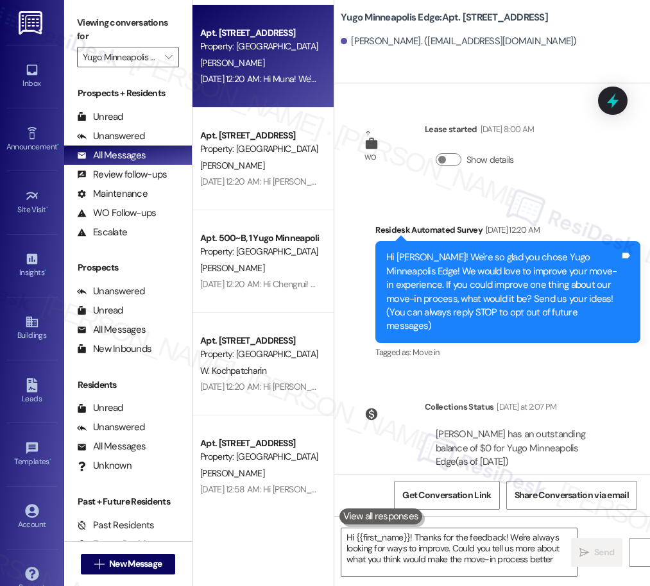
type textarea "Hi {{first_name}}! Thanks for the feedback! We're always looking for ways to im…"
click at [267, 200] on div "Apt. [STREET_ADDRESS] Property: [GEOGRAPHIC_DATA] [PERSON_NAME] [DATE] 12:20 AM…" at bounding box center [262, 159] width 141 height 103
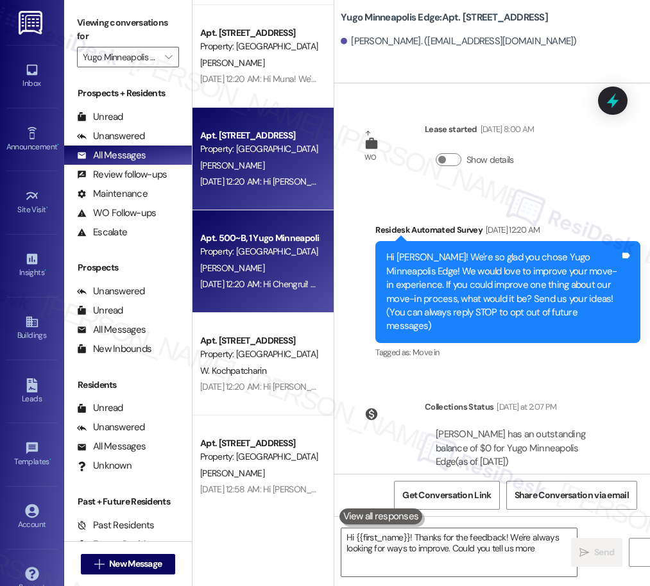
type textarea "Hi {{first_name}}! Thanks for the feedback! We're always looking for ways to im…"
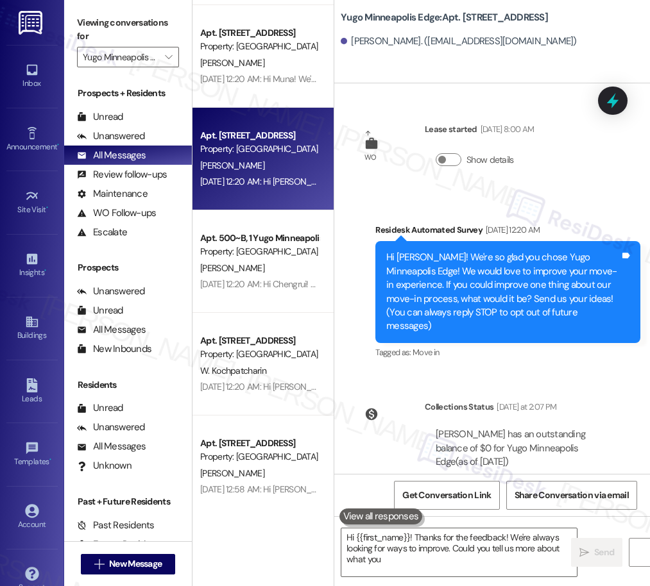
click at [271, 265] on div "[PERSON_NAME]" at bounding box center [259, 268] width 121 height 16
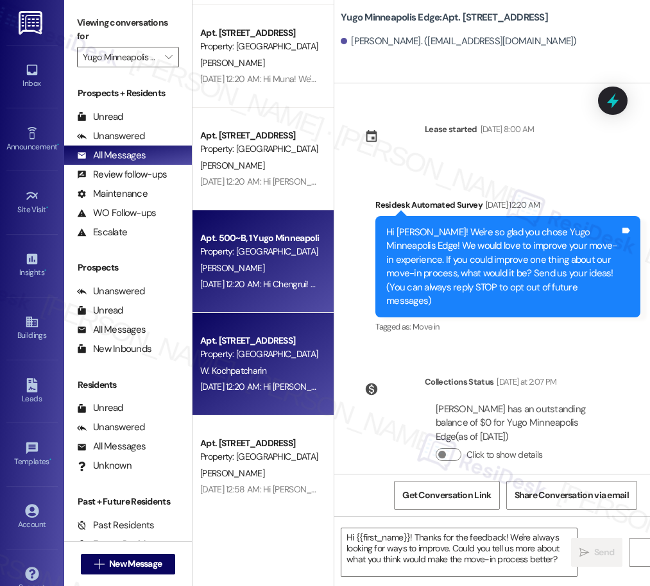
type textarea "Fetching suggested responses. Please feel free to read through the conversation…"
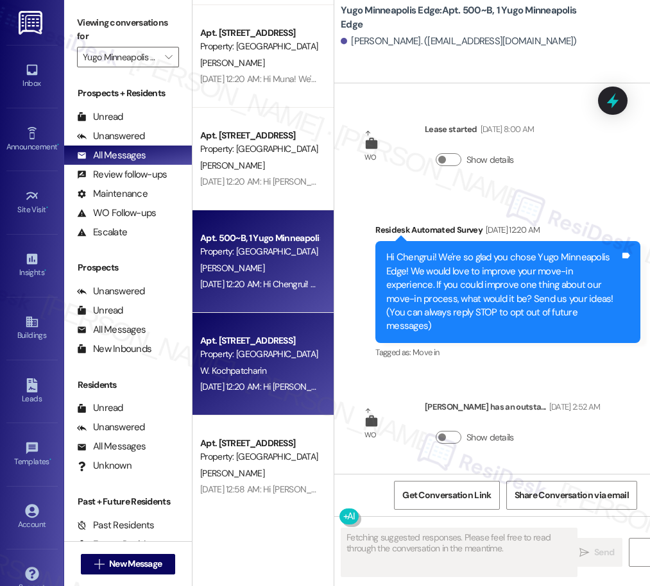
click at [243, 366] on span "W. Kochpatcharin" at bounding box center [233, 371] width 66 height 12
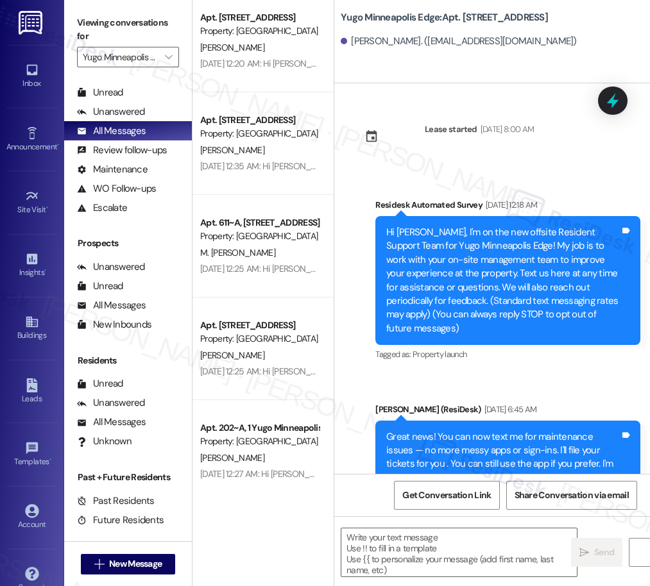
scroll to position [4077, 0]
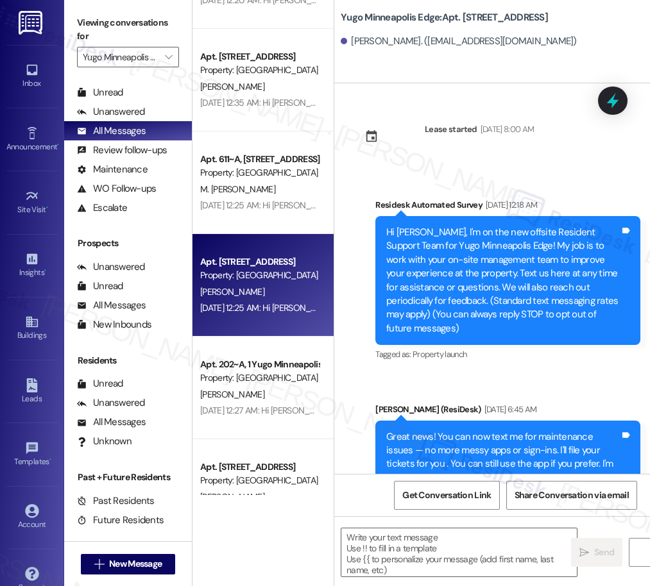
click at [254, 308] on div "[DATE] 12:25 AM: Hi [PERSON_NAME], a gentle reminder that your rent is due and …" at bounding box center [615, 308] width 830 height 12
type textarea "Fetching suggested responses. Please feel free to read through the conversation…"
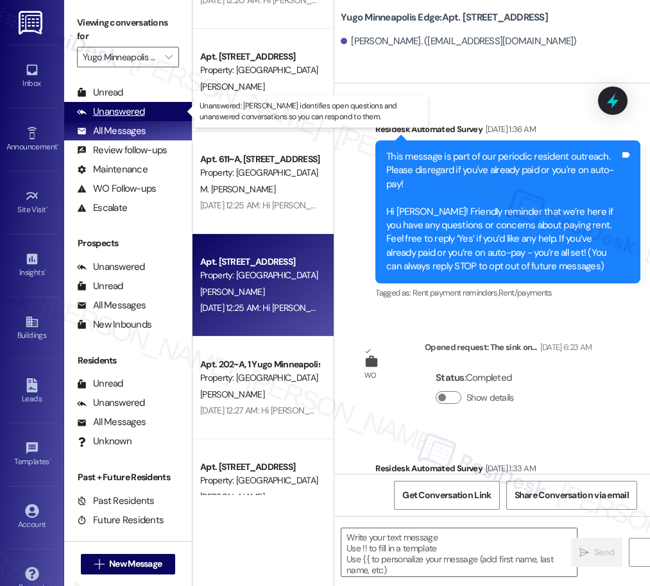
click at [130, 114] on div "Unanswered" at bounding box center [111, 111] width 68 height 13
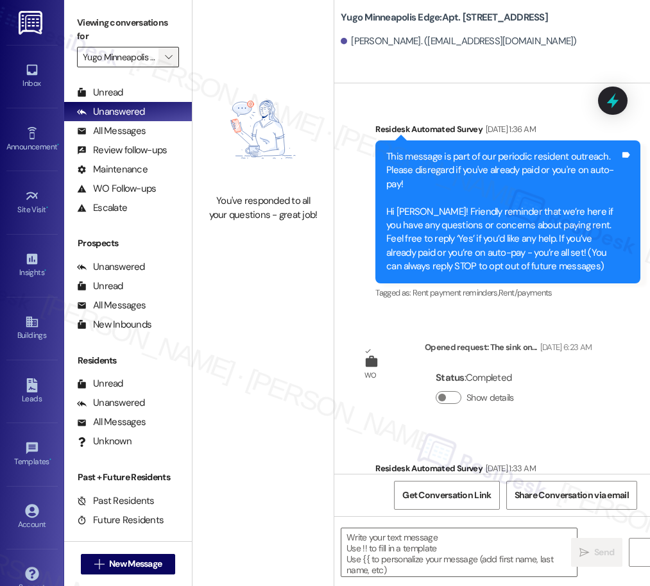
click at [172, 55] on icon "" at bounding box center [168, 57] width 7 height 10
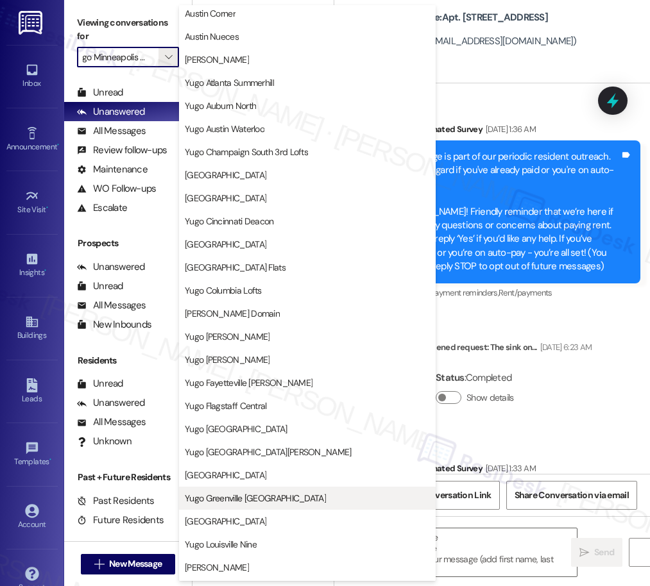
scroll to position [0, 0]
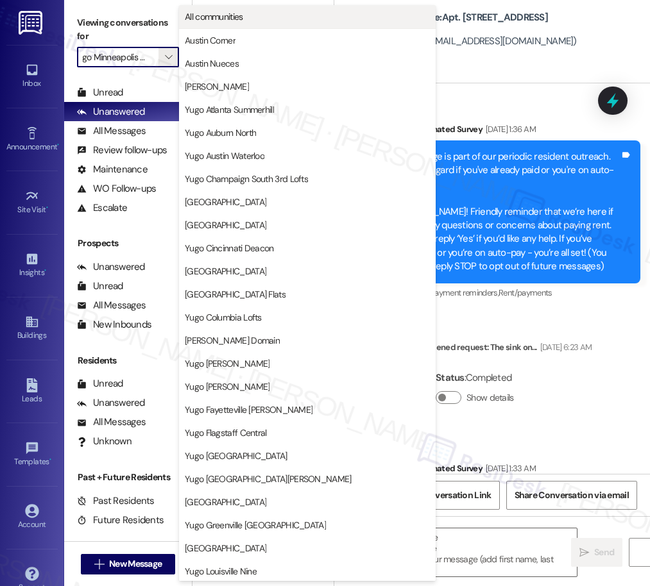
click at [243, 17] on span "All communities" at bounding box center [214, 16] width 58 height 13
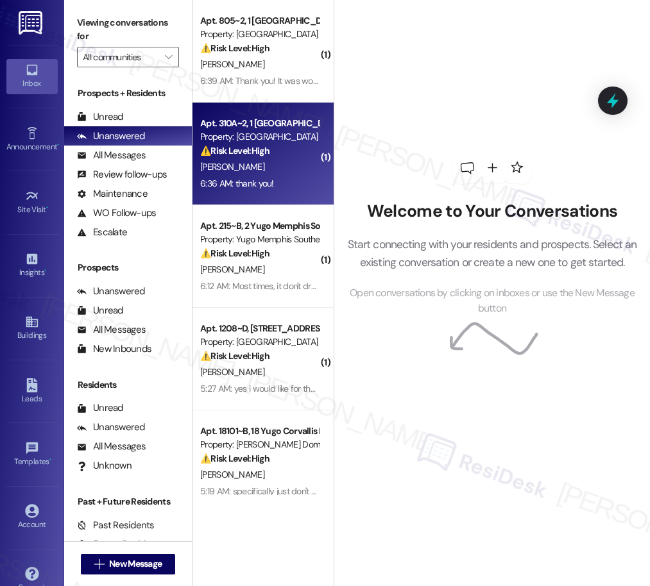
click at [236, 180] on div "6:36 AM: thank you! 6:36 AM: thank you!" at bounding box center [237, 184] width 74 height 12
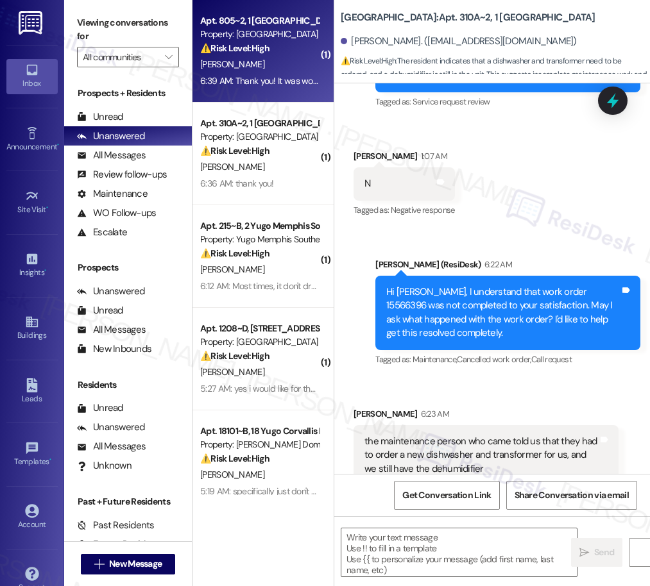
scroll to position [1022, 0]
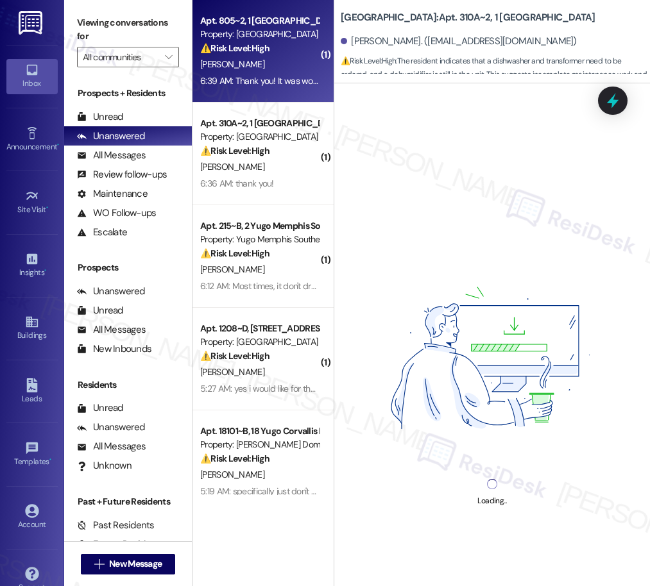
click at [244, 277] on div "[PERSON_NAME]" at bounding box center [259, 270] width 121 height 16
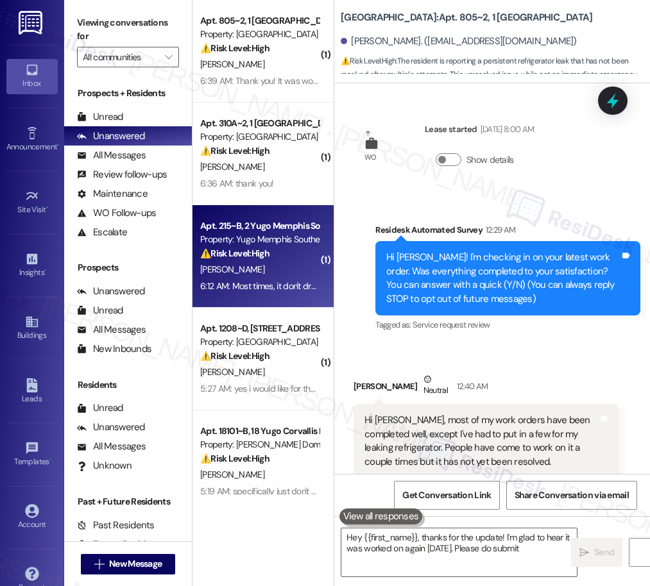
scroll to position [336, 0]
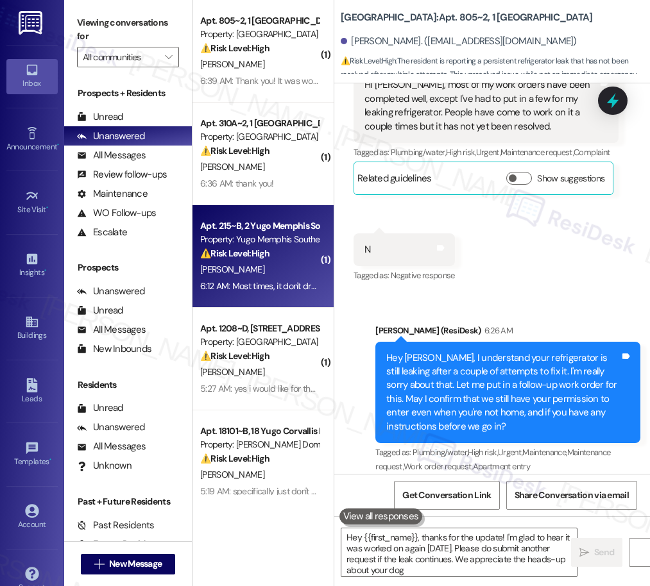
type textarea "Hey {{first_name}}, thanks for the update! I'm glad to hear it was worked on ag…"
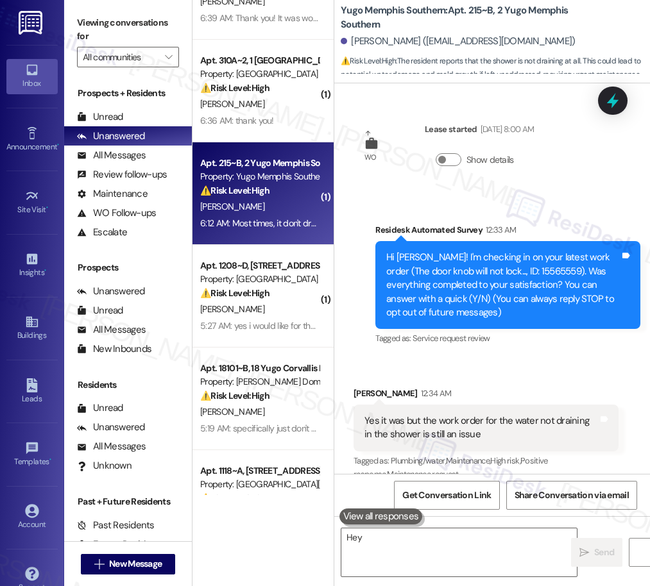
scroll to position [70, 0]
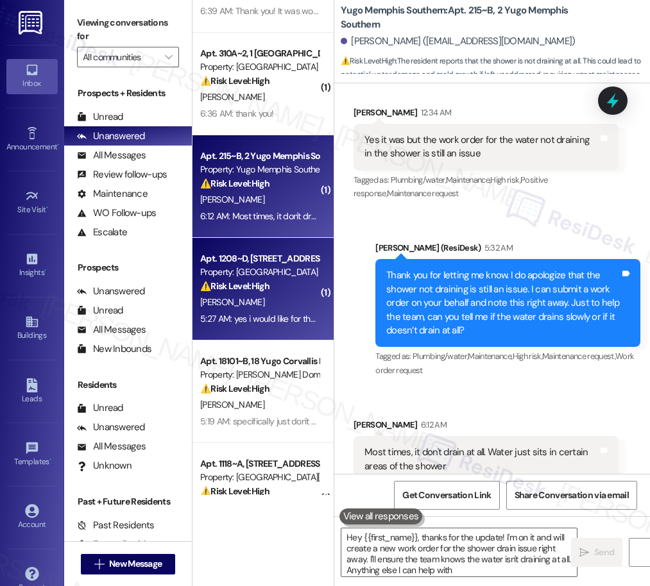
type textarea "Hey {{first_name}}, thanks for the update! I'm on it and will create a new work…"
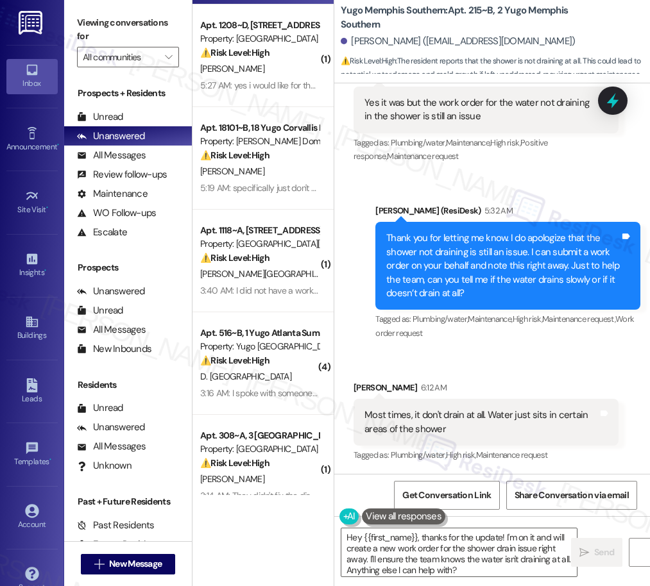
scroll to position [354, 0]
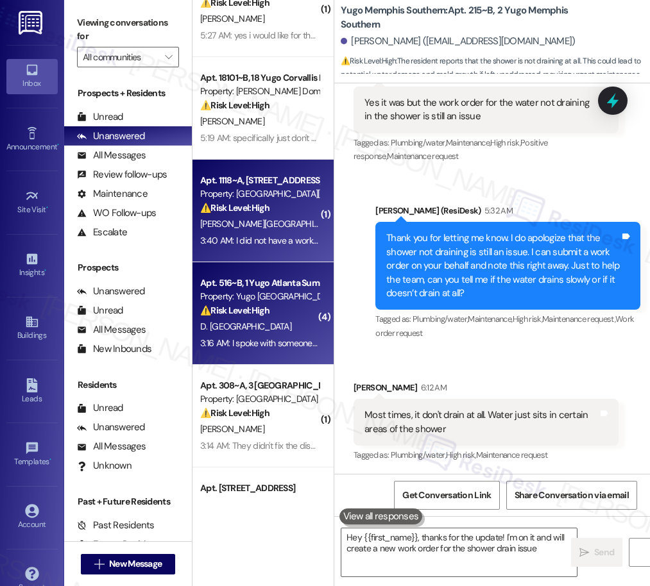
type textarea "Hey {{first_name}}, thanks for the update! I'm on it and will create a new work…"
click at [255, 284] on div "Apt. 516~B, 1 Yugo Atlanta Summerhill" at bounding box center [259, 283] width 119 height 13
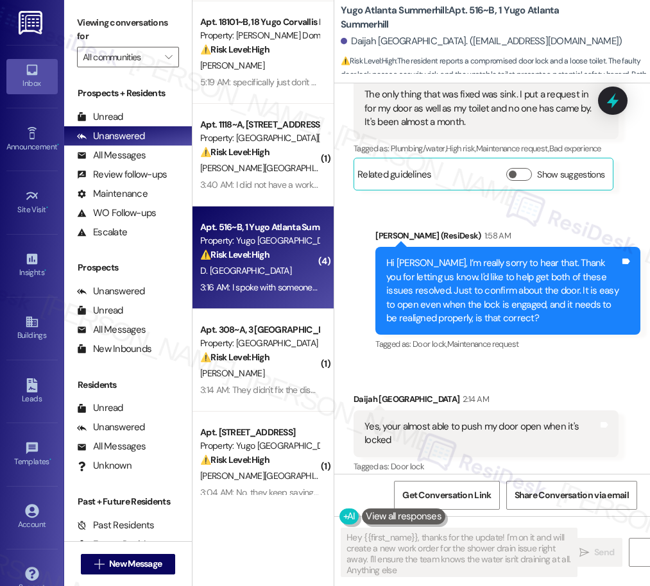
scroll to position [0, 0]
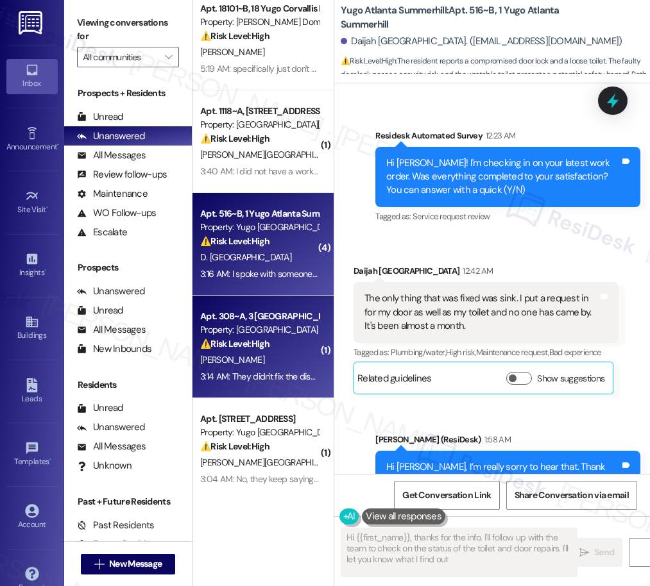
type textarea "Hi {{first_name}}, thanks for the info. I'll follow up with the team to check o…"
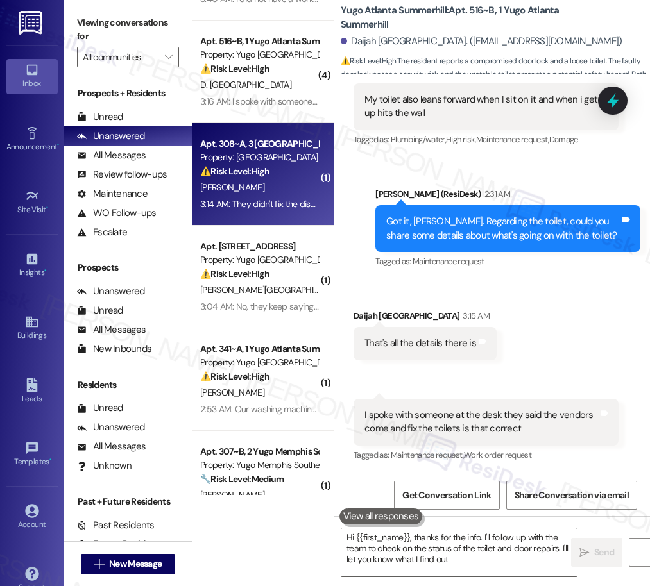
type textarea "Hi {{first_name}}, thanks for the info. I'll follow up with the team to check o…"
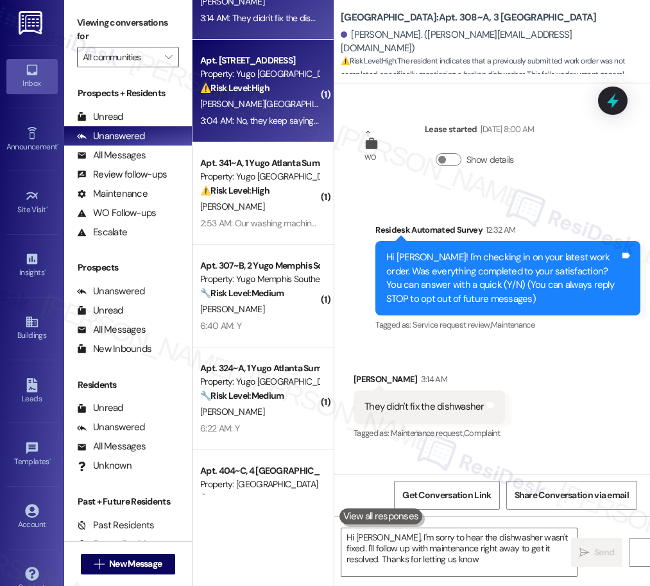
type textarea "Hi [PERSON_NAME], I'm sorry to hear the dishwasher wasn't fixed. I'll follow up…"
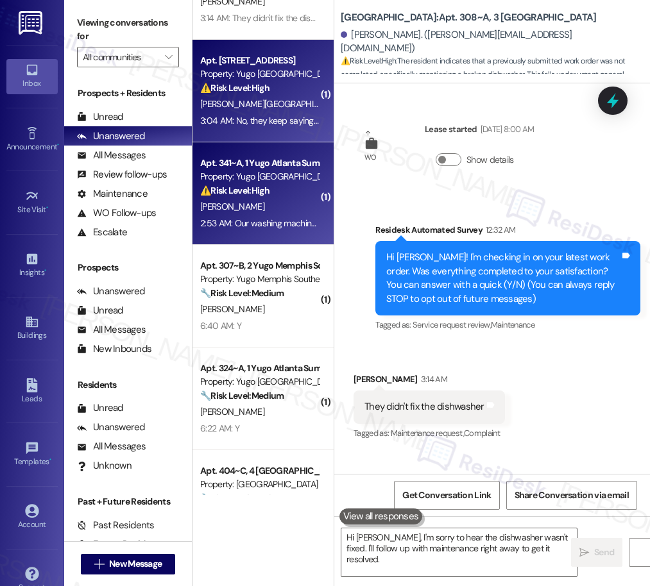
type textarea "Hi [PERSON_NAME], I'm sorry to hear the dishwasher wasn't fixed. I'll follow up…"
click at [272, 188] on div "⚠️ Risk Level: High The resident reports that their washing machine is not work…" at bounding box center [259, 190] width 119 height 13
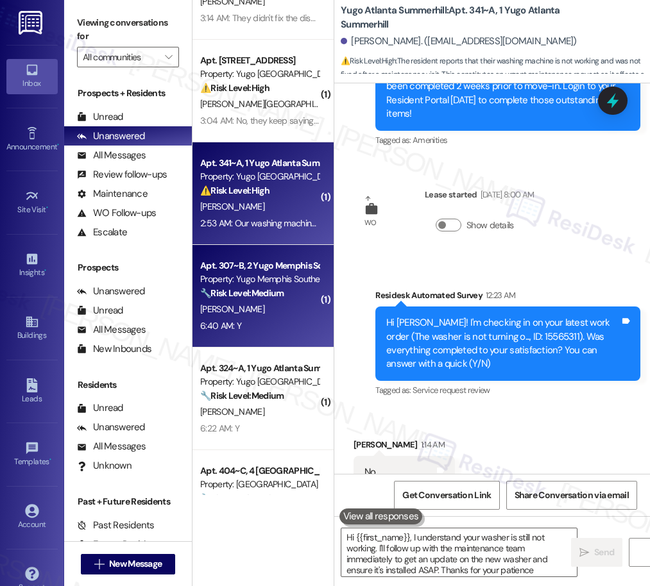
type textarea "Hi {{first_name}}, I understand your washer is still not working. I'll follow u…"
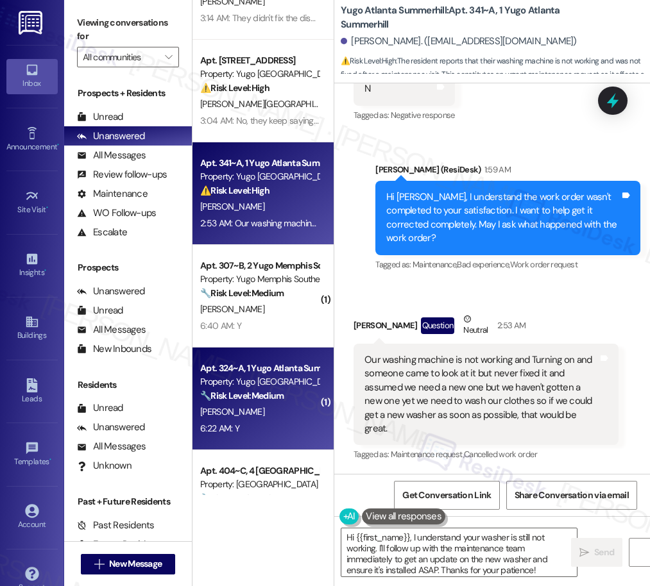
click at [229, 418] on span "[PERSON_NAME]" at bounding box center [232, 412] width 64 height 12
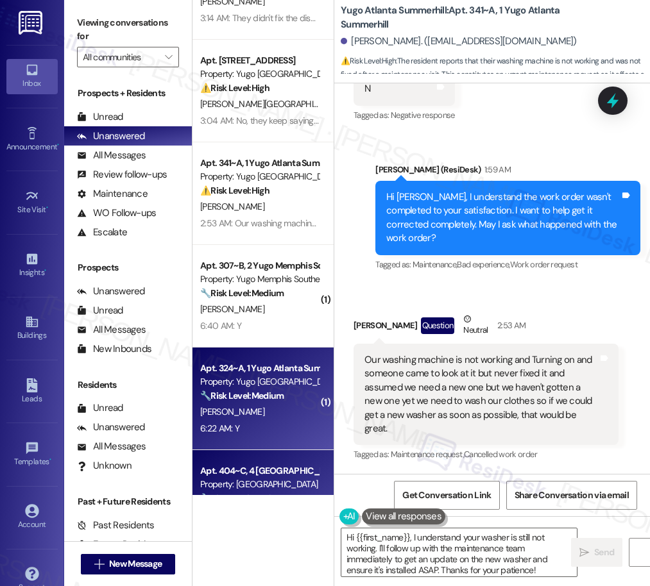
type textarea "Fetching suggested responses. Please feel free to read through the conversation…"
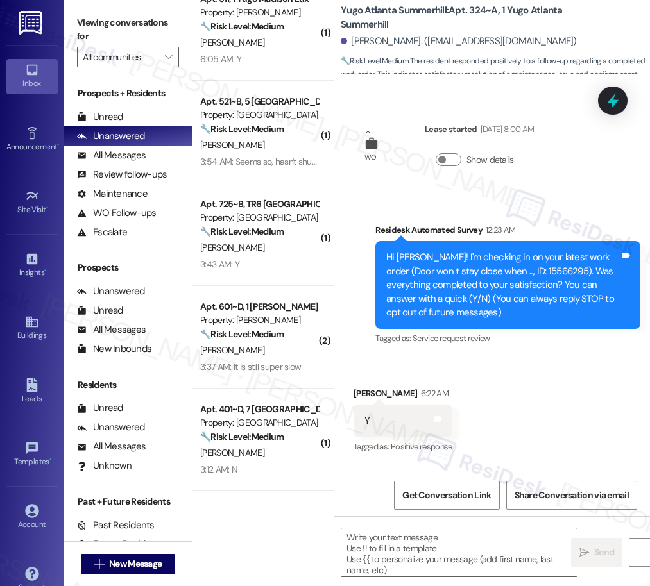
click at [240, 334] on strong "🔧 Risk Level: Medium" at bounding box center [241, 335] width 83 height 12
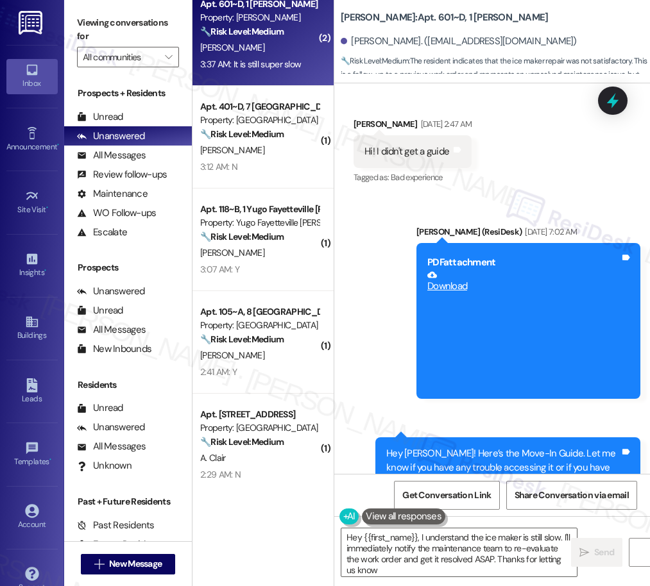
type textarea "Hey {{first_name}}, I understand the ice maker is still slow. I'll immediately …"
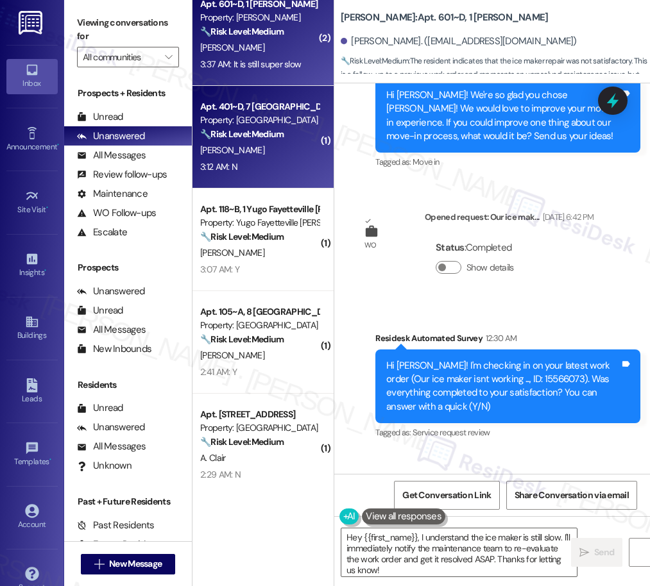
drag, startPoint x: 264, startPoint y: 215, endPoint x: 271, endPoint y: 154, distance: 61.4
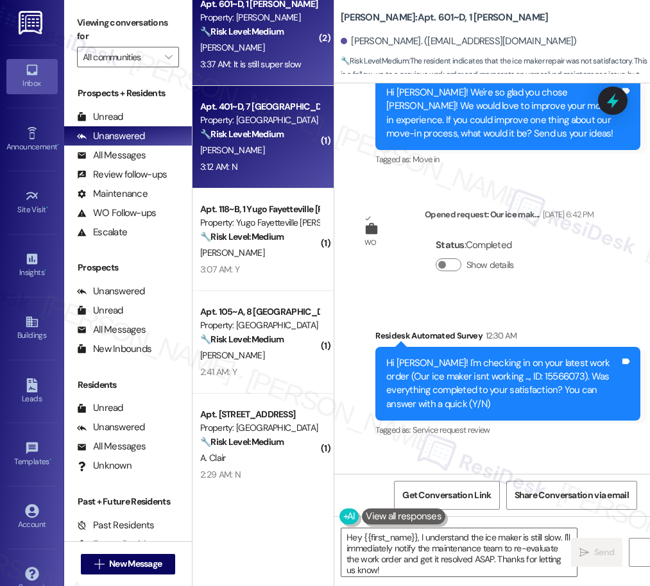
click at [271, 154] on div "[PERSON_NAME]" at bounding box center [259, 150] width 121 height 16
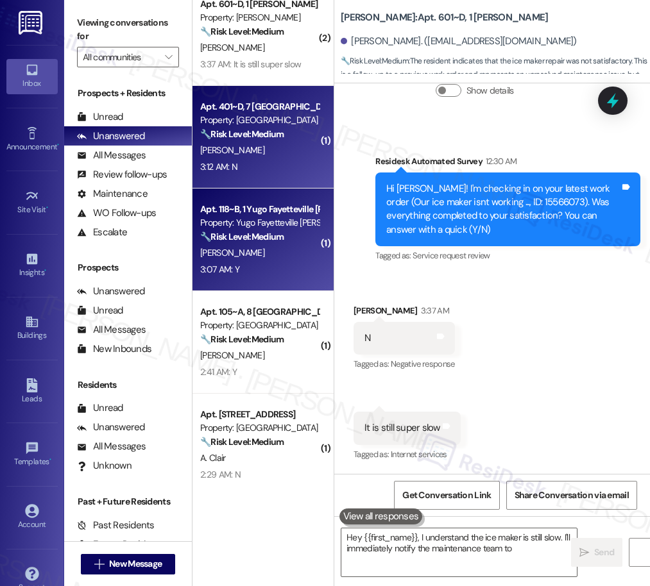
type textarea "Hey {{first_name}}, I understand the ice maker is still slow. I'll immediately …"
click at [266, 216] on div "Apt. 118~B, 1 Yugo Fayetteville [PERSON_NAME]" at bounding box center [259, 209] width 119 height 13
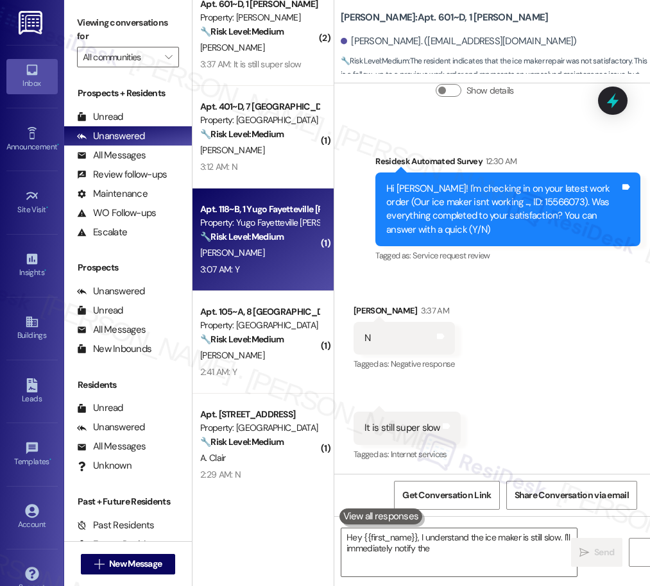
type textarea "Hey {{first_name}}, I understand the ice maker is still slow. I'll immediately …"
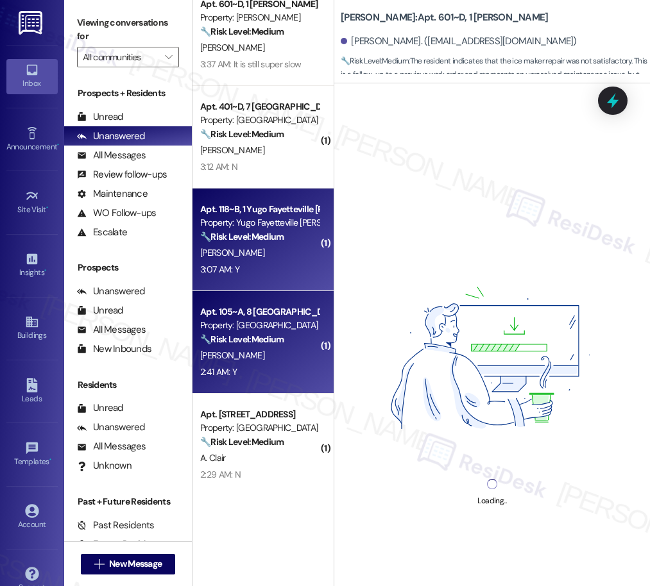
click at [268, 323] on div "Property: [GEOGRAPHIC_DATA]" at bounding box center [259, 325] width 119 height 13
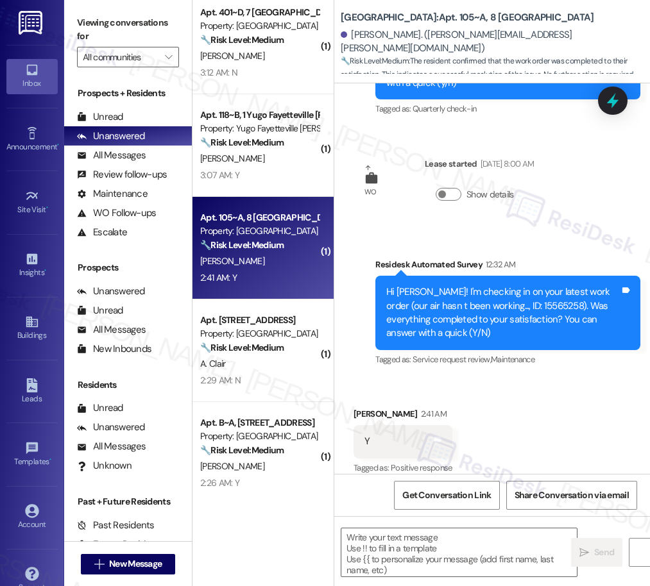
type textarea "Fetching suggested responses. Please feel free to read through the conversation…"
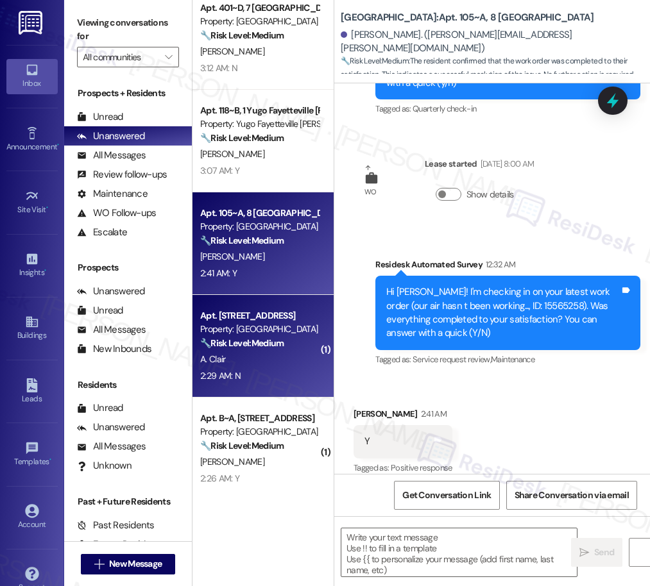
click at [255, 371] on div "2:29 AM: N 2:29 AM: N" at bounding box center [259, 376] width 121 height 16
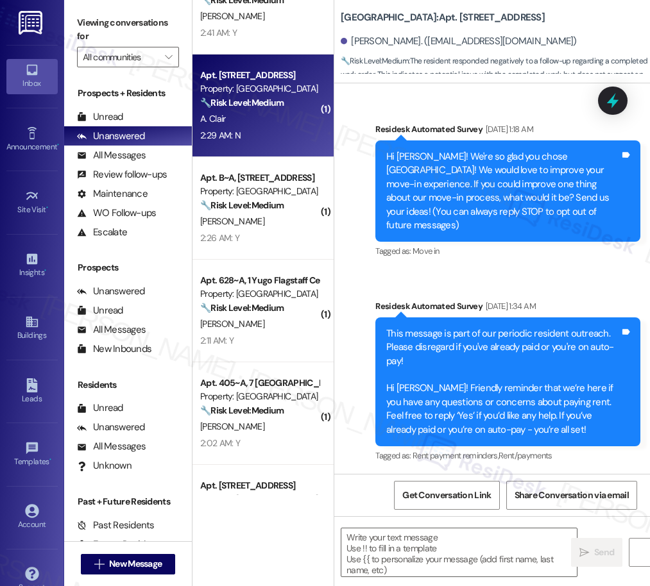
click at [225, 229] on div "[PERSON_NAME]" at bounding box center [259, 222] width 121 height 16
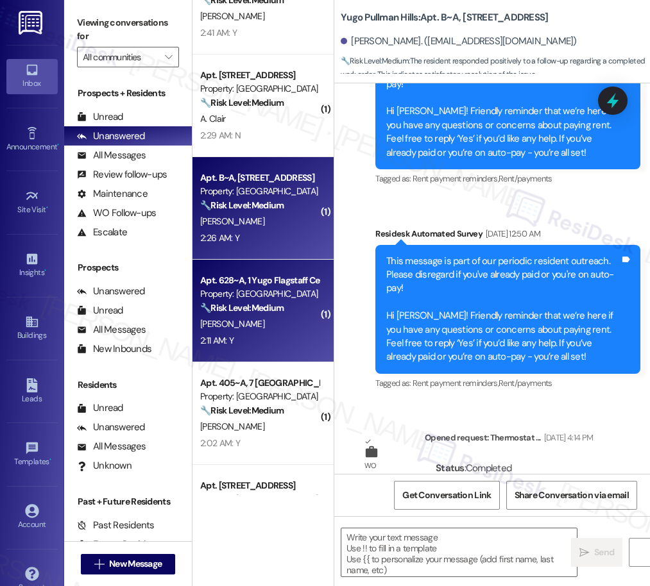
type textarea "Fetching suggested responses. Please feel free to read through the conversation…"
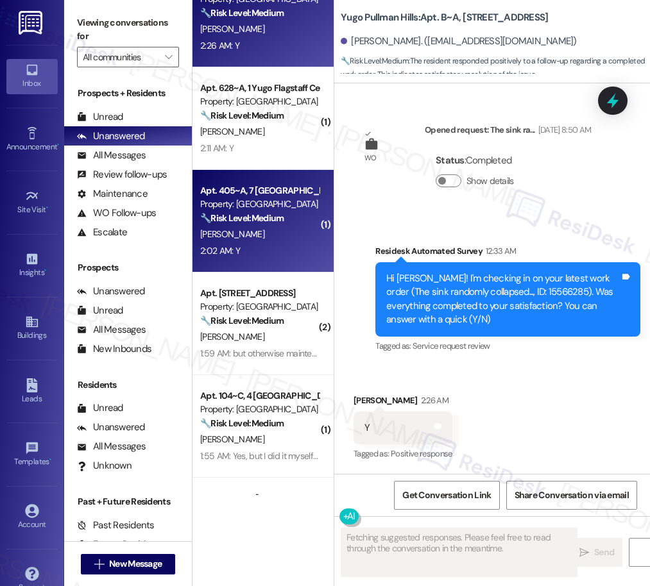
click at [278, 234] on div "[PERSON_NAME]" at bounding box center [259, 234] width 121 height 16
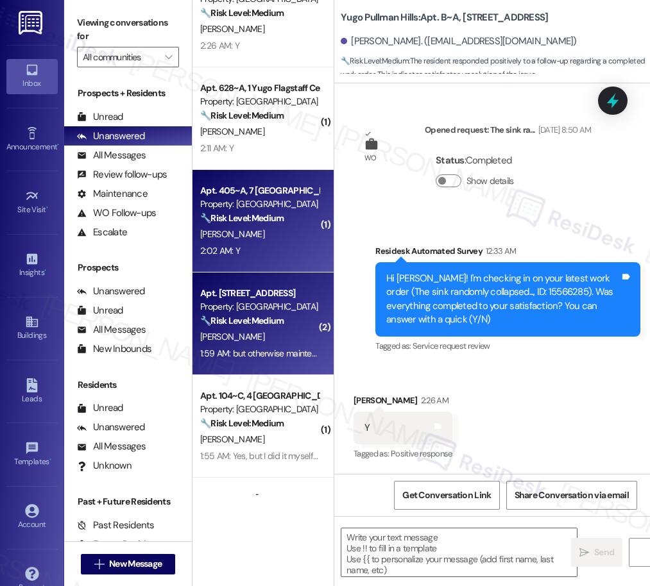
type textarea "Fetching suggested responses. Please feel free to read through the conversation…"
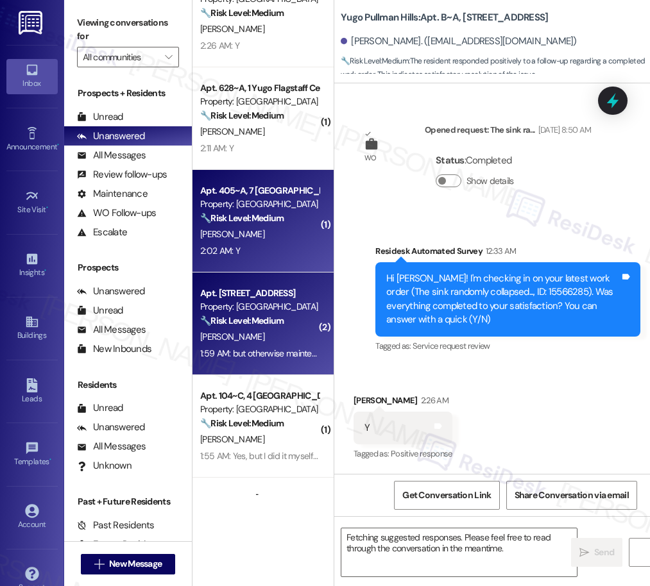
click at [257, 348] on div "1:59 AM: but otherwise maintenance has been very helpful 1:59 AM: but otherwise…" at bounding box center [309, 354] width 218 height 12
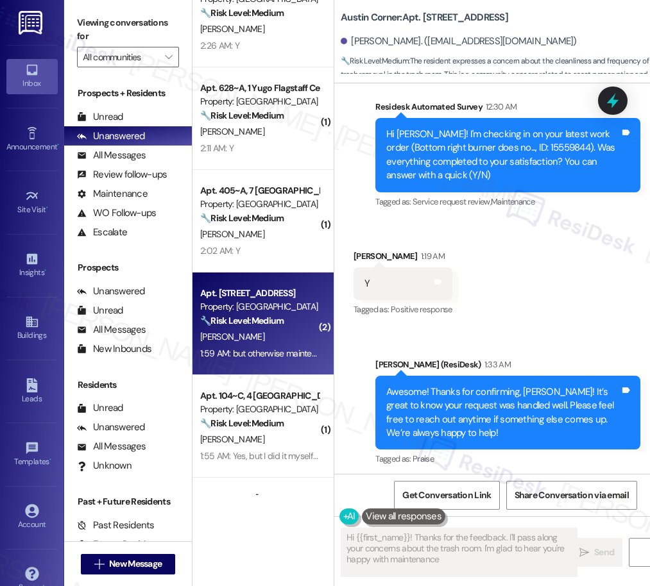
type textarea "Hi {{first_name}}! Thanks for the feedback. I'll pass along your concerns about…"
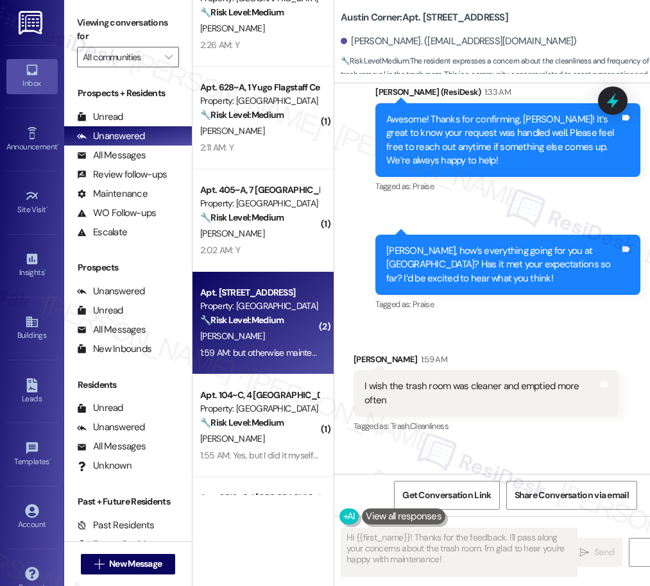
click at [267, 405] on div "Apt. 306, 5 [GEOGRAPHIC_DATA] Property: [GEOGRAPHIC_DATA] Common 🔧 Risk Level: …" at bounding box center [262, 247] width 141 height 495
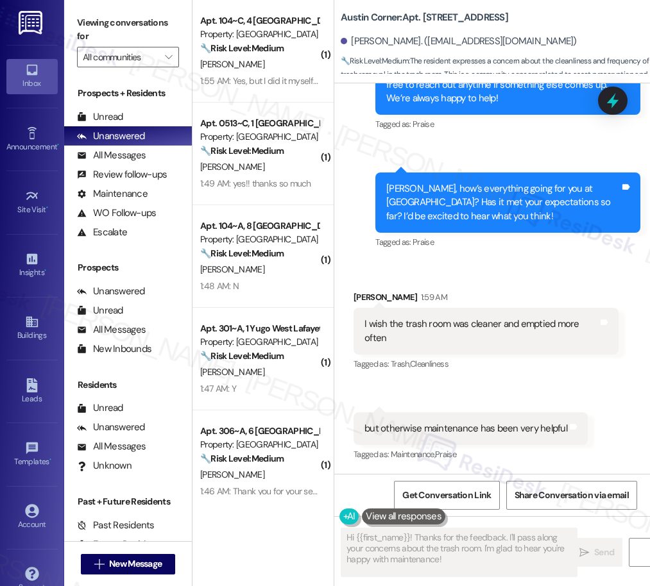
click at [259, 283] on div "1:48 AM: N 1:48 AM: N" at bounding box center [259, 286] width 121 height 16
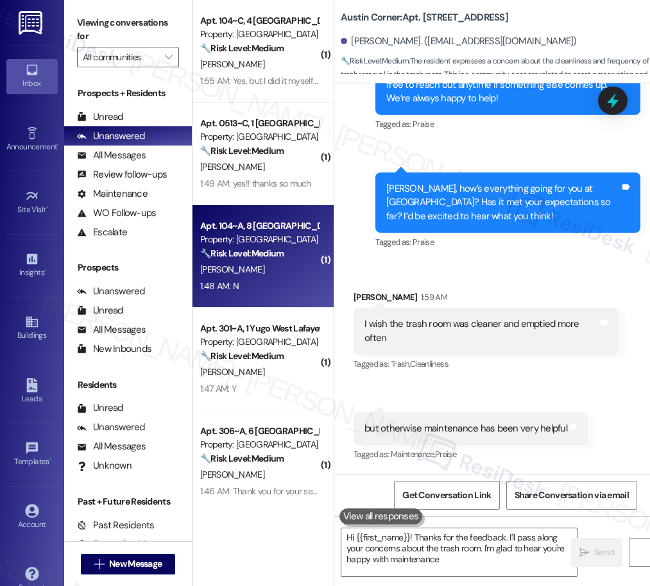
type textarea "Hi {{first_name}}! Thanks for the feedback. I'll pass along your concerns about…"
click at [259, 283] on div "1:48 AM: N 1:48 AM: N" at bounding box center [259, 286] width 121 height 16
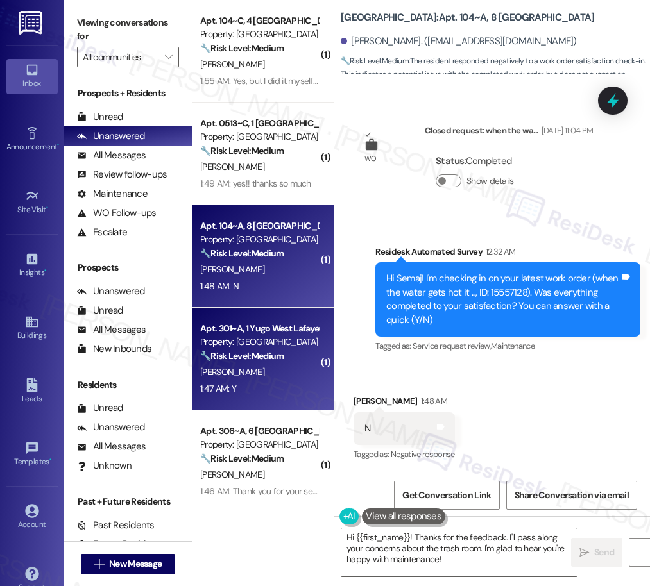
click at [247, 359] on strong "🔧 Risk Level: Medium" at bounding box center [241, 356] width 83 height 12
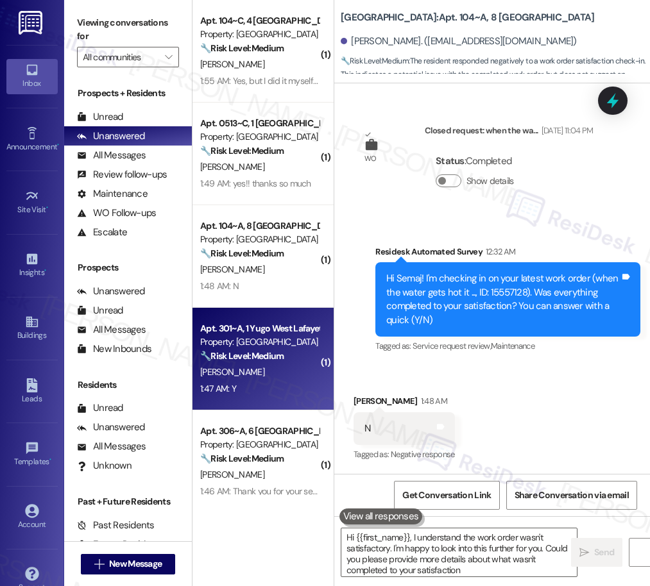
type textarea "Hi {{first_name}}, I understand the work order wasn't satisfactory. I'm happy t…"
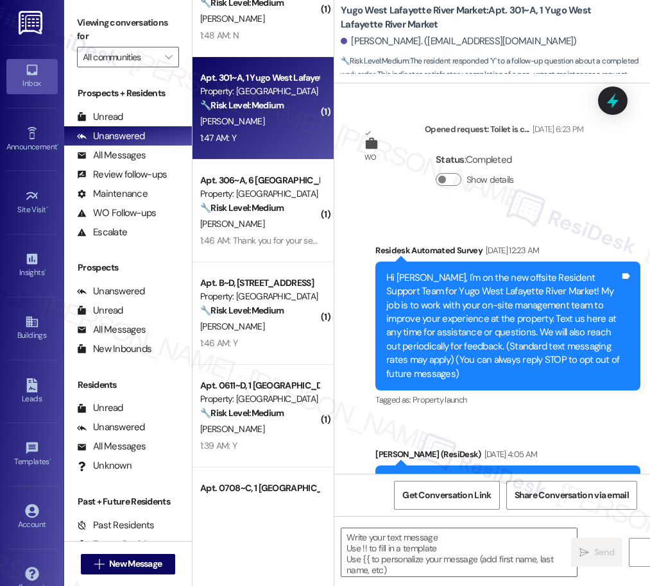
type textarea "Fetching suggested responses. Please feel free to read through the conversation…"
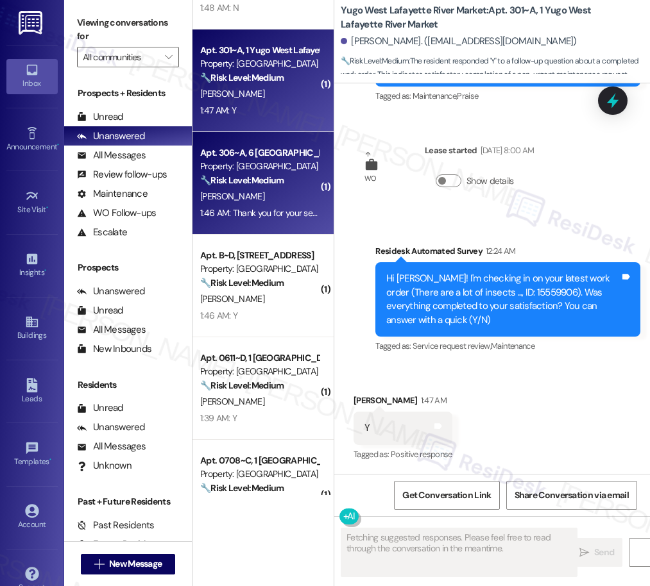
click at [275, 207] on div "1:46 AM: Thank you for your service. My bedroom lock and bathtub curtain are no…" at bounding box center [630, 213] width 860 height 12
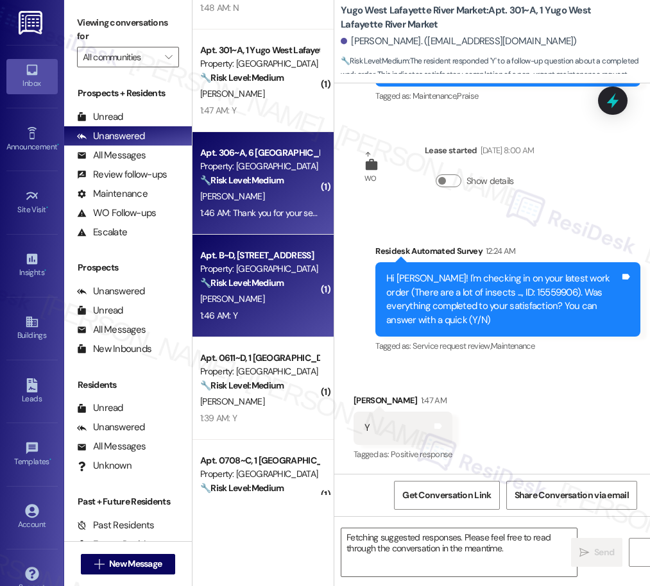
click at [266, 281] on strong "🔧 Risk Level: Medium" at bounding box center [241, 283] width 83 height 12
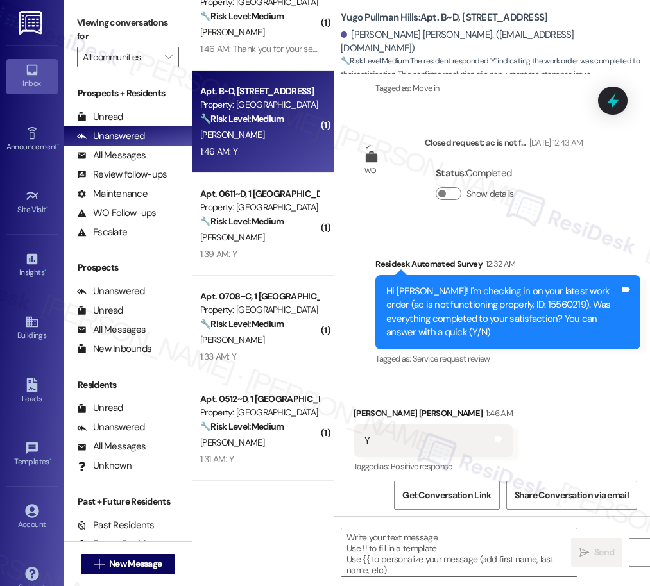
type textarea "Fetching suggested responses. Please feel free to read through the conversation…"
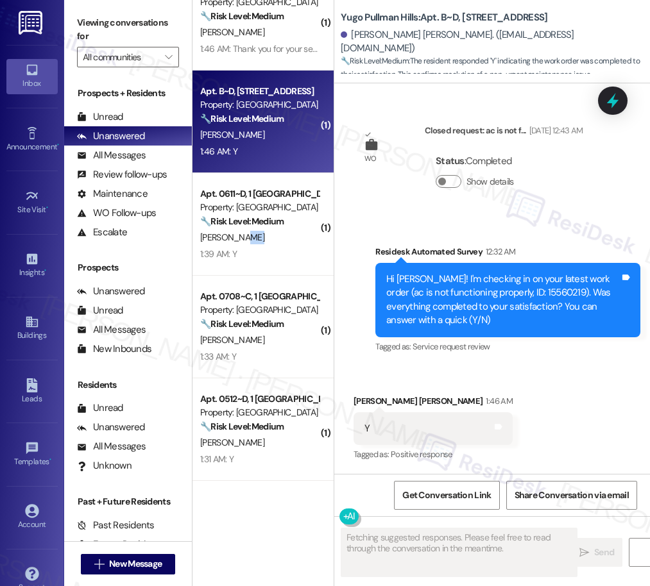
click at [252, 233] on div "[PERSON_NAME]" at bounding box center [259, 238] width 121 height 16
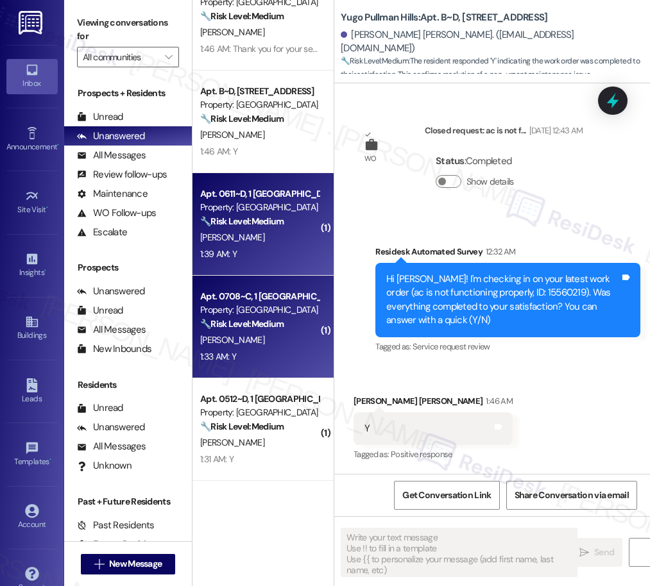
click at [255, 291] on div "Apt. 0708~C, 1 [GEOGRAPHIC_DATA]" at bounding box center [259, 296] width 119 height 13
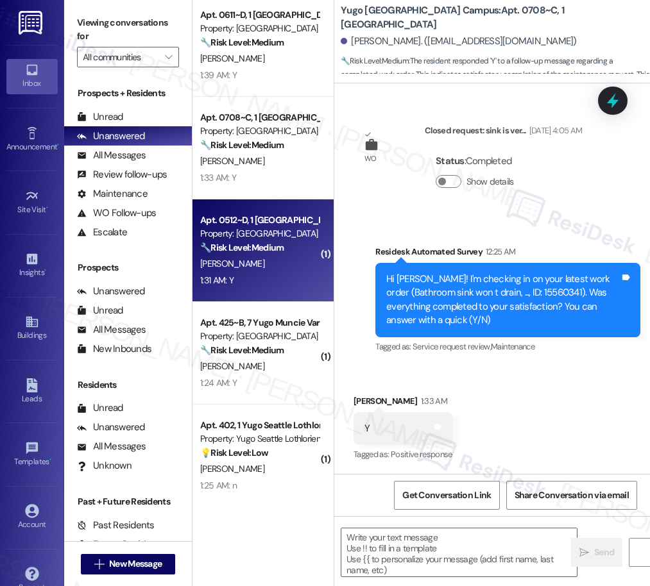
type textarea "Fetching suggested responses. Please feel free to read through the conversation…"
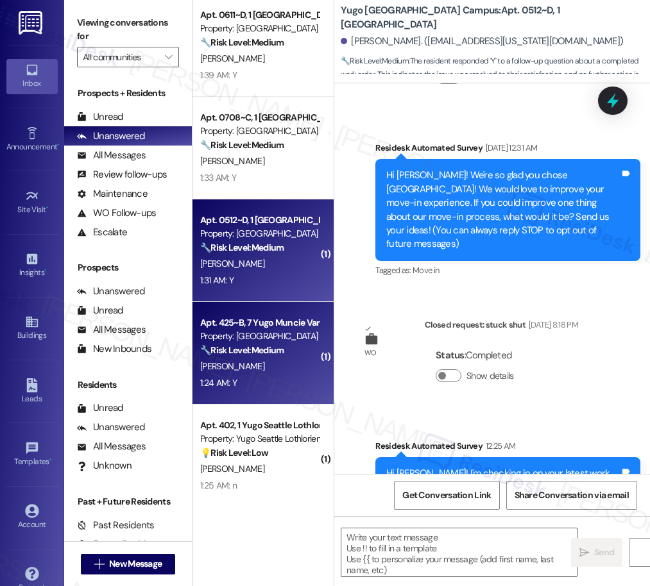
click at [263, 350] on strong "🔧 Risk Level: Medium" at bounding box center [241, 351] width 83 height 12
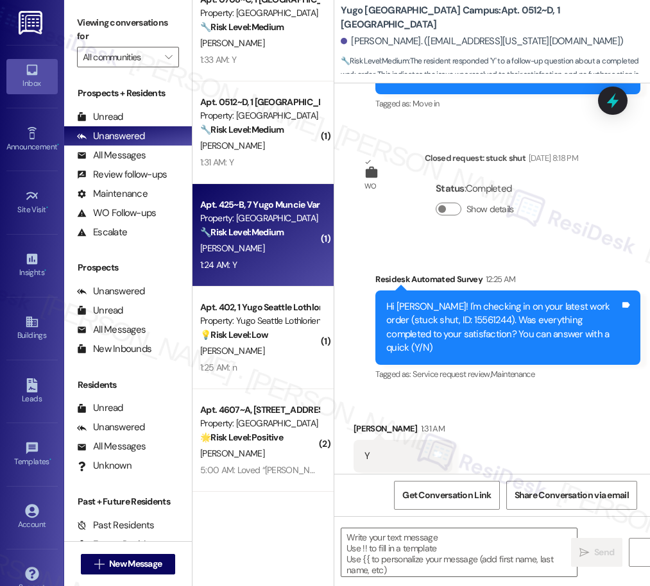
type textarea "Fetching suggested responses. Please feel free to read through the conversation…"
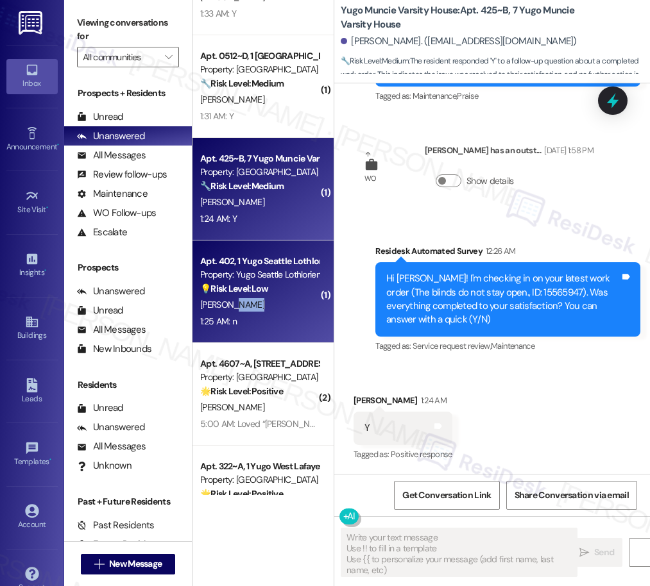
click at [261, 303] on div "[PERSON_NAME]" at bounding box center [259, 305] width 121 height 16
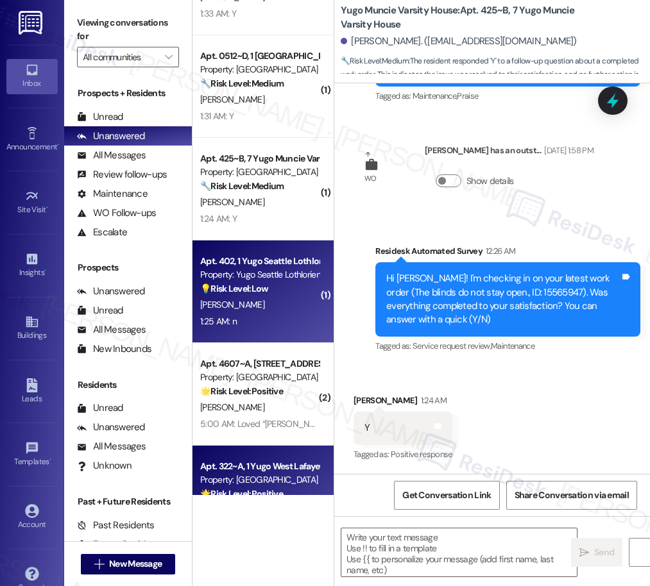
type textarea "Fetching suggested responses. Please feel free to read through the conversation…"
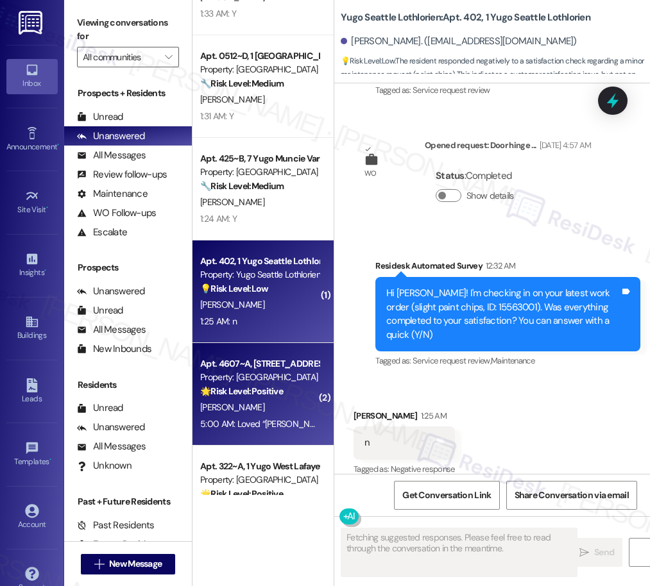
click at [253, 388] on strong "🌟 Risk Level: Positive" at bounding box center [241, 392] width 83 height 12
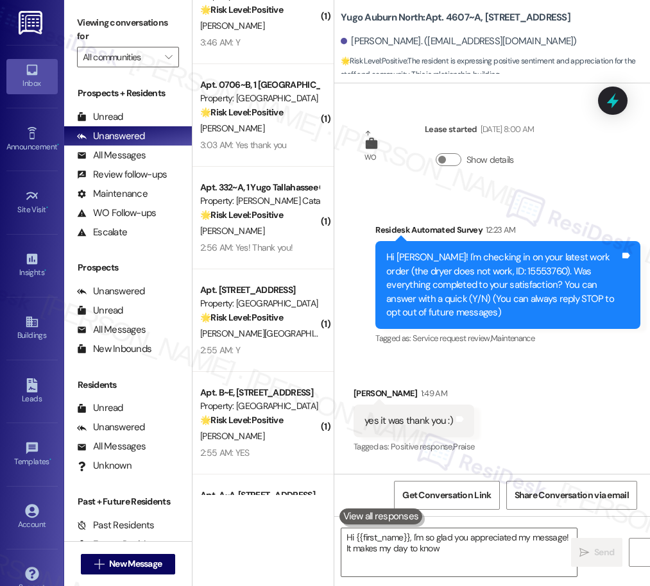
type textarea "Hi {{first_name}}, I'm so glad you appreciated my message! It makes my day to k…"
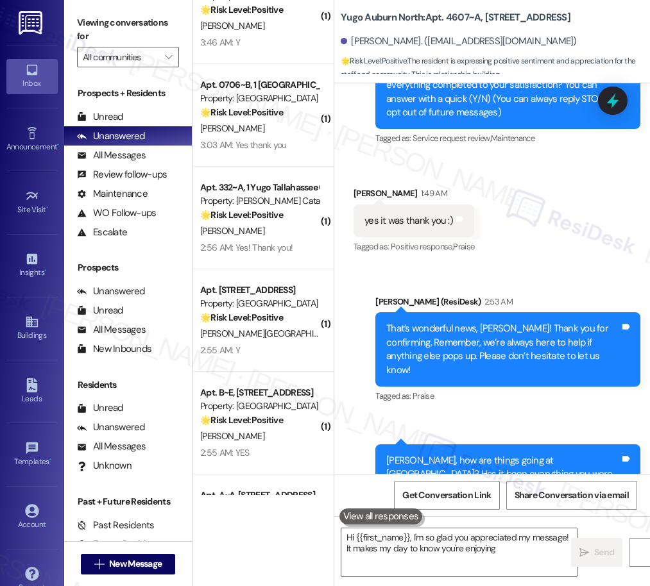
click at [293, 248] on div "2:56 AM: Yes! Thank you! 2:56 AM: Yes! Thank you!" at bounding box center [259, 248] width 121 height 16
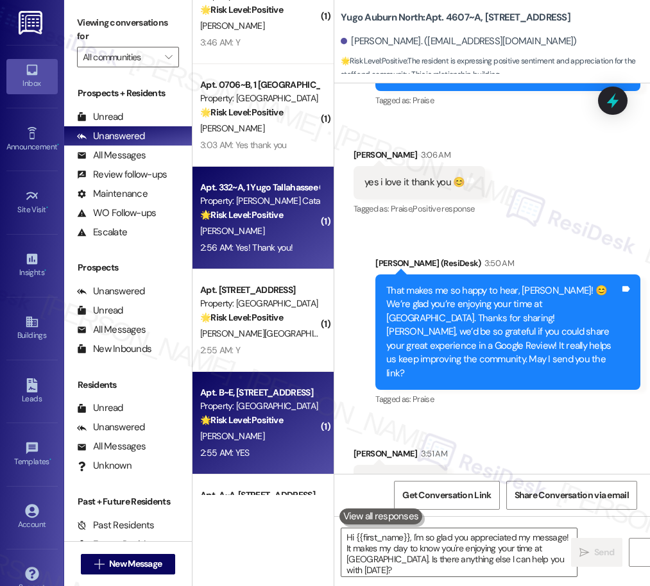
type textarea "Fetching suggested responses. Please feel free to read through the conversation…"
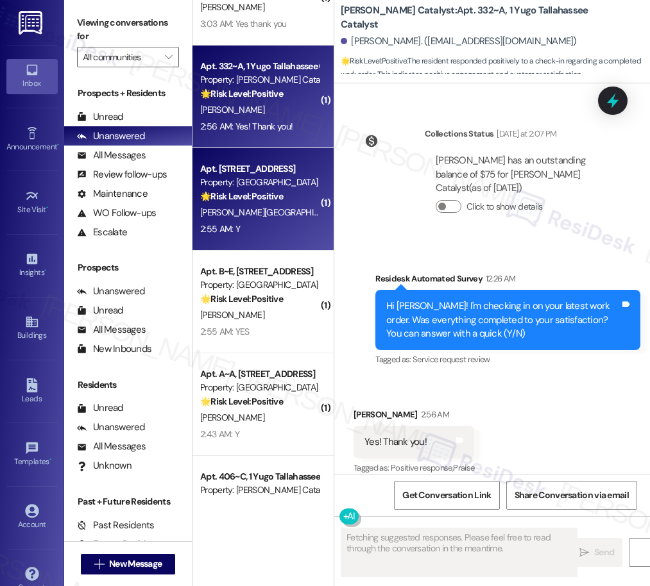
click at [271, 250] on div "Apt. [STREET_ADDRESS] Property: Yugo Tempe Terrace 🌟 Risk Level: Positive The m…" at bounding box center [262, 199] width 141 height 103
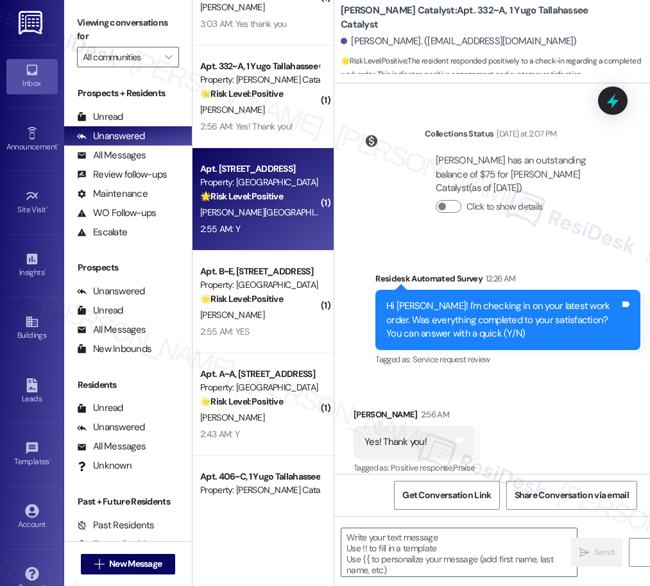
type textarea "Fetching suggested responses. Please feel free to read through the conversation…"
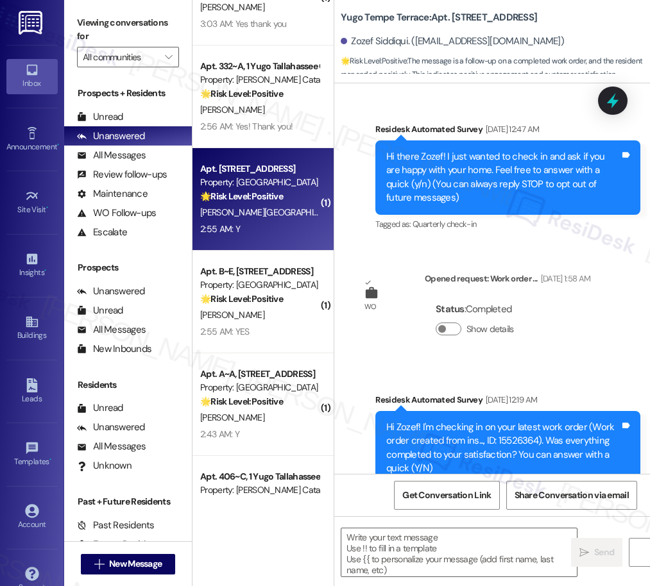
click at [257, 280] on div "Property: [GEOGRAPHIC_DATA]" at bounding box center [259, 284] width 119 height 13
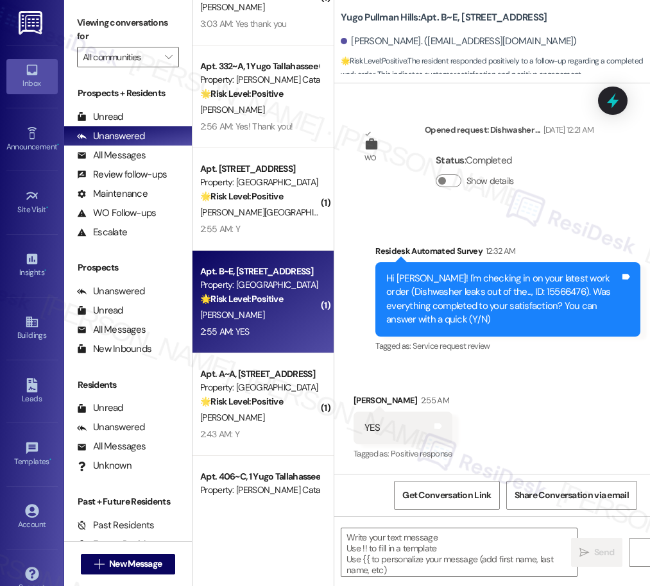
type textarea "Fetching suggested responses. Please feel free to read through the conversation…"
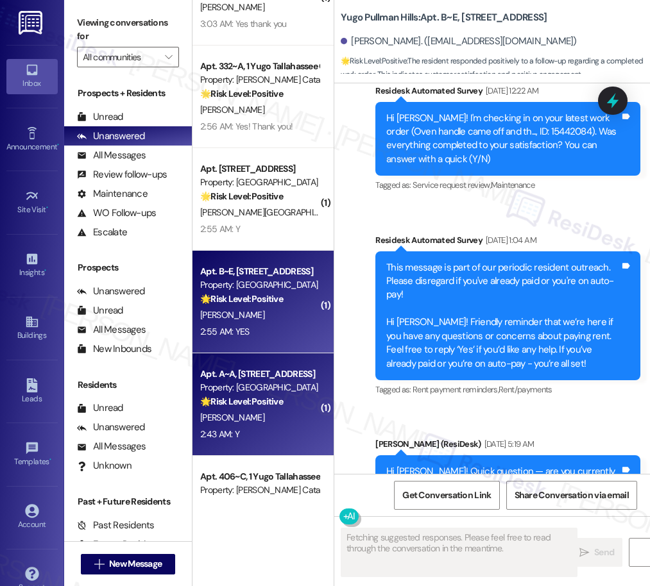
click at [283, 362] on div "Apt. A~A, [GEOGRAPHIC_DATA] Property: Yugo Pullman Hills 🌟 Risk Level: Positive…" at bounding box center [262, 405] width 141 height 103
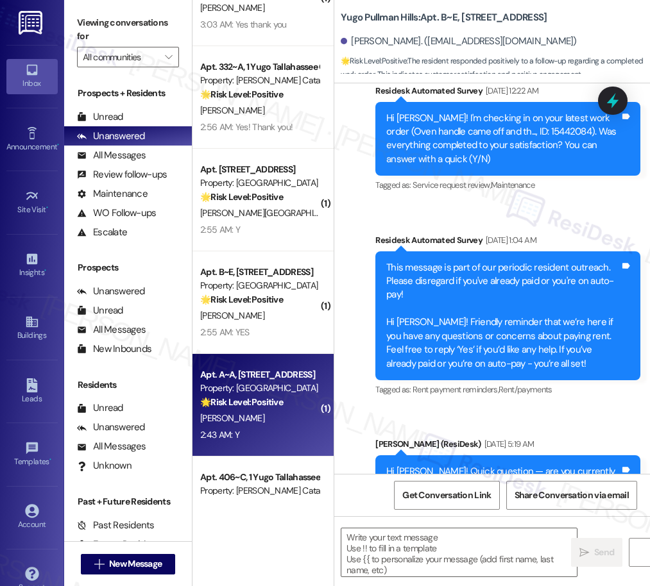
type textarea "Fetching suggested responses. Please feel free to read through the conversation…"
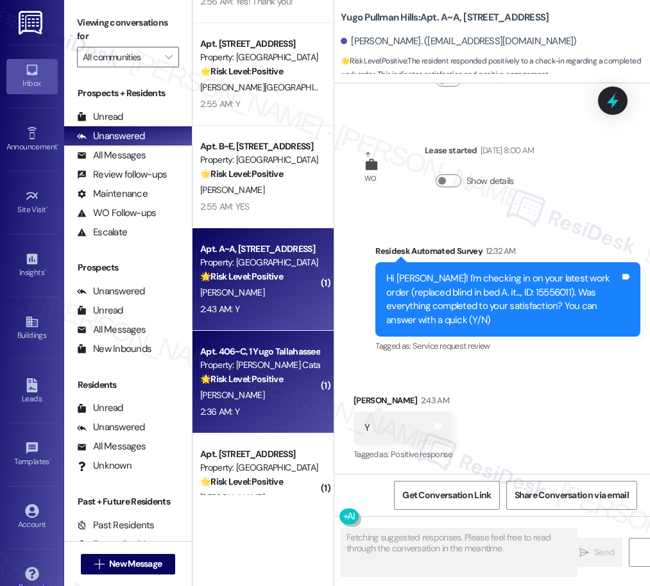
click at [250, 386] on div "Apt. 406~C, 1 Yugo Tallahassee Catalyst Property: [PERSON_NAME] Catalyst 🌟 Risk…" at bounding box center [259, 366] width 121 height 44
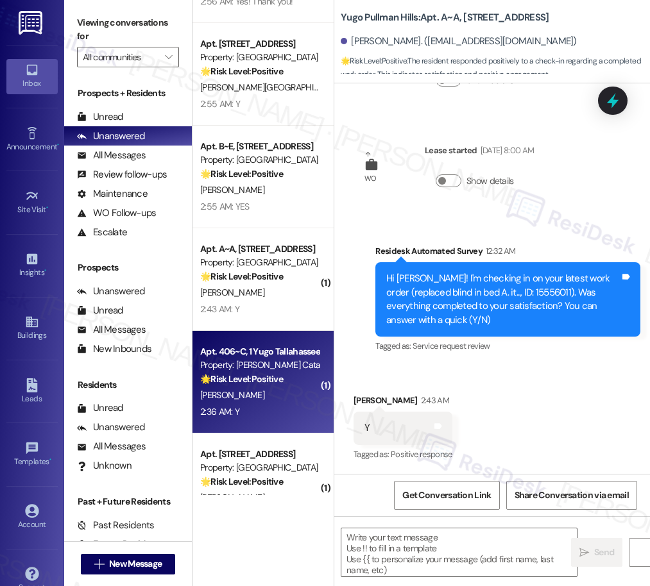
type textarea "Fetching suggested responses. Please feel free to read through the conversation…"
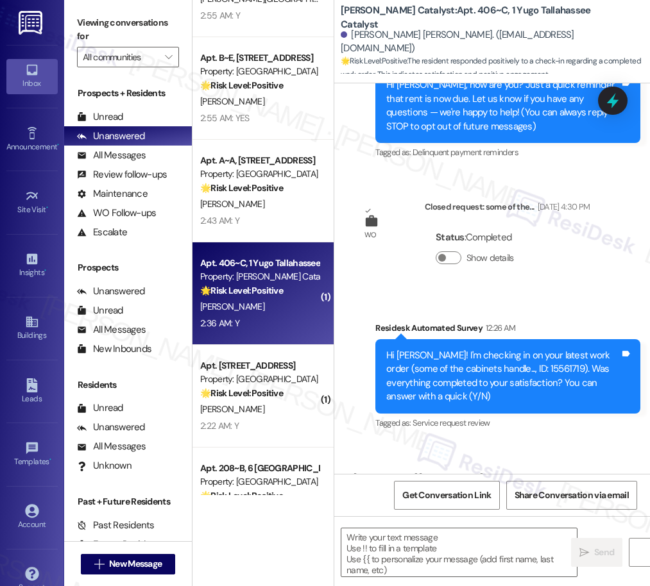
type textarea "Fetching suggested responses. Please feel free to read through the conversation…"
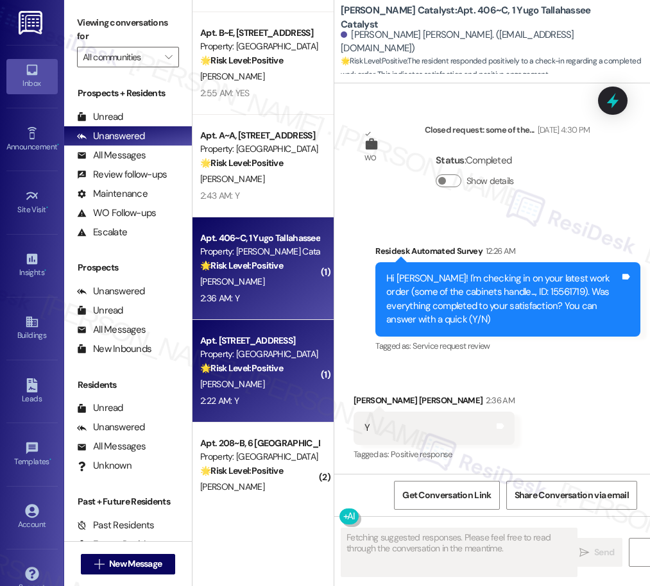
click at [267, 368] on strong "🌟 Risk Level: Positive" at bounding box center [241, 369] width 83 height 12
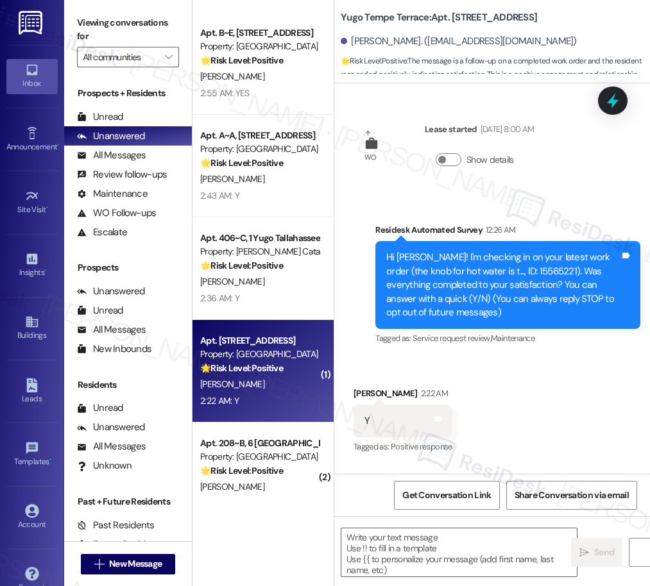
type textarea "Fetching suggested responses. Please feel free to read through the conversation…"
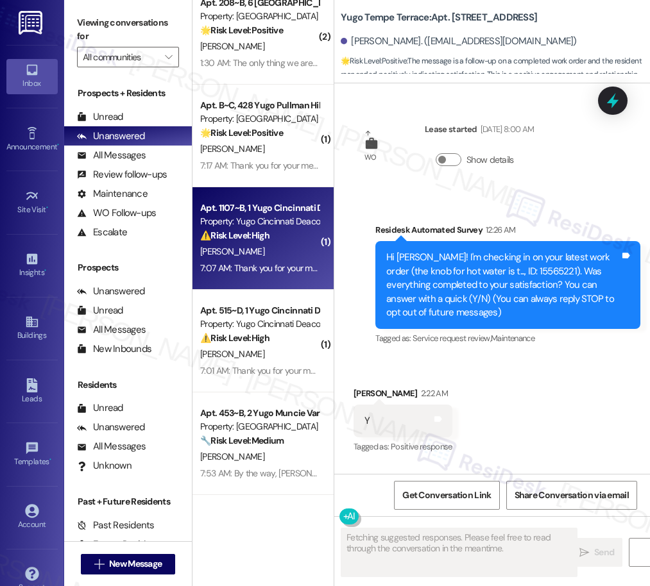
click at [253, 254] on div "[PERSON_NAME]" at bounding box center [259, 252] width 121 height 16
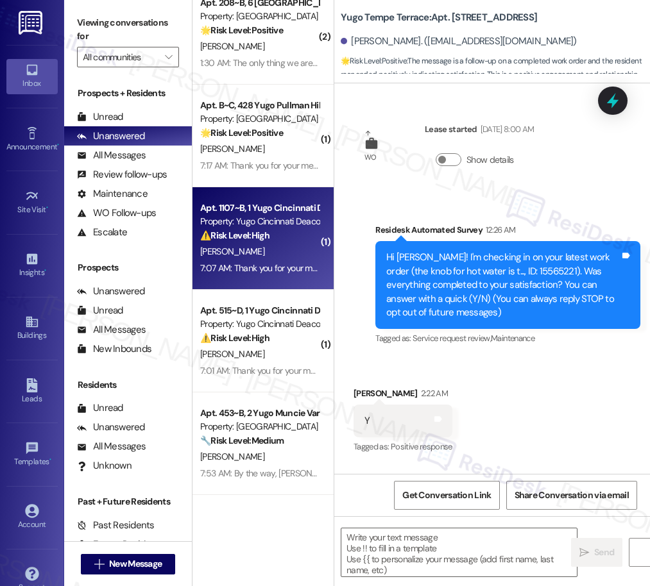
click at [284, 352] on div "[PERSON_NAME]" at bounding box center [259, 354] width 121 height 16
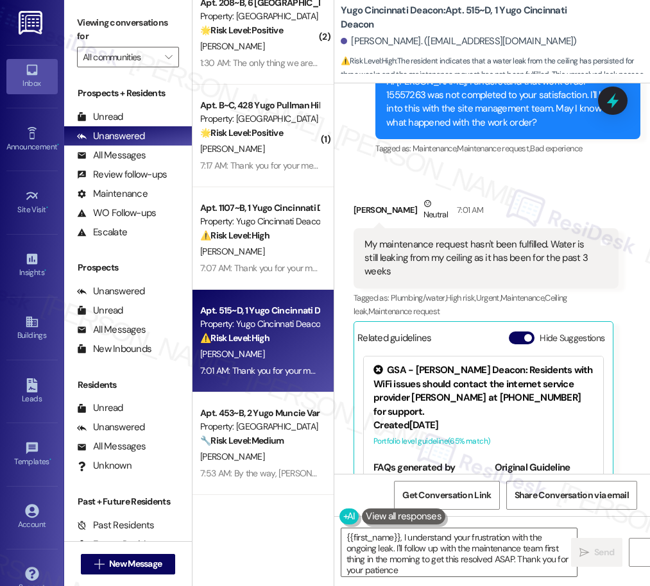
type textarea "{{first_name}}, I understand your frustration with the ongoing leak. I'll follo…"
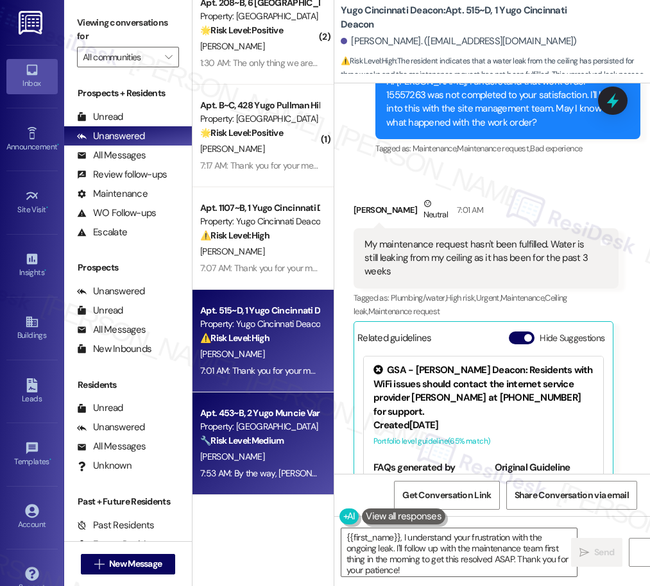
click at [284, 436] on strong "🔧 Risk Level: Medium" at bounding box center [241, 441] width 83 height 12
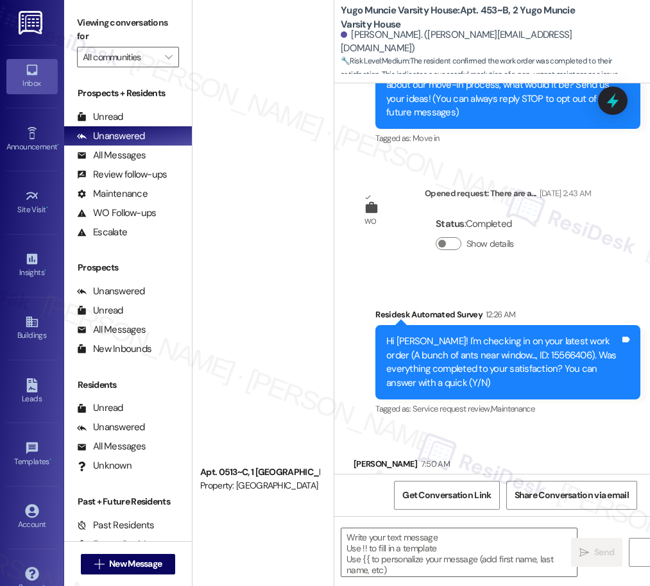
type textarea "Fetching suggested responses. Please feel free to read through the conversation…"
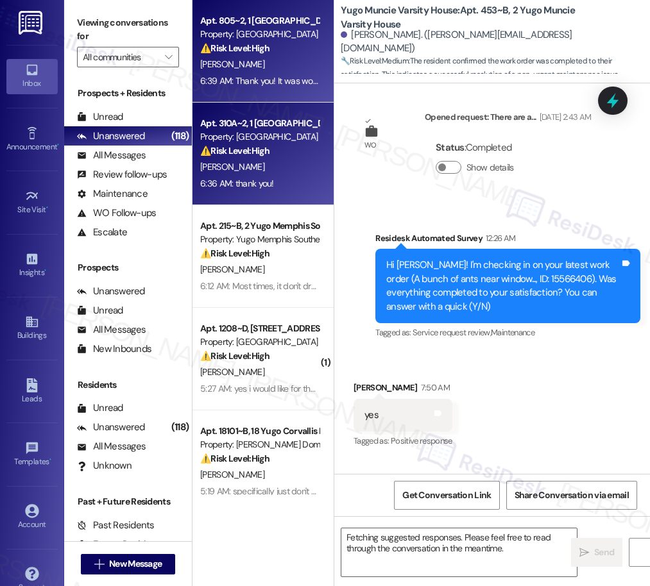
drag, startPoint x: 266, startPoint y: 76, endPoint x: 277, endPoint y: 147, distance: 72.0
click at [277, 147] on div "⚠️ Risk Level: High The resident indicates that a dishwasher and transformer ne…" at bounding box center [259, 150] width 119 height 13
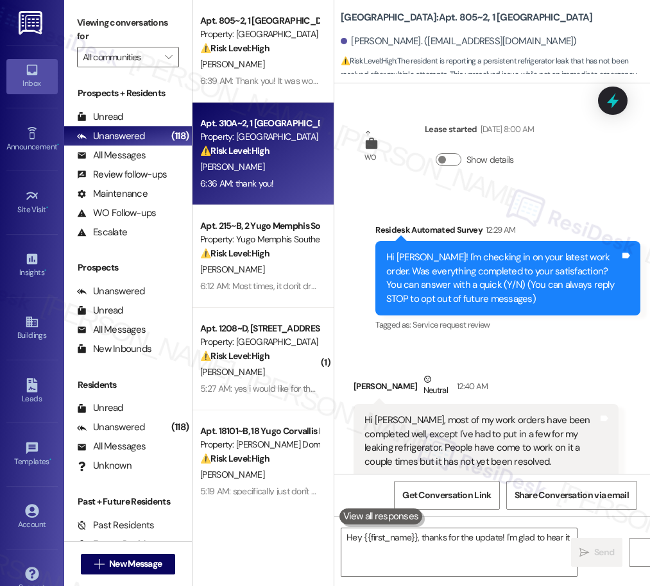
type textarea "Hey {{first_name}}, thanks for the update! I'm glad to hear it"
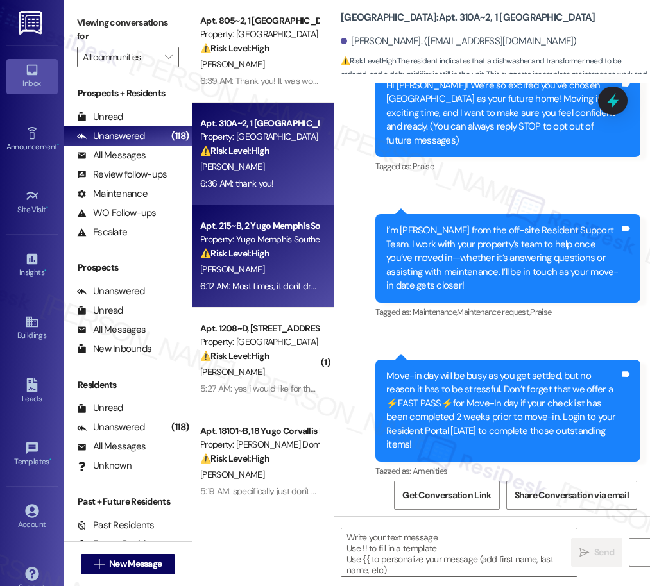
click at [253, 257] on strong "⚠️ Risk Level: High" at bounding box center [234, 254] width 69 height 12
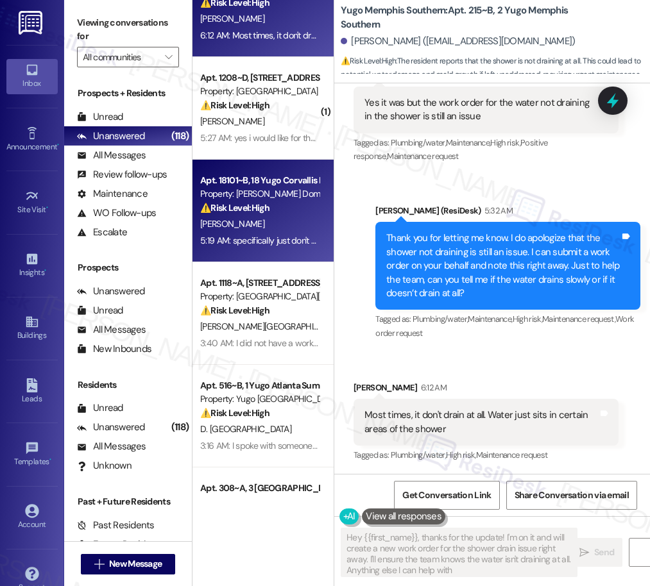
type textarea "Hey {{first_name}}, thanks for the update! I'm on it and will create a new work…"
click at [278, 217] on div "[PERSON_NAME]" at bounding box center [259, 224] width 121 height 16
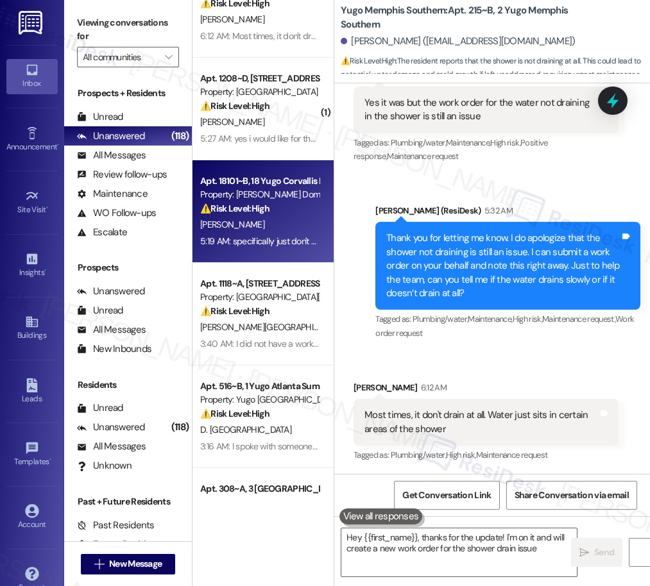
type textarea "Hey {{first_name}}, thanks for the update! I'm on it and will create a new work…"
click at [263, 335] on div "[PERSON_NAME][GEOGRAPHIC_DATA]" at bounding box center [259, 328] width 121 height 16
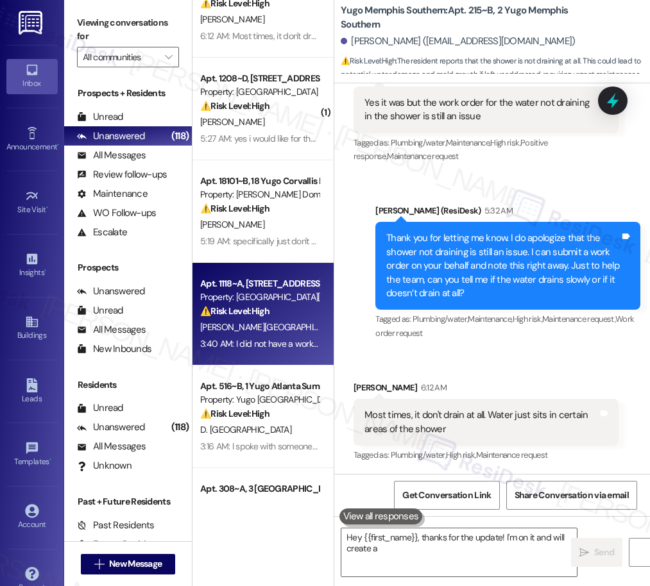
type textarea "Hey {{first_name}}, thanks for the update! I'm on it and will create a new"
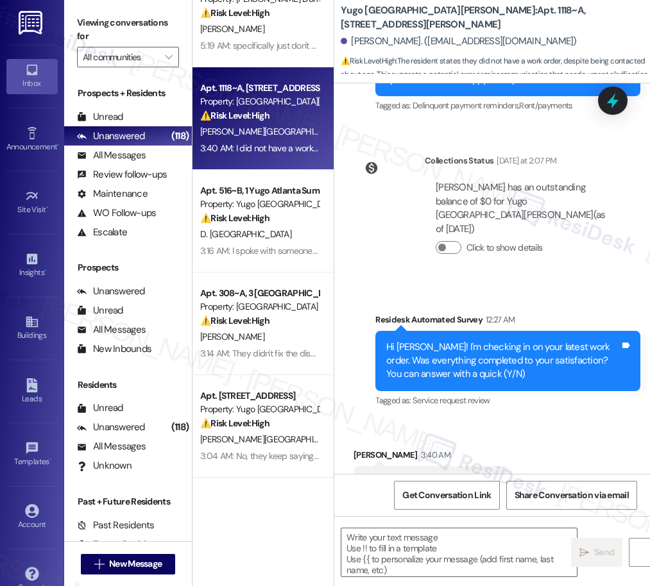
type textarea "Fetching suggested responses. Please feel free to read through the conversation…"
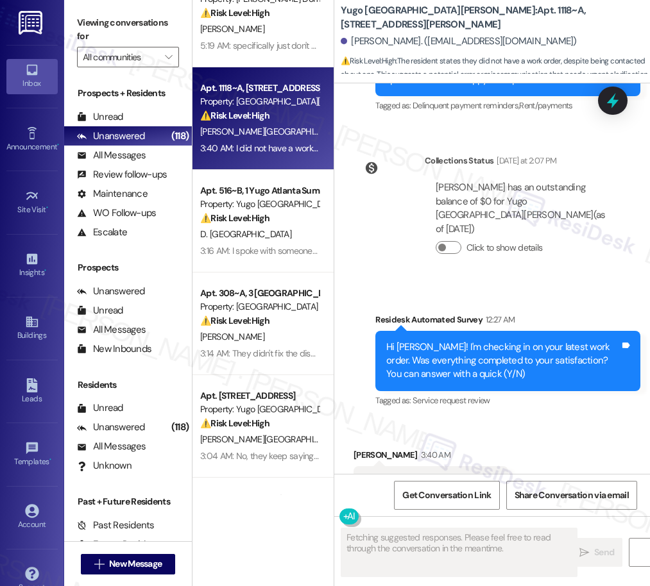
click at [259, 218] on strong "⚠️ Risk Level: High" at bounding box center [234, 218] width 69 height 12
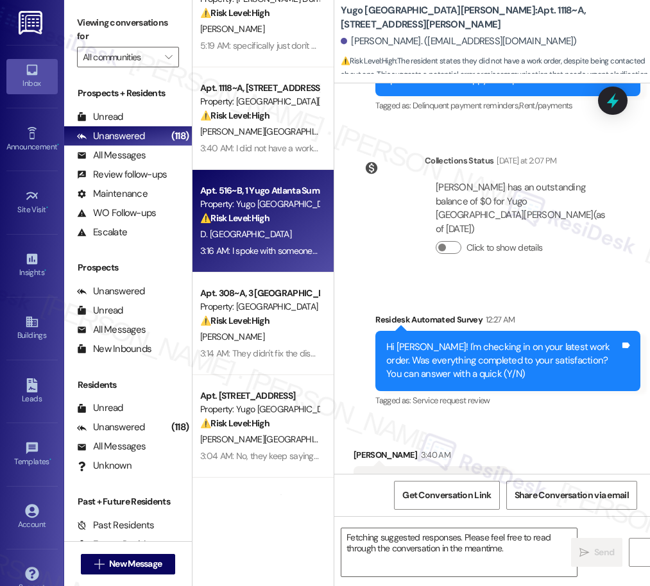
click at [253, 324] on strong "⚠️ Risk Level: High" at bounding box center [234, 321] width 69 height 12
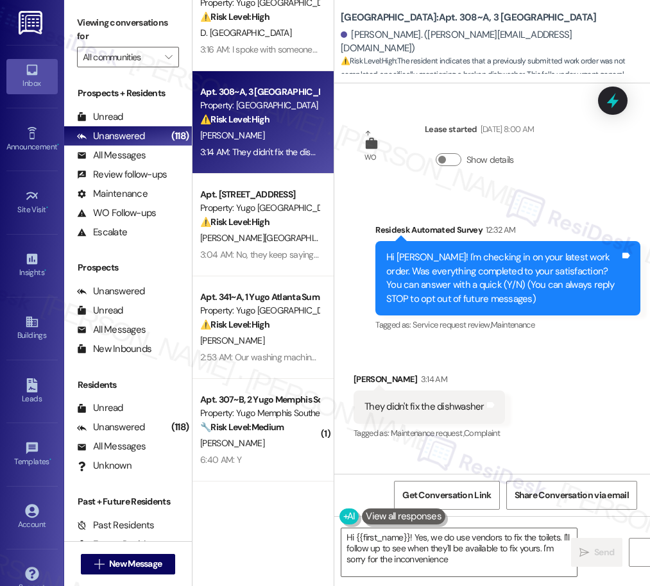
type textarea "Hi {{first_name}}! Yes, we do use vendors to fix the toilets. I'll follow up to…"
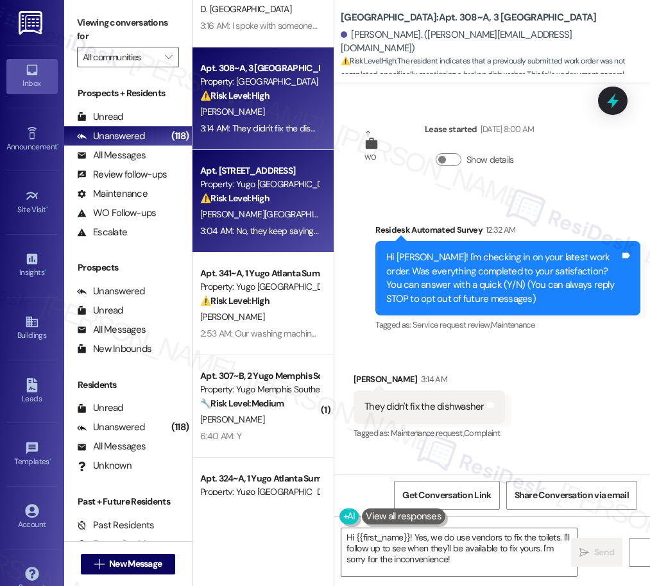
click at [276, 237] on div "3:04 AM: No, they keep saying completed when it's not 3:04 AM: No, they keep sa…" at bounding box center [302, 231] width 205 height 12
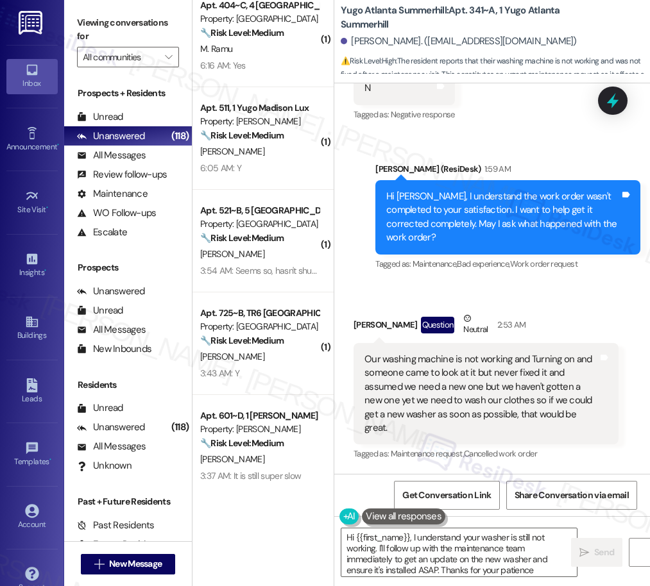
type textarea "Hi {{first_name}}, I understand your washer is still not working. I'll follow u…"
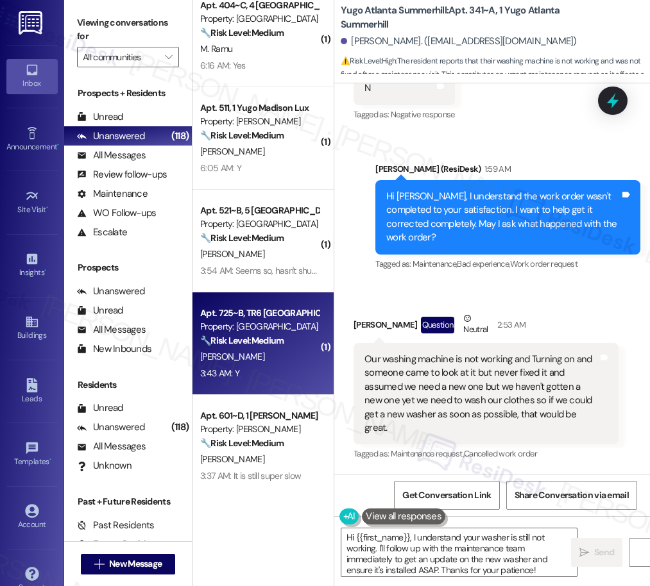
click at [264, 382] on div "Apt. 725~B, TR6 [GEOGRAPHIC_DATA] Property: [GEOGRAPHIC_DATA] 🔧 Risk Level: Med…" at bounding box center [262, 344] width 141 height 103
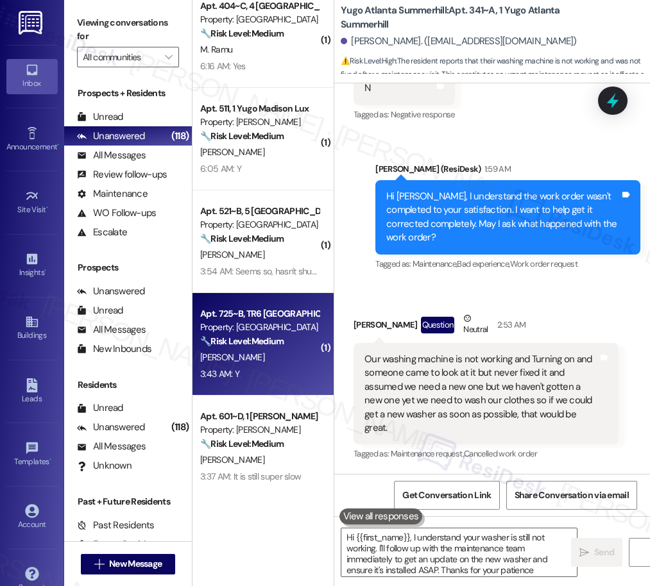
type textarea "Hi {{first_name}}, I understand your washer is still not working. I'll follow u…"
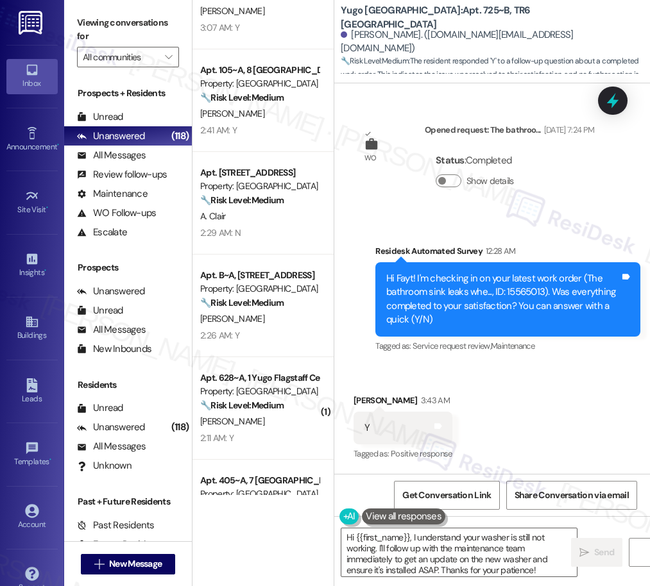
click at [288, 303] on div "🔧 Risk Level: Medium The resident responded positively to a follow-up regarding…" at bounding box center [259, 302] width 119 height 13
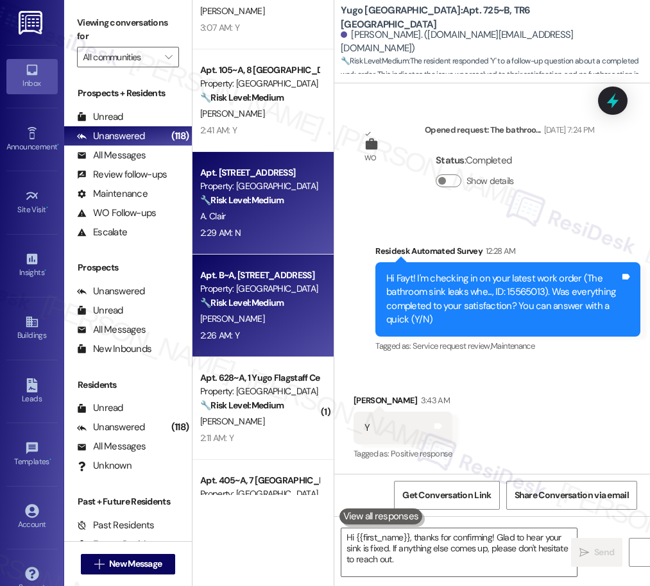
type textarea "Hi {{first_name}}, thanks for confirming! Glad to hear your sink is fixed. If a…"
click at [251, 235] on div "2:29 AM: N 2:29 AM: N" at bounding box center [259, 233] width 121 height 16
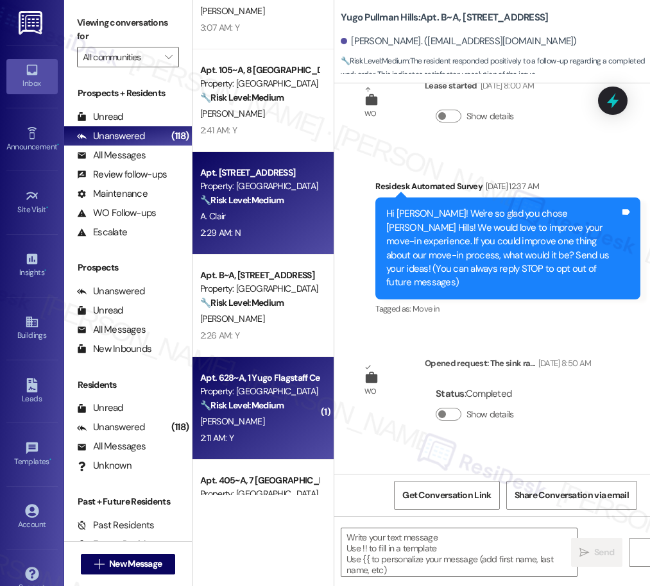
type textarea "Fetching suggested responses. Please feel free to read through the conversation…"
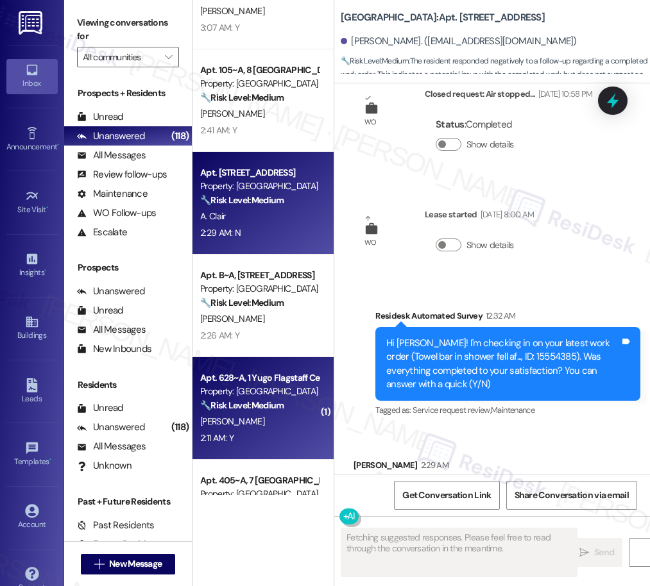
click at [259, 406] on strong "🔧 Risk Level: Medium" at bounding box center [241, 406] width 83 height 12
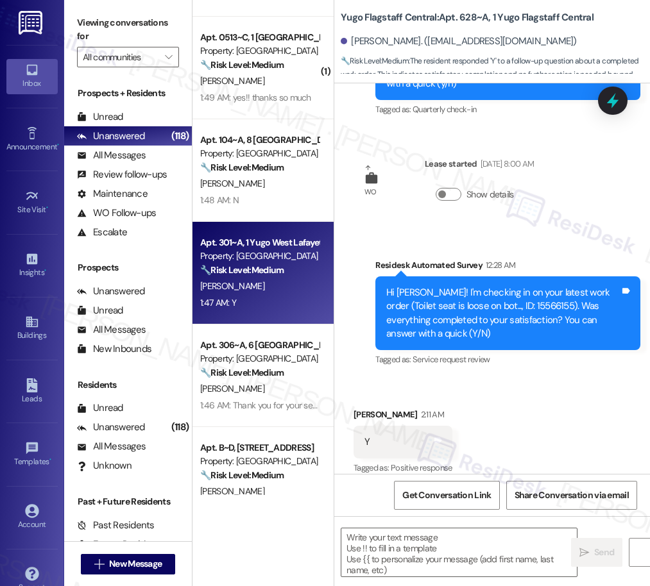
click at [285, 301] on div "1:47 AM: Y 1:47 AM: Y" at bounding box center [259, 303] width 121 height 16
type textarea "Fetching suggested responses. Please feel free to read through the conversation…"
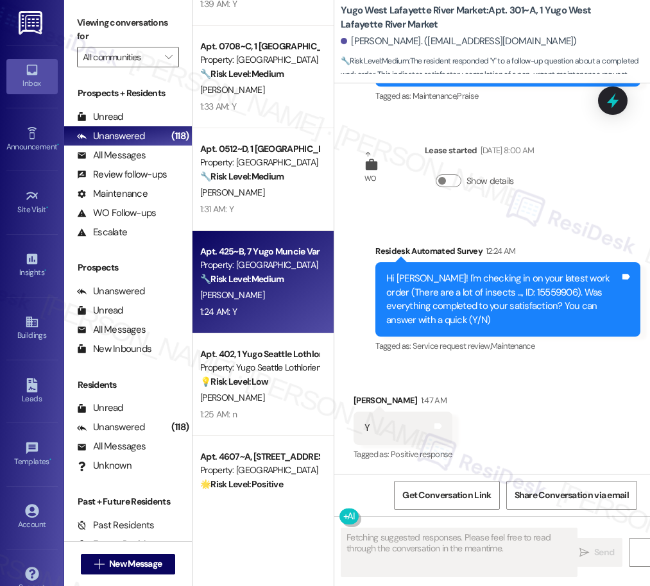
click at [281, 311] on div "1:24 AM: Y 1:24 AM: Y" at bounding box center [259, 312] width 121 height 16
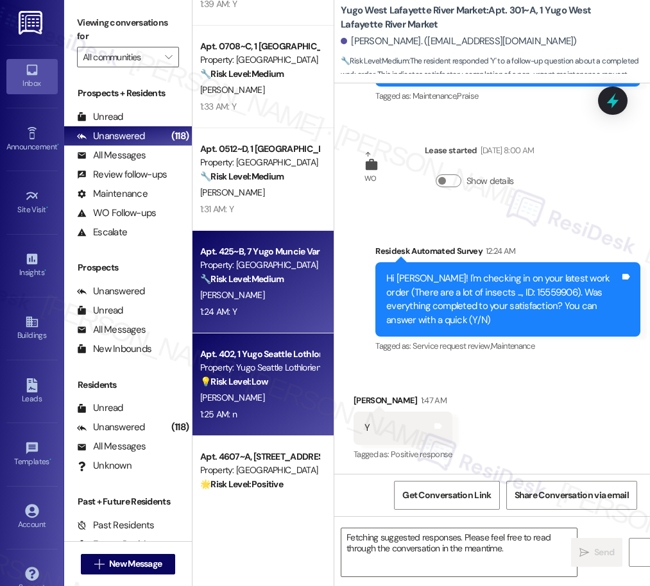
click at [263, 360] on div "Apt. 402, 1 Yugo Seattle Lothlorien" at bounding box center [259, 354] width 119 height 13
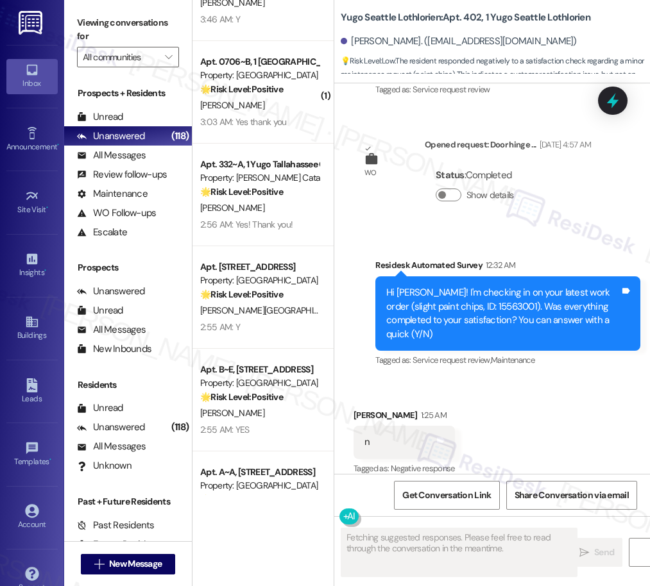
click at [295, 315] on div "Apt. 402, 1 Yugo Seattle Lothlorien Property: Yugo Seattle Lothlorien 💡 Risk Le…" at bounding box center [262, 247] width 141 height 495
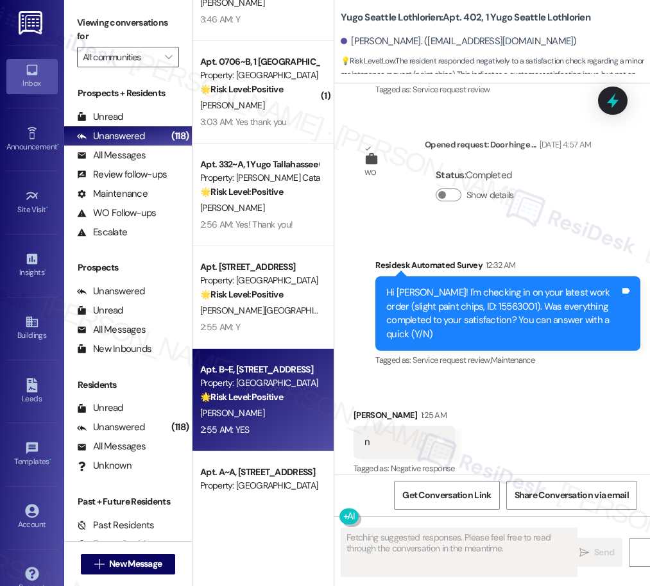
click at [250, 406] on div "[PERSON_NAME]" at bounding box center [259, 413] width 121 height 16
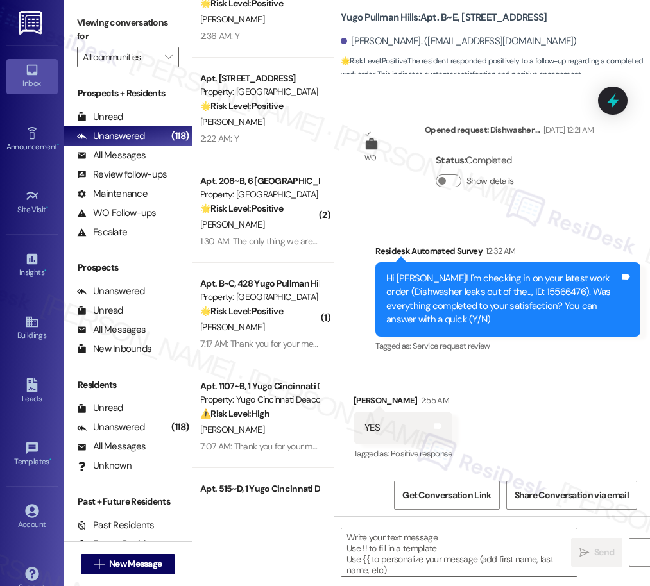
click at [271, 355] on div "Apt. A~A, [GEOGRAPHIC_DATA] Property: Yugo Pullman Hills 🌟 Risk Level: Positive…" at bounding box center [262, 247] width 141 height 495
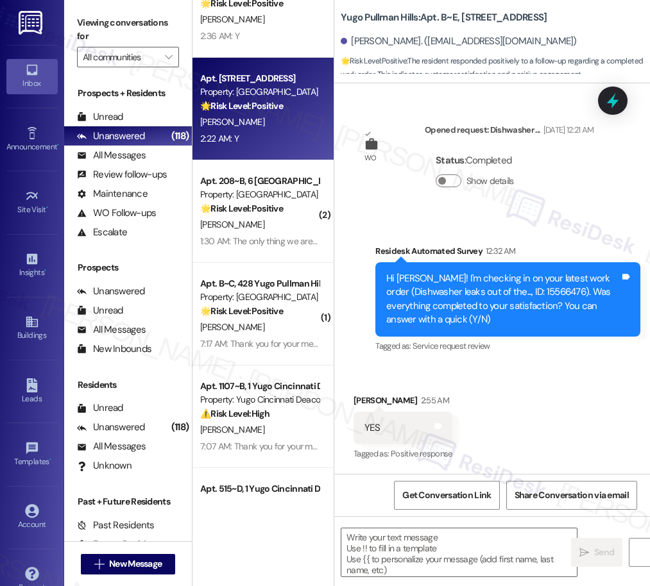
click at [274, 148] on div "Apt. [STREET_ADDRESS] Property: Yugo Tempe Terrace 🌟 Risk Level: Positive The m…" at bounding box center [262, 109] width 141 height 103
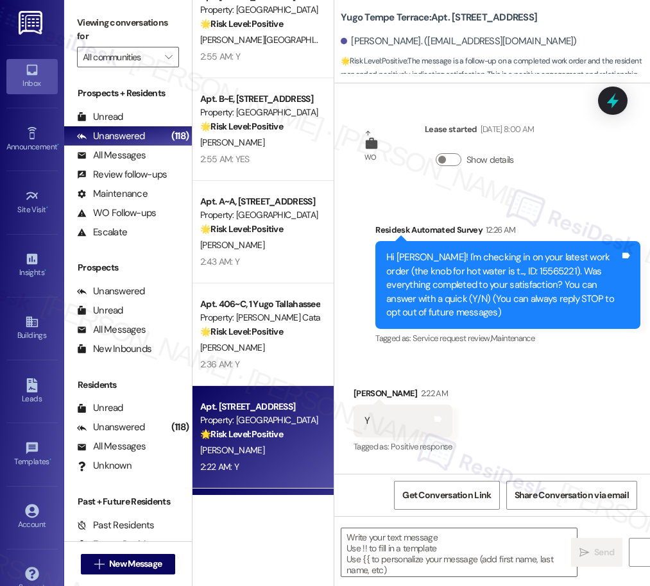
type textarea "Fetching suggested responses. Please feel free to read through the conversation…"
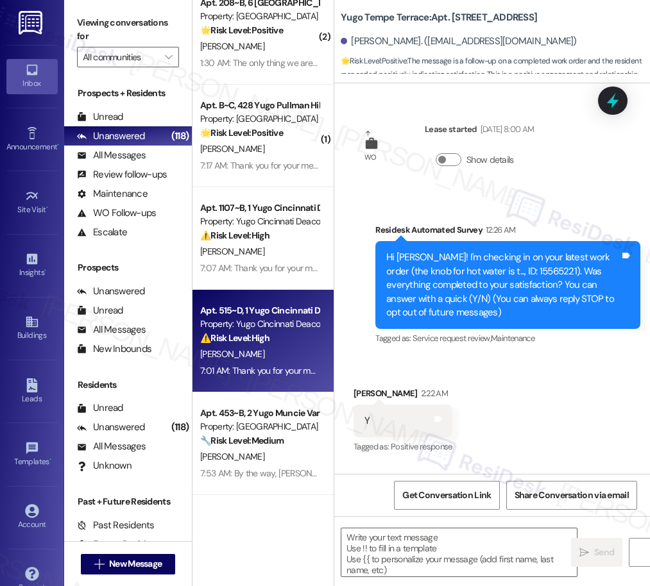
click at [270, 323] on div "Property: Yugo Cincinnati Deacon" at bounding box center [259, 324] width 119 height 13
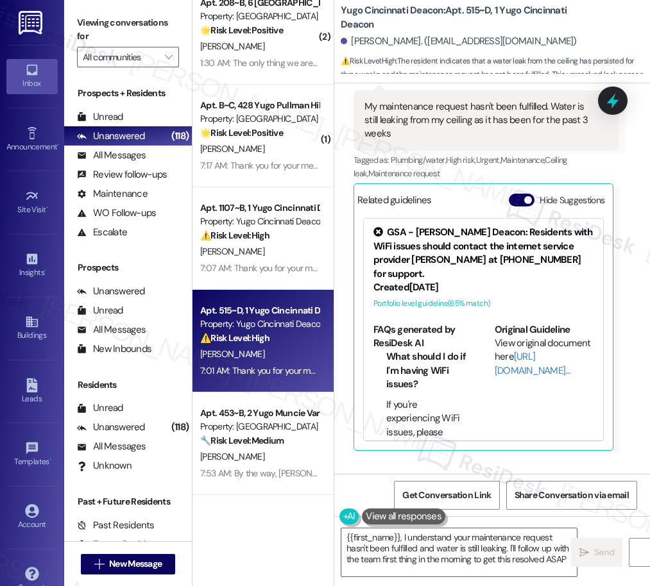
type textarea "{{first_name}}, I understand your maintenance request hasn't been fulfilled and…"
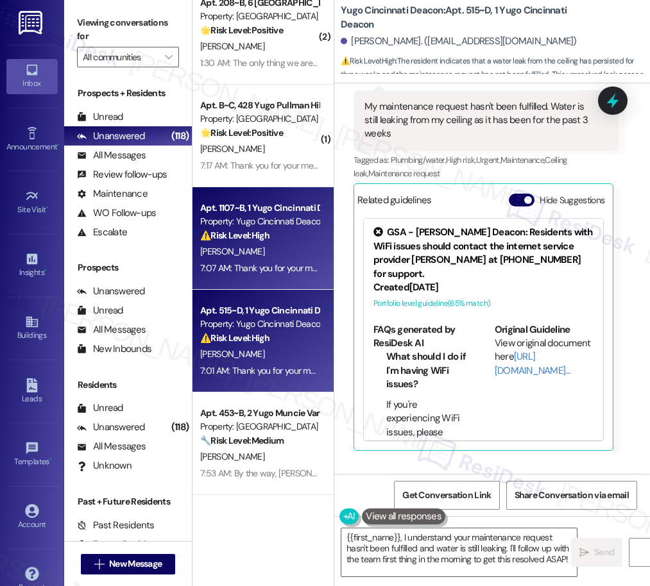
click at [275, 204] on div "Apt. 1107~B, 1 Yugo Cincinnati Deacon" at bounding box center [259, 207] width 119 height 13
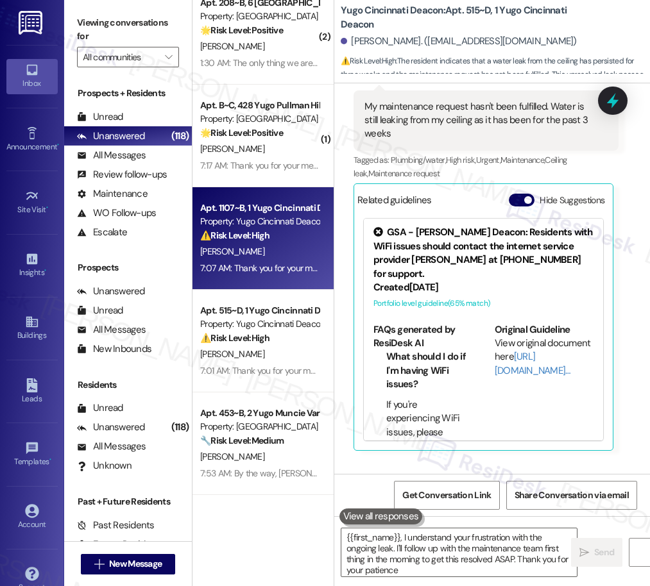
type textarea "{{first_name}}, I understand your frustration with the ongoing leak. I'll follo…"
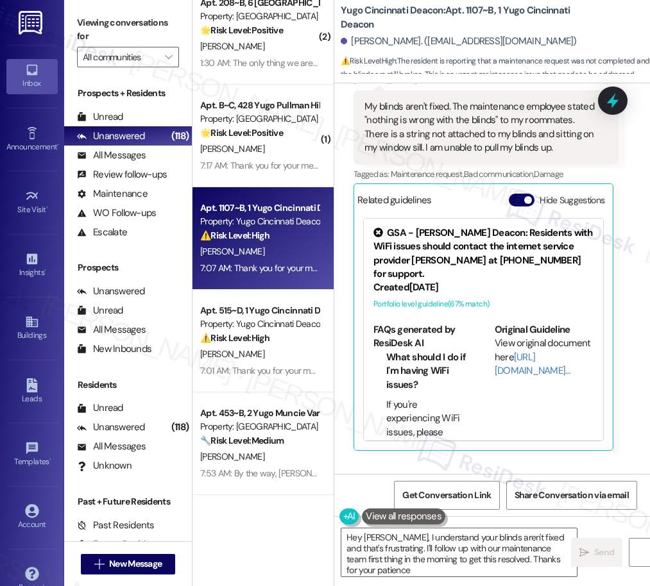
type textarea "Hey [PERSON_NAME], I understand your blinds aren't fixed and that's frustrating…"
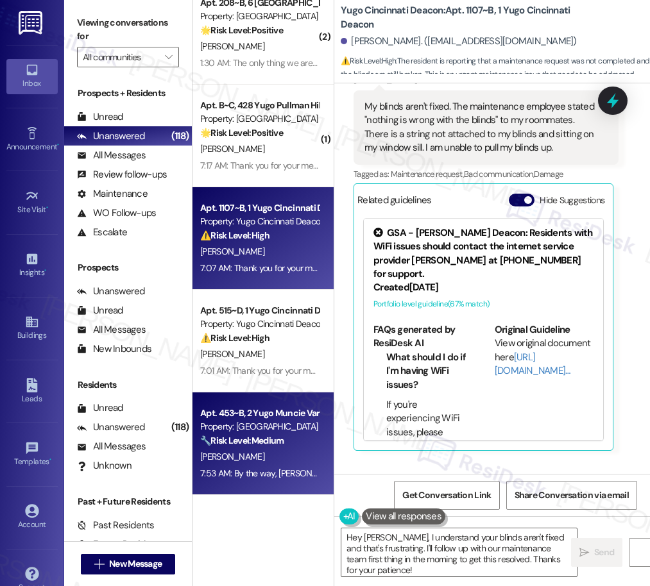
click at [268, 424] on div "Property: [GEOGRAPHIC_DATA]" at bounding box center [259, 426] width 119 height 13
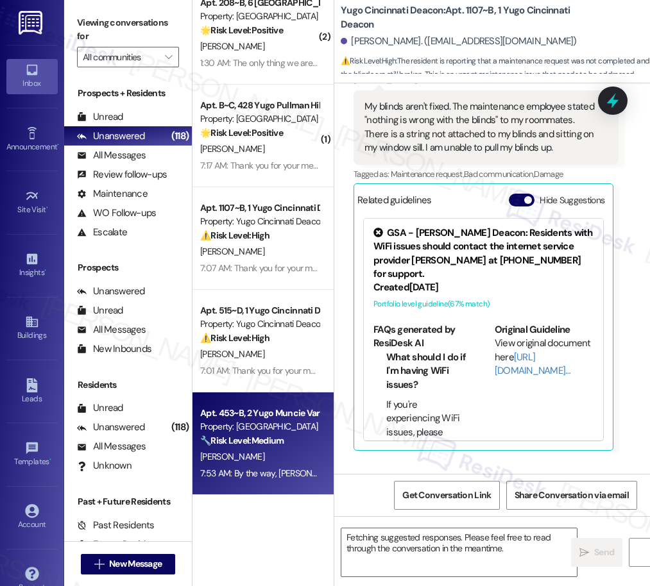
click at [294, 354] on div "[PERSON_NAME]" at bounding box center [259, 354] width 121 height 16
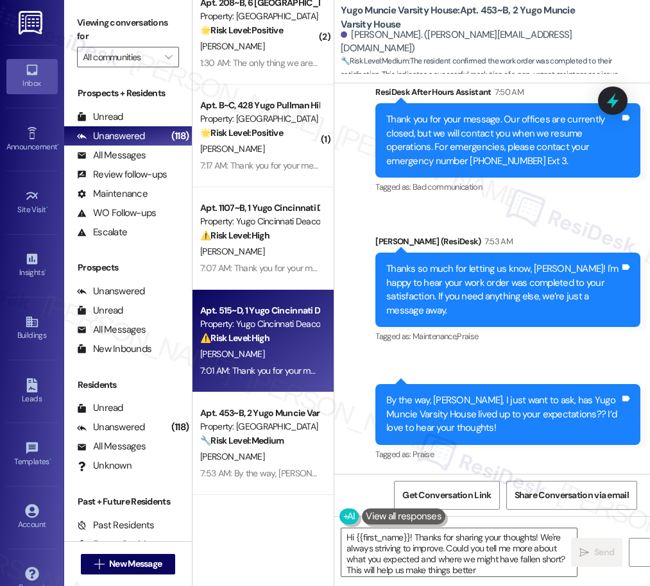
type textarea "Hi {{first_name}}! Thanks for sharing your thoughts! We're always striving to i…"
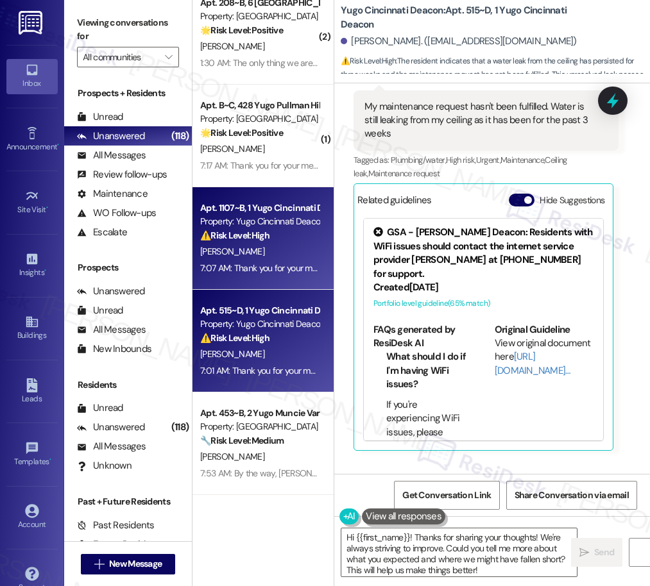
click at [262, 257] on div "[PERSON_NAME]" at bounding box center [259, 252] width 121 height 16
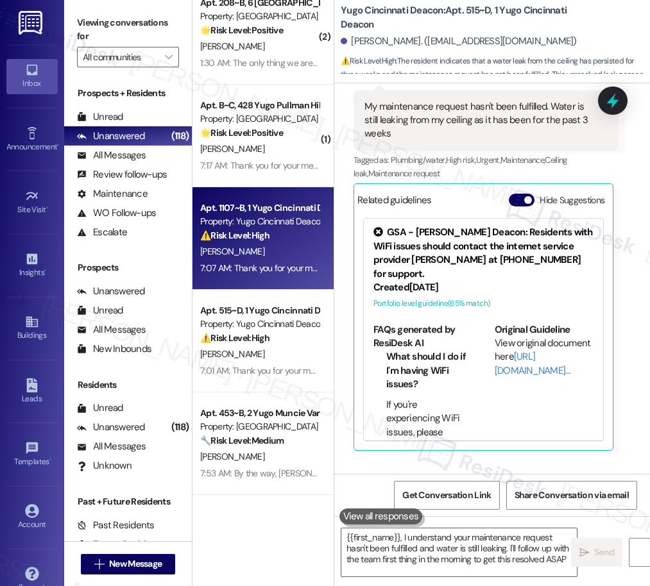
type textarea "{{first_name}}, I understand your maintenance request hasn't been fulfilled and…"
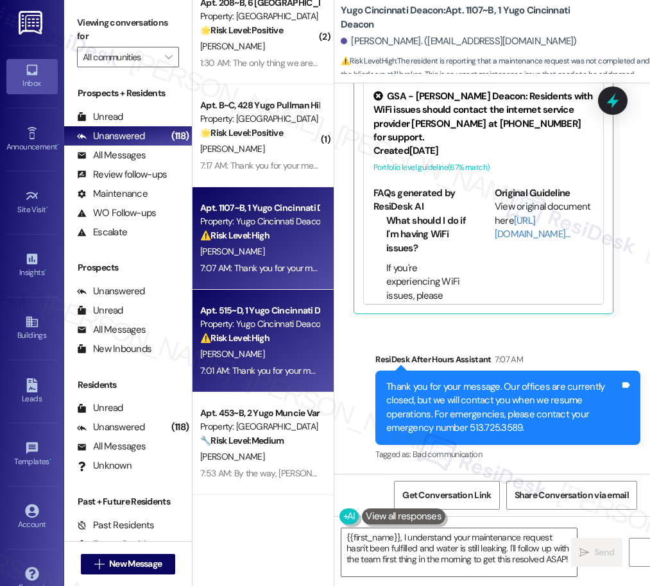
click at [258, 355] on div "[PERSON_NAME]" at bounding box center [259, 354] width 121 height 16
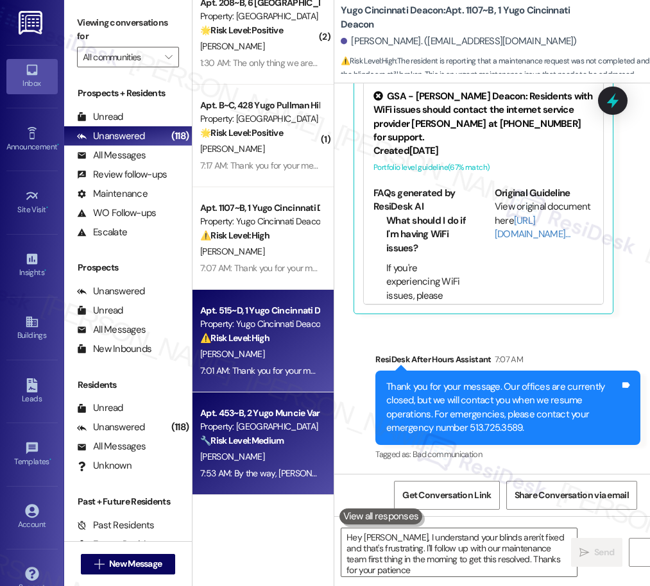
type textarea "Hey [PERSON_NAME], I understand your blinds aren't fixed and that's frustrating…"
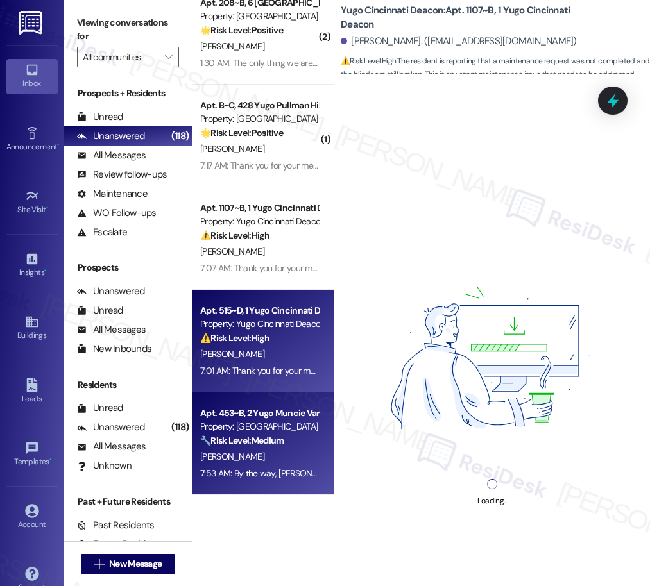
click at [269, 414] on div "Apt. 453~B, 2 Yugo Muncie Varsity House" at bounding box center [259, 413] width 119 height 13
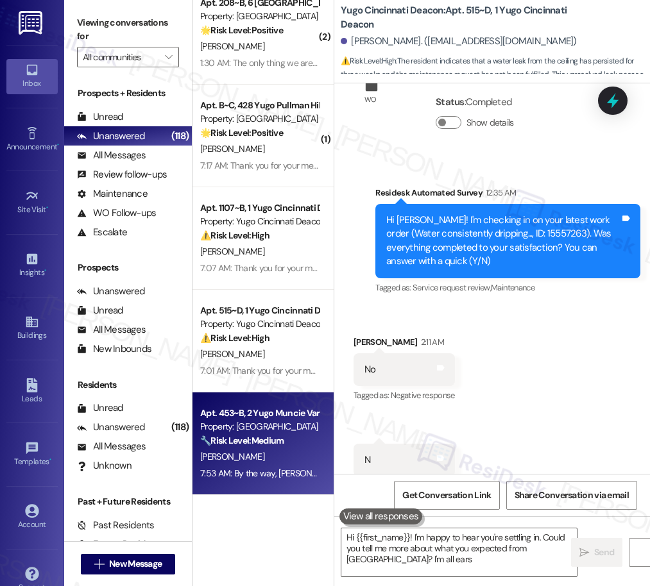
type textarea "Hi {{first_name}}! I'm happy to hear you're settling in. Could you tell me more…"
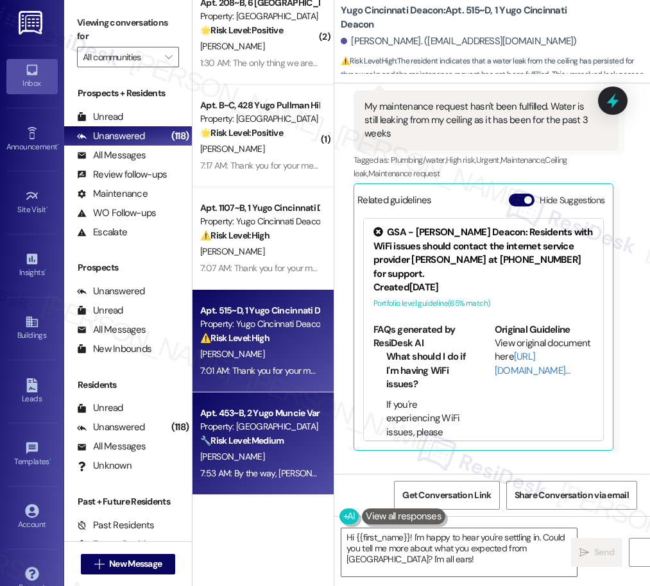
click at [288, 330] on div "Property: Yugo Cincinnati Deacon" at bounding box center [259, 324] width 119 height 13
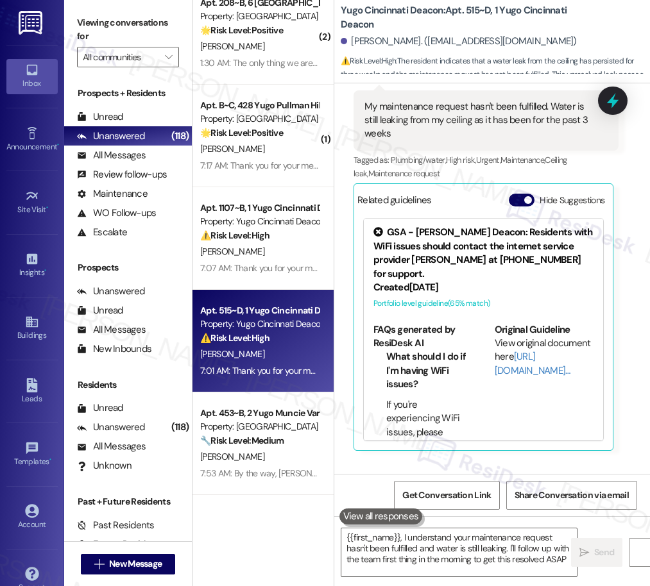
type textarea "{{first_name}}, I understand your maintenance request hasn't been fulfilled and…"
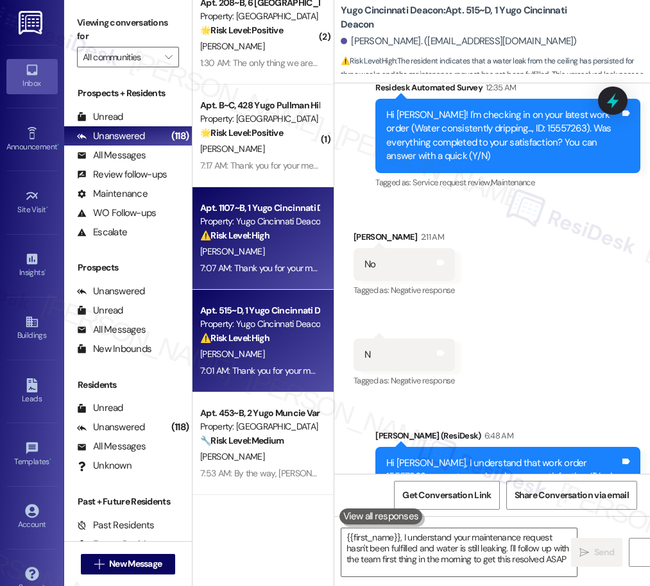
type textarea "{{first_name}}, I understand your maintenance request hasn't been fulfilled and…"
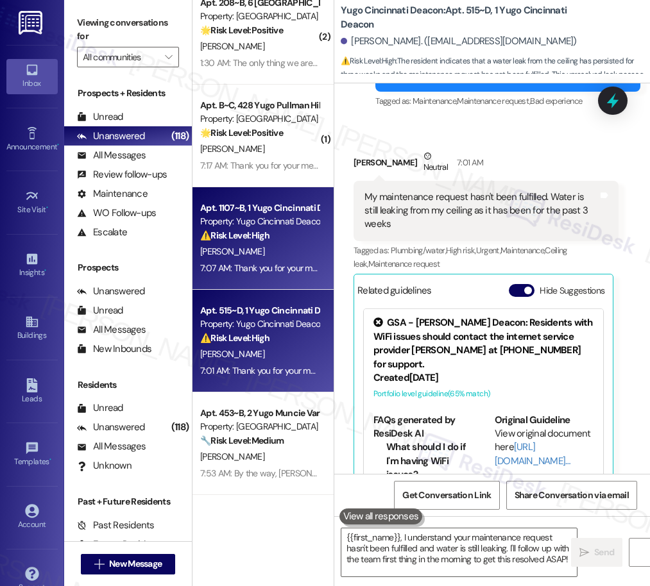
click at [282, 228] on div "Property: Yugo Cincinnati Deacon" at bounding box center [259, 221] width 119 height 13
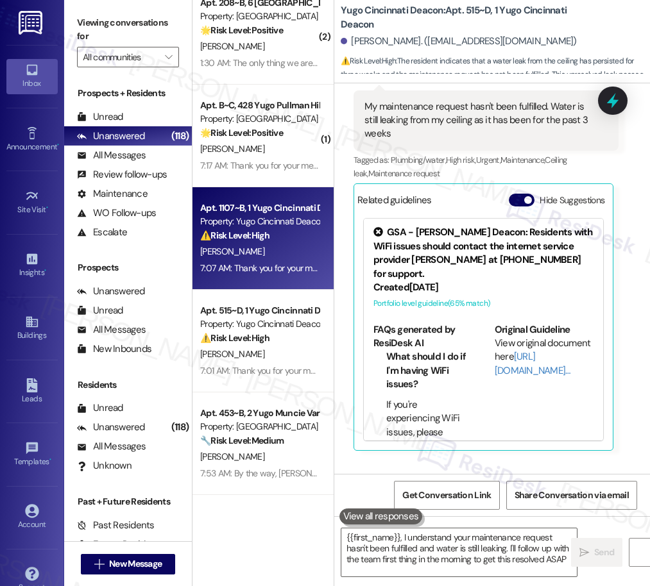
type textarea "{{first_name}}, I understand your maintenance request hasn't been fulfilled and…"
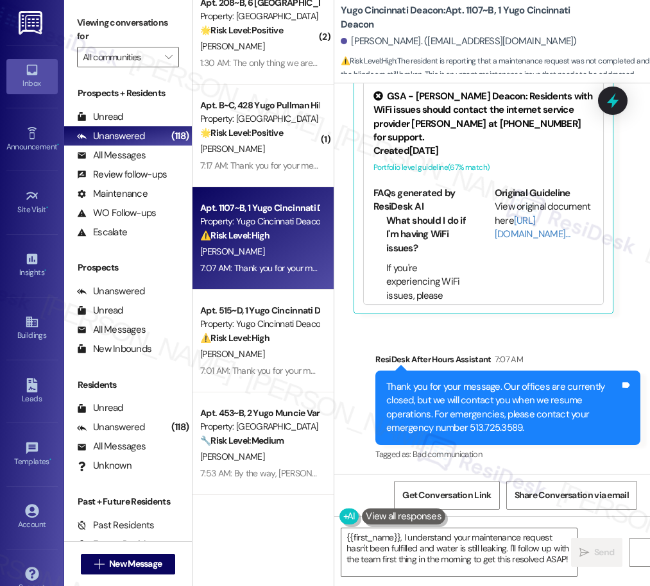
scroll to position [960, 0]
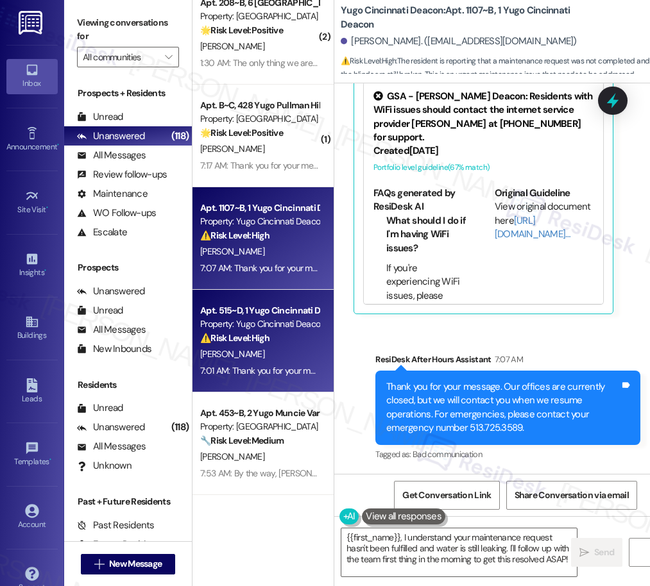
click at [270, 346] on div "Apt. 515~D, 1 Yugo Cincinnati Deacon Property: Yugo Cincinnati Deacon ⚠️ Risk L…" at bounding box center [259, 325] width 121 height 44
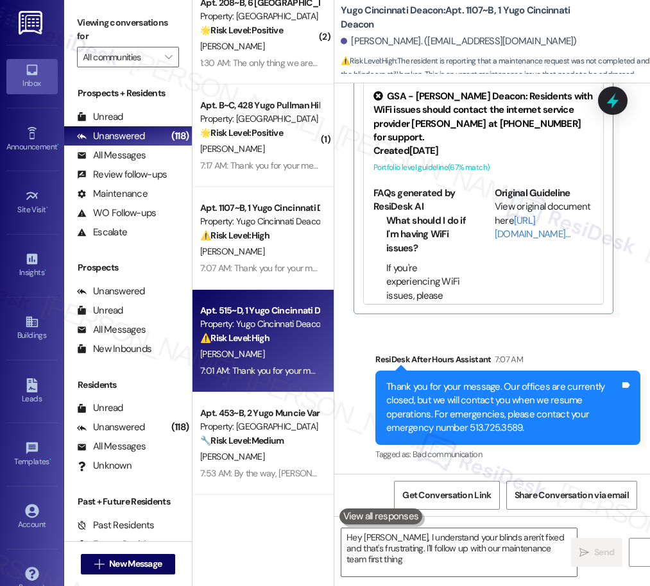
click at [271, 397] on div "Apt. 453~B, 2 Yugo Muncie Varsity House Property: [GEOGRAPHIC_DATA] 🔧 Risk Leve…" at bounding box center [262, 444] width 141 height 103
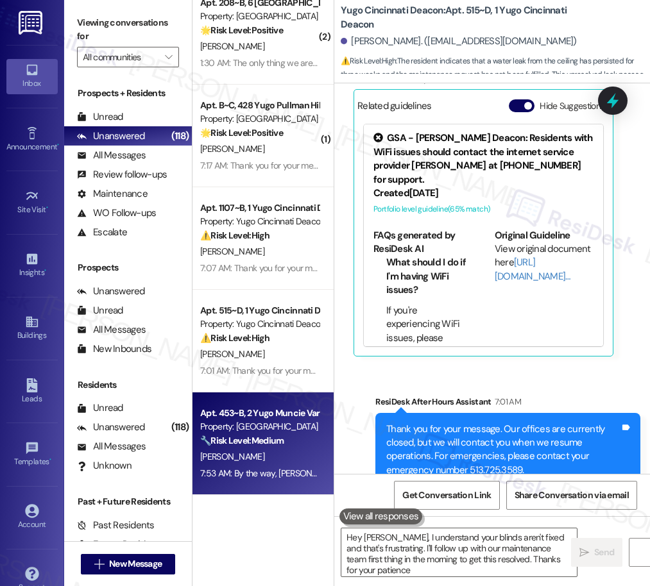
type textarea "Hey [PERSON_NAME], I understand your blinds aren't fixed and that's frustrating…"
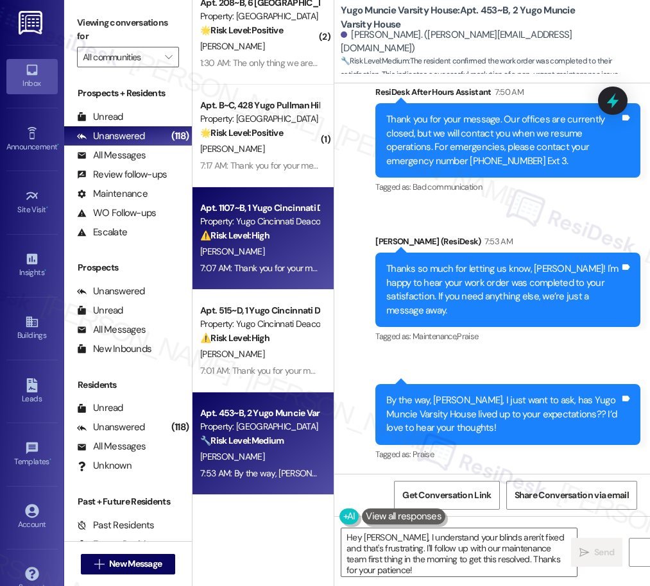
click at [252, 218] on div "Property: Yugo Cincinnati Deacon" at bounding box center [259, 221] width 119 height 13
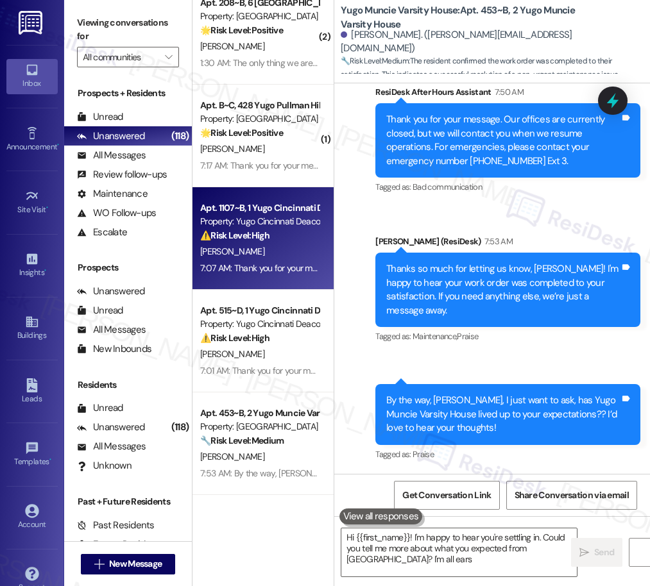
type textarea "Hi {{first_name}}! I'm happy to hear you're settling in. Could you tell me more…"
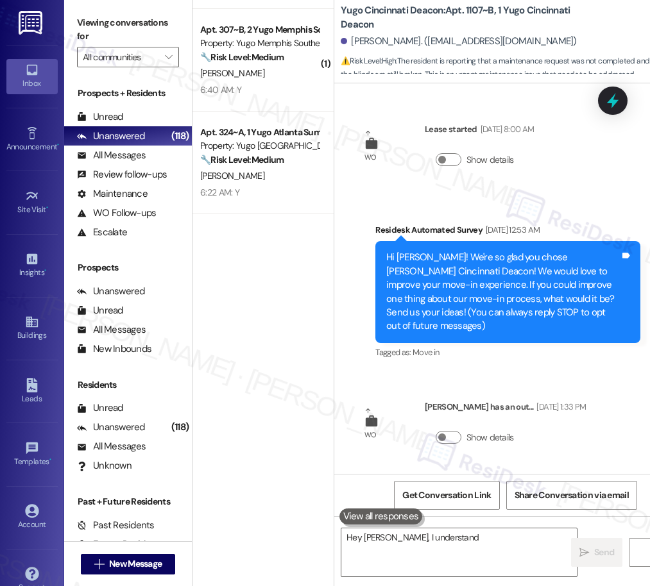
scroll to position [0, 0]
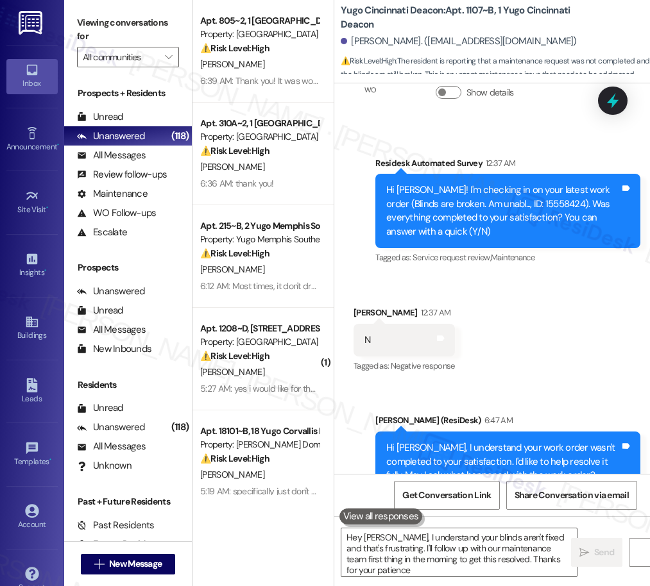
type textarea "Hey [PERSON_NAME], I understand your blinds aren't fixed and that's frustrating…"
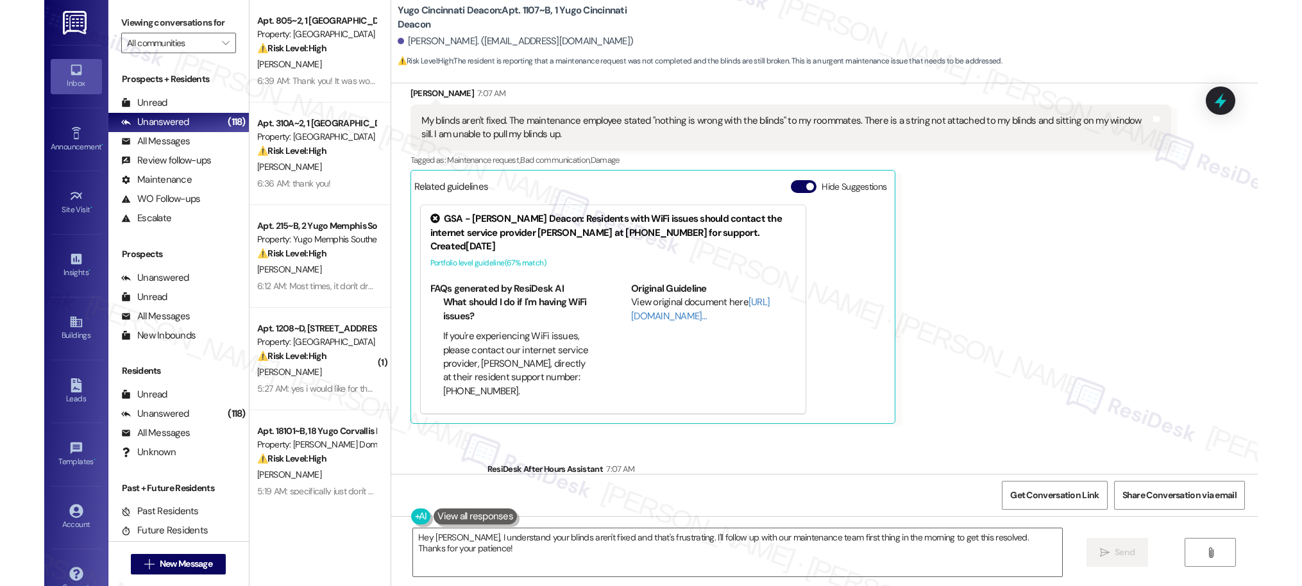
scroll to position [685, 0]
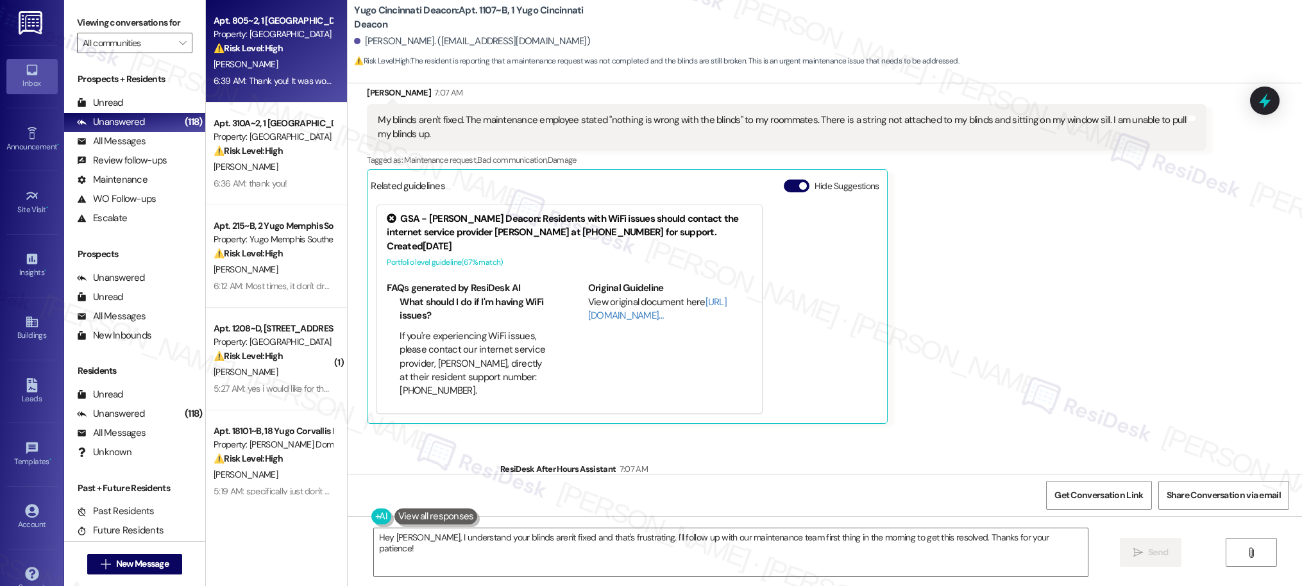
click at [269, 67] on div "[PERSON_NAME]" at bounding box center [272, 64] width 121 height 16
type textarea "Hey [PERSON_NAME], I understand your blinds aren't fixed and that's frustrating…"
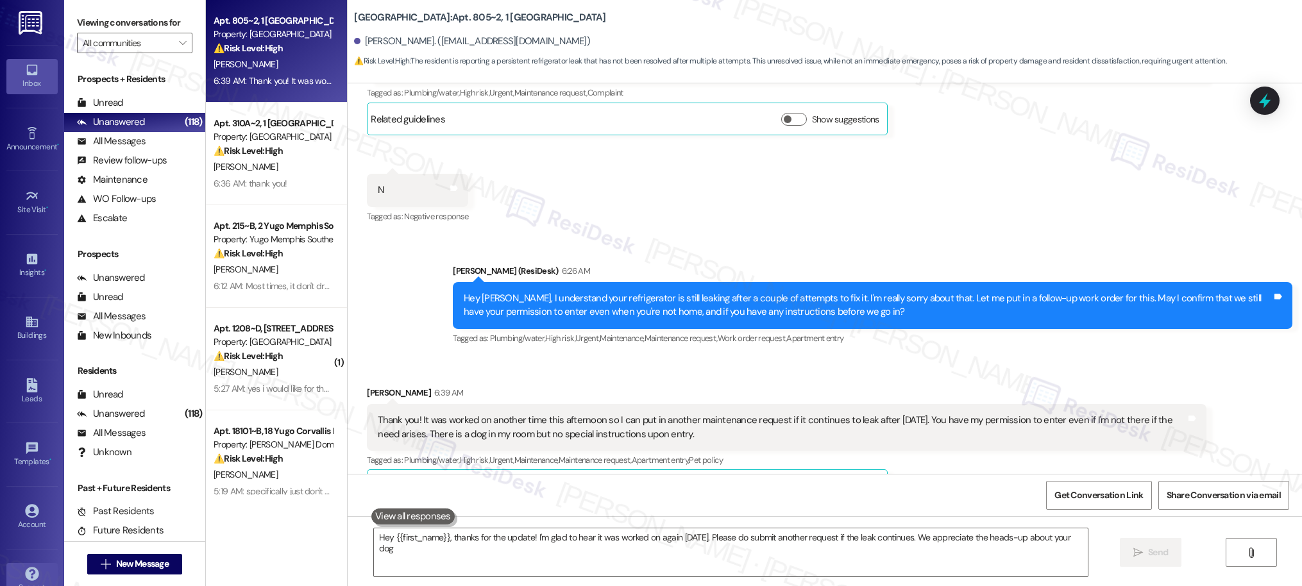
type textarea "Hey {{first_name}}, thanks for the update! I'm glad to hear it was worked on ag…"
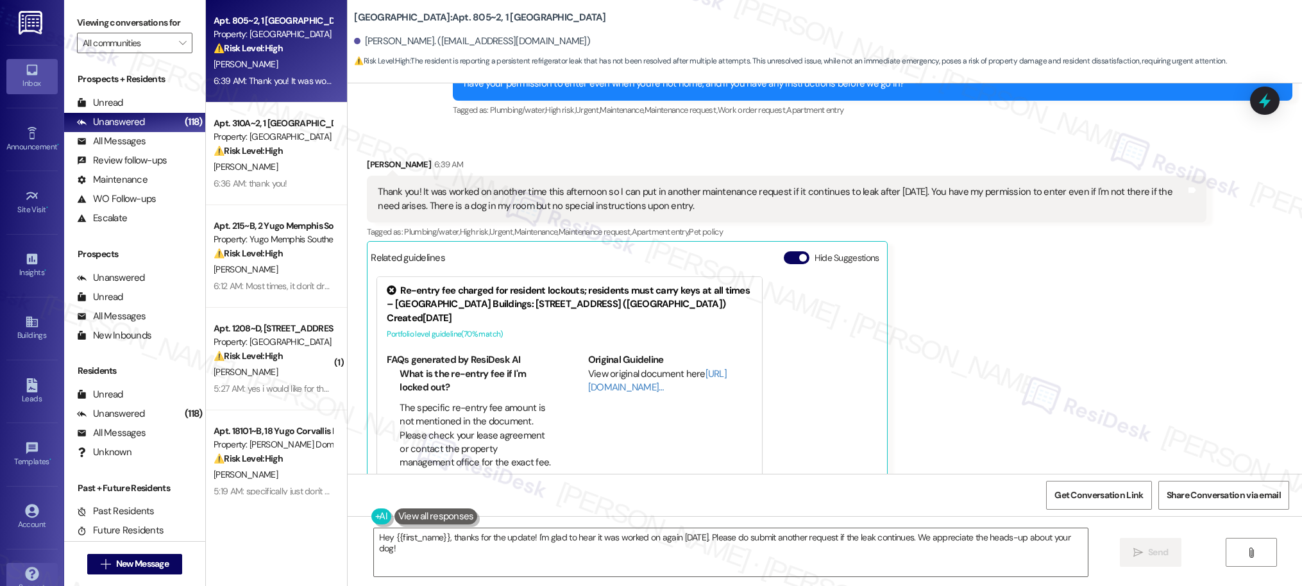
scroll to position [585, 0]
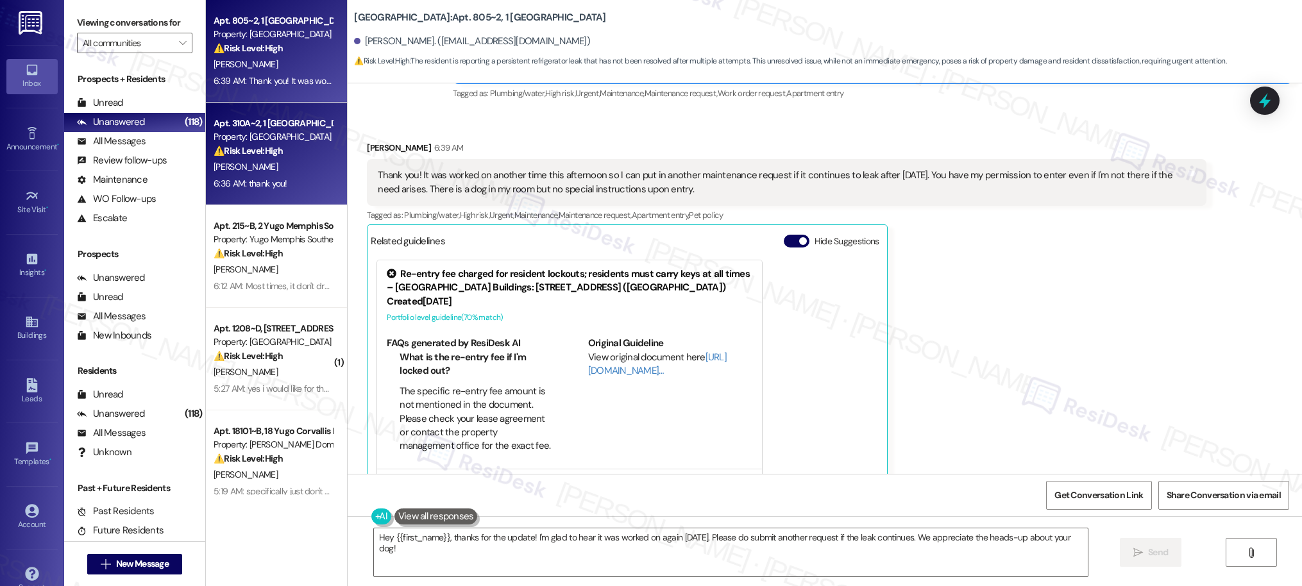
click at [245, 163] on div "[PERSON_NAME]" at bounding box center [272, 167] width 121 height 16
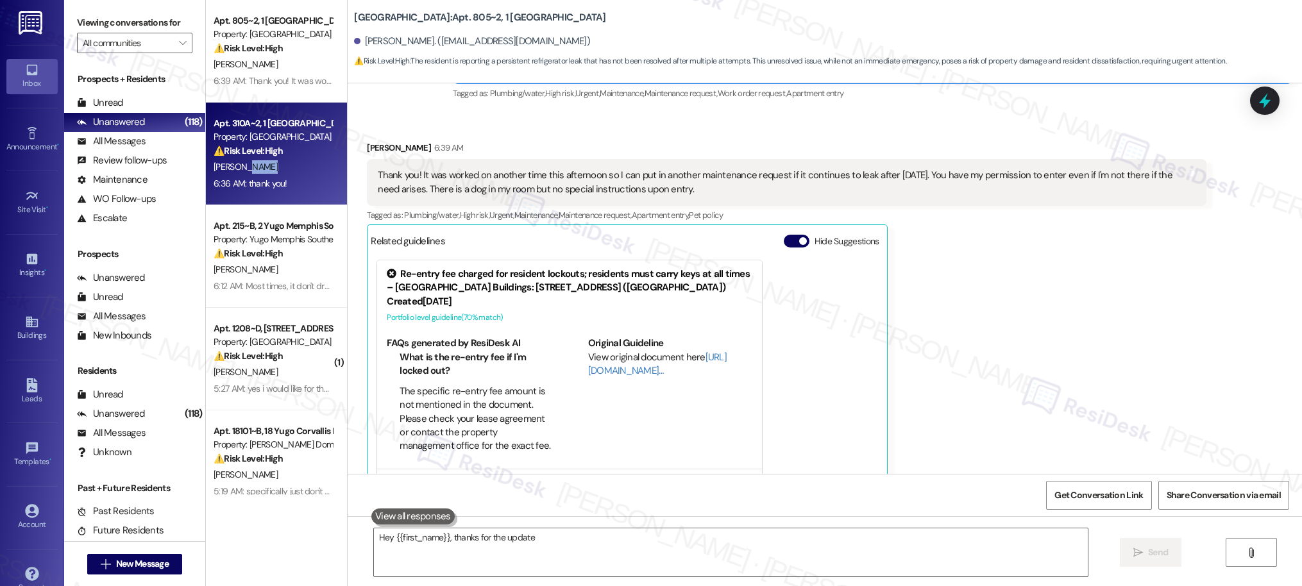
click at [245, 163] on div "[PERSON_NAME]" at bounding box center [272, 167] width 121 height 16
type textarea "Hey {{first_name}}, thanks for the update! I'm glad to hear it was worked on ag…"
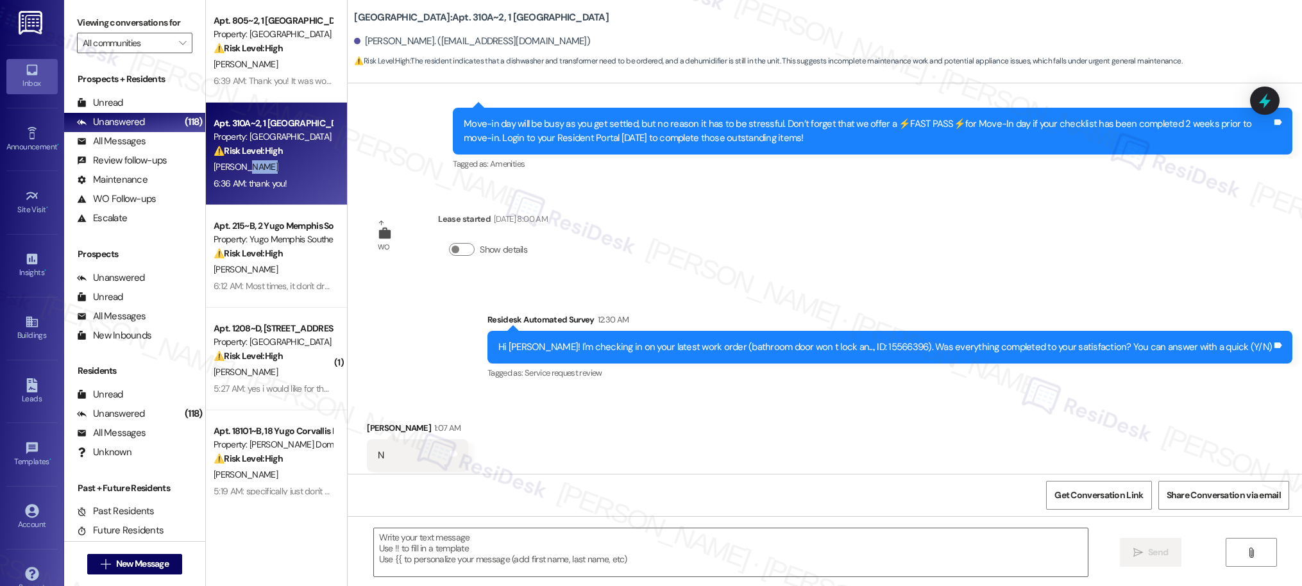
type textarea "Fetching suggested responses. Please feel free to read through the conversation…"
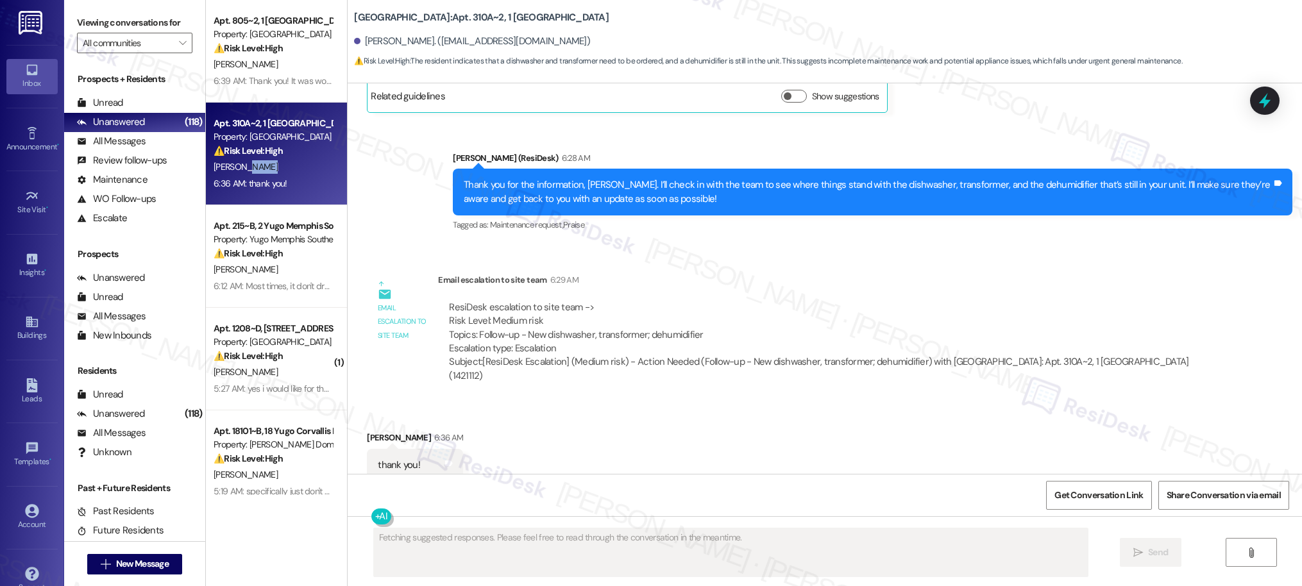
scroll to position [906, 0]
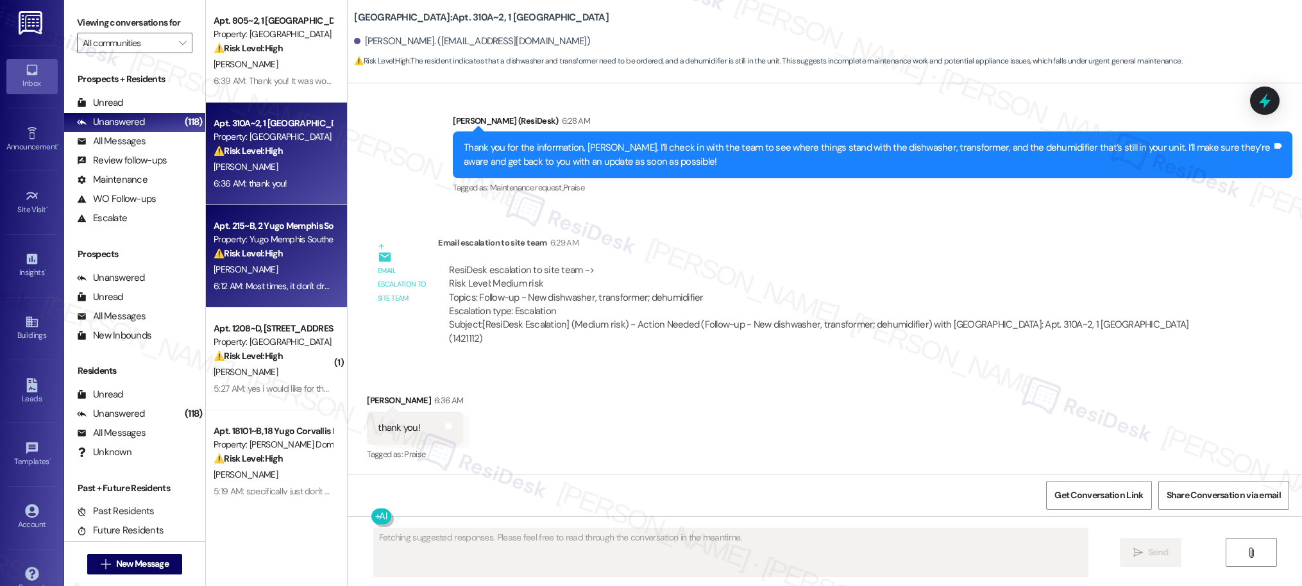
click at [305, 279] on div "6:12 AM: Most times, it don't drain at all. Water just sits in certain areas of…" at bounding box center [272, 286] width 121 height 16
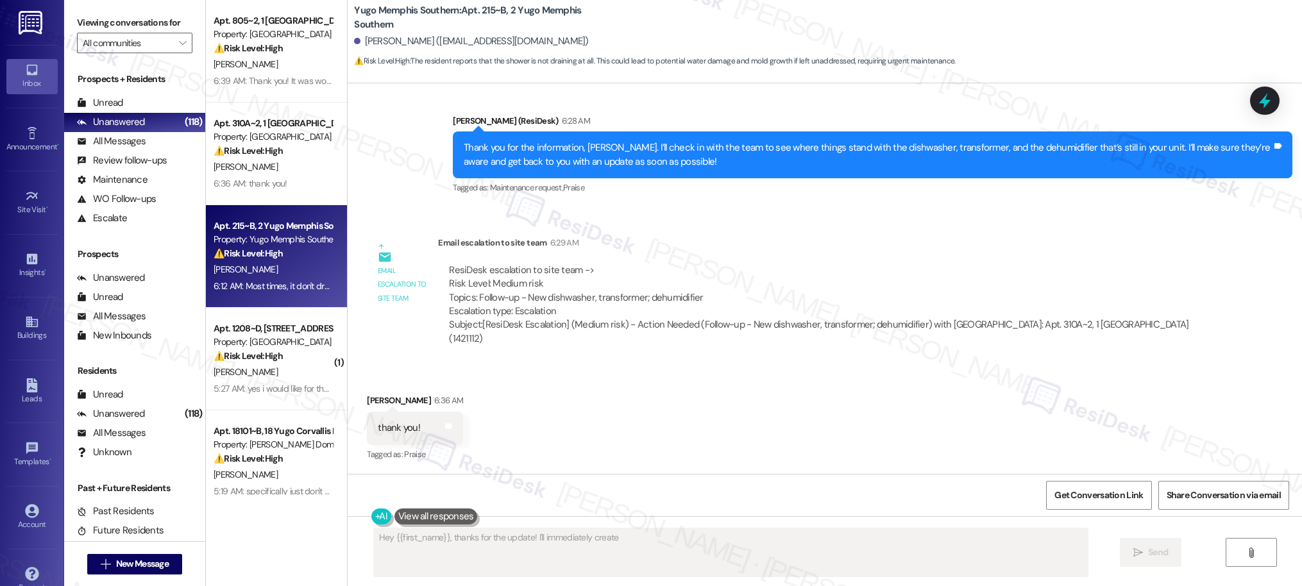
scroll to position [182, 0]
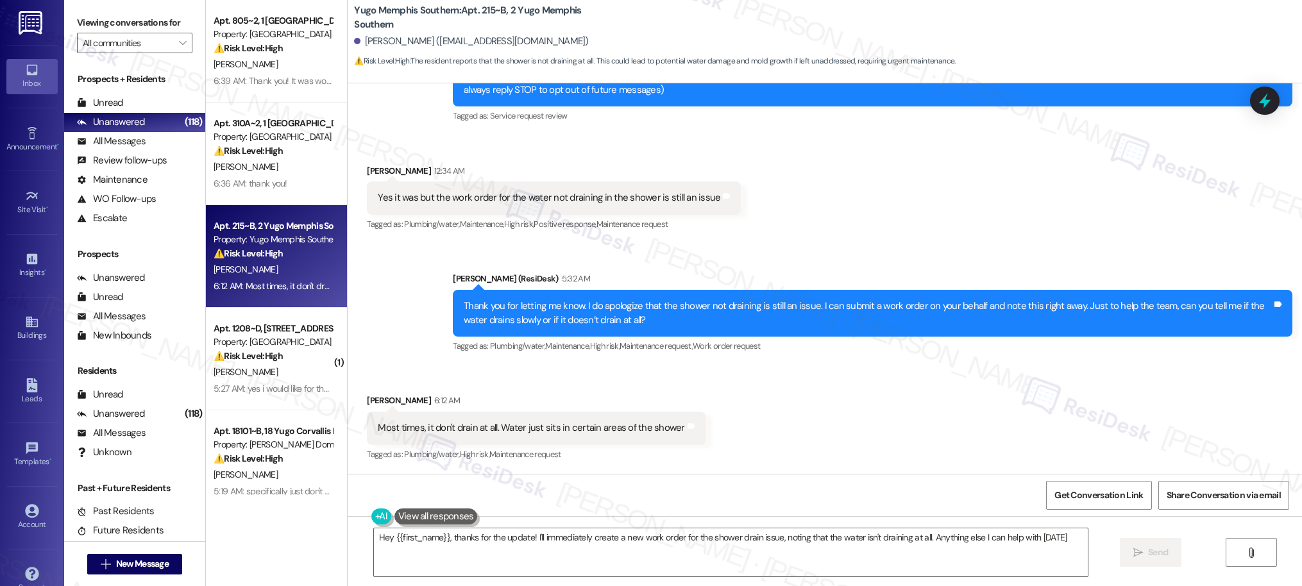
type textarea "Hey {{first_name}}, thanks for the update! I'll immediately create a new work o…"
